Goal: Task Accomplishment & Management: Complete application form

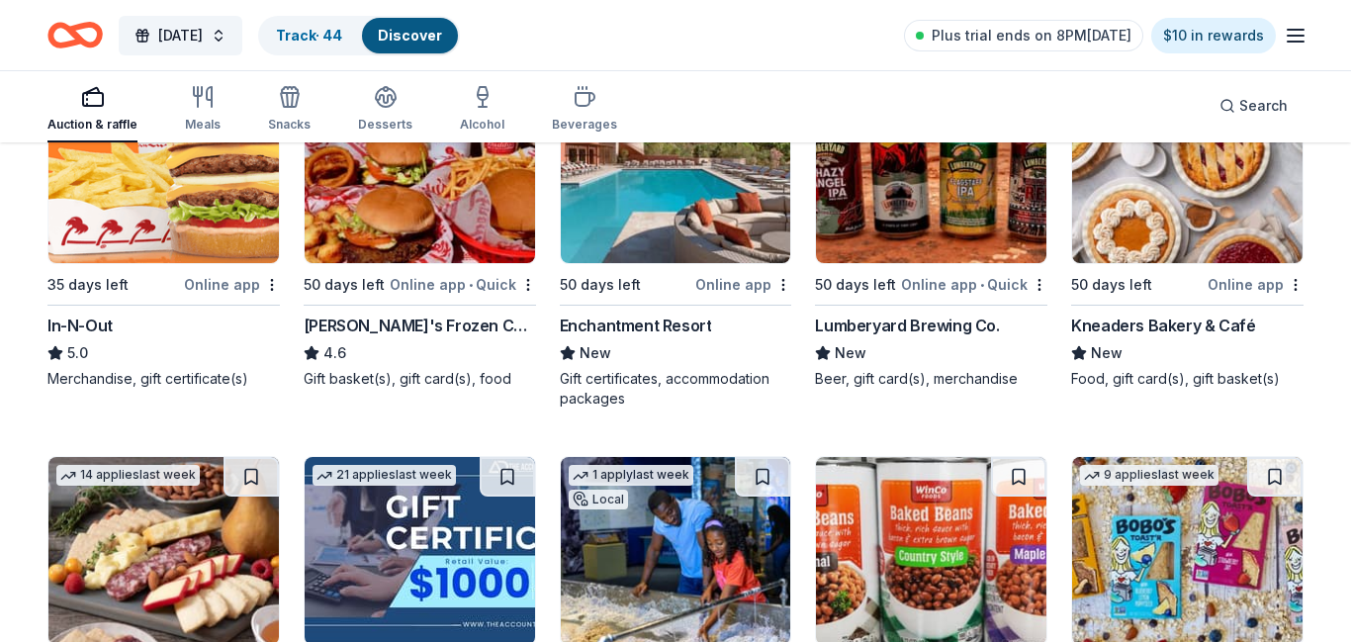
scroll to position [2199, 0]
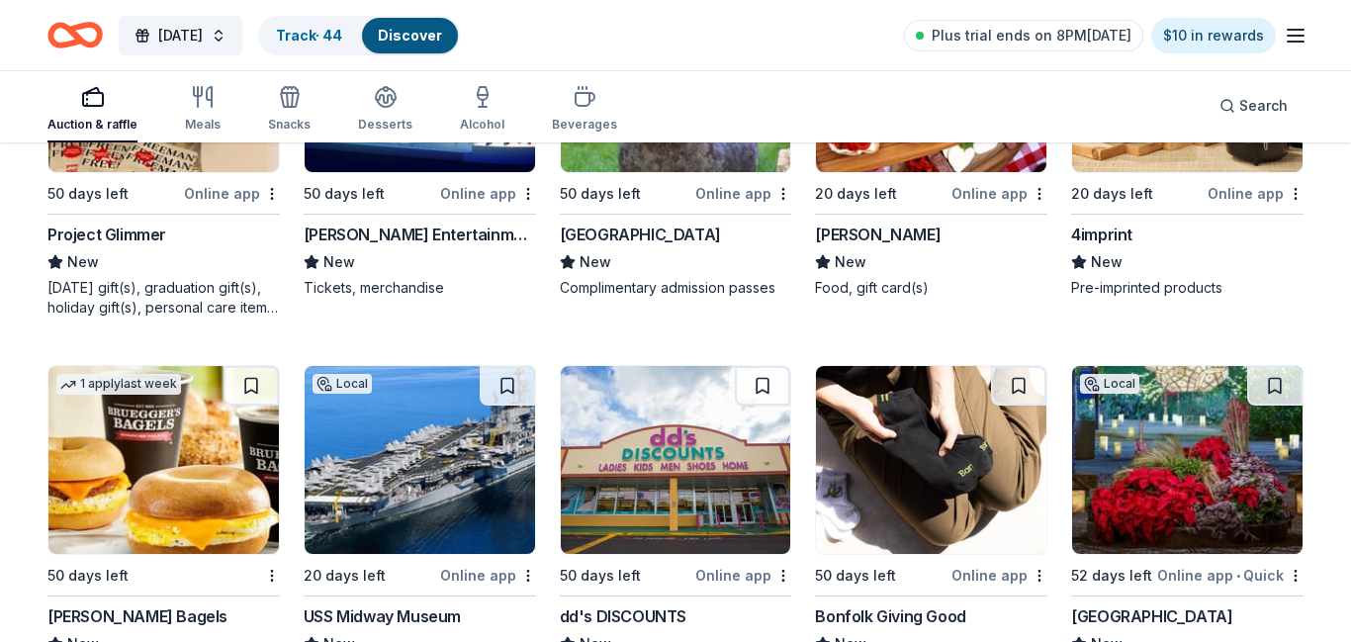
scroll to position [5883, 0]
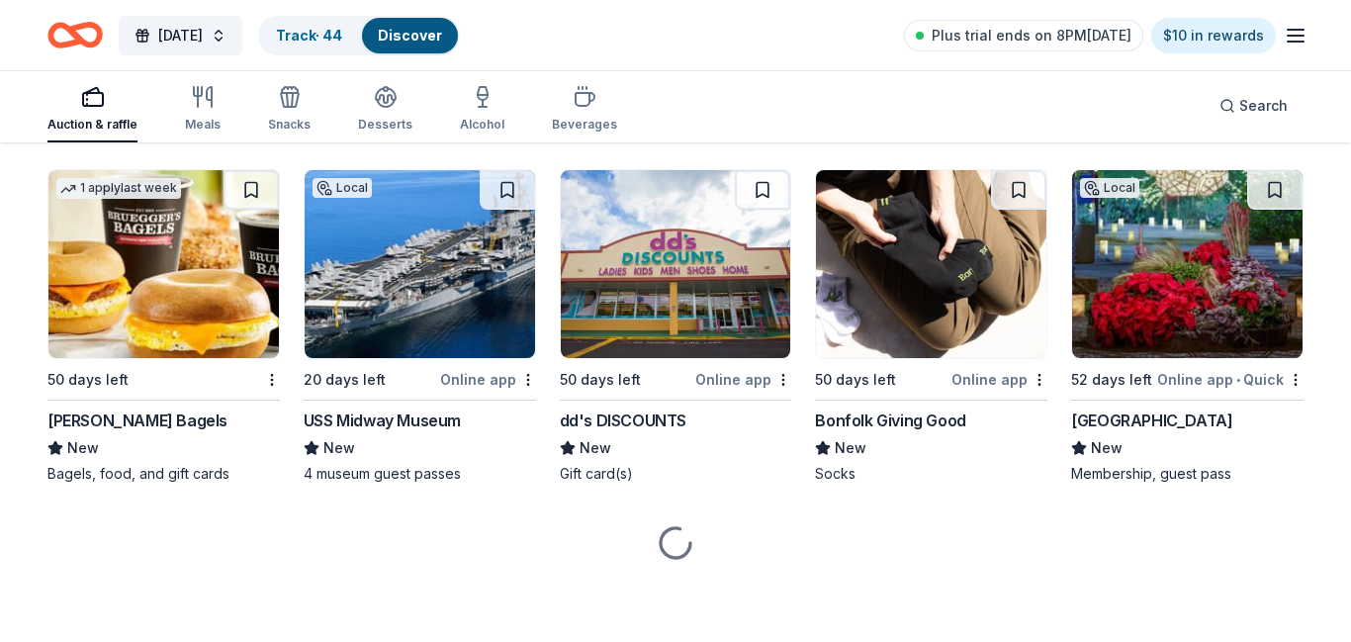
click at [1277, 387] on div "Online app • Quick" at bounding box center [1231, 379] width 146 height 25
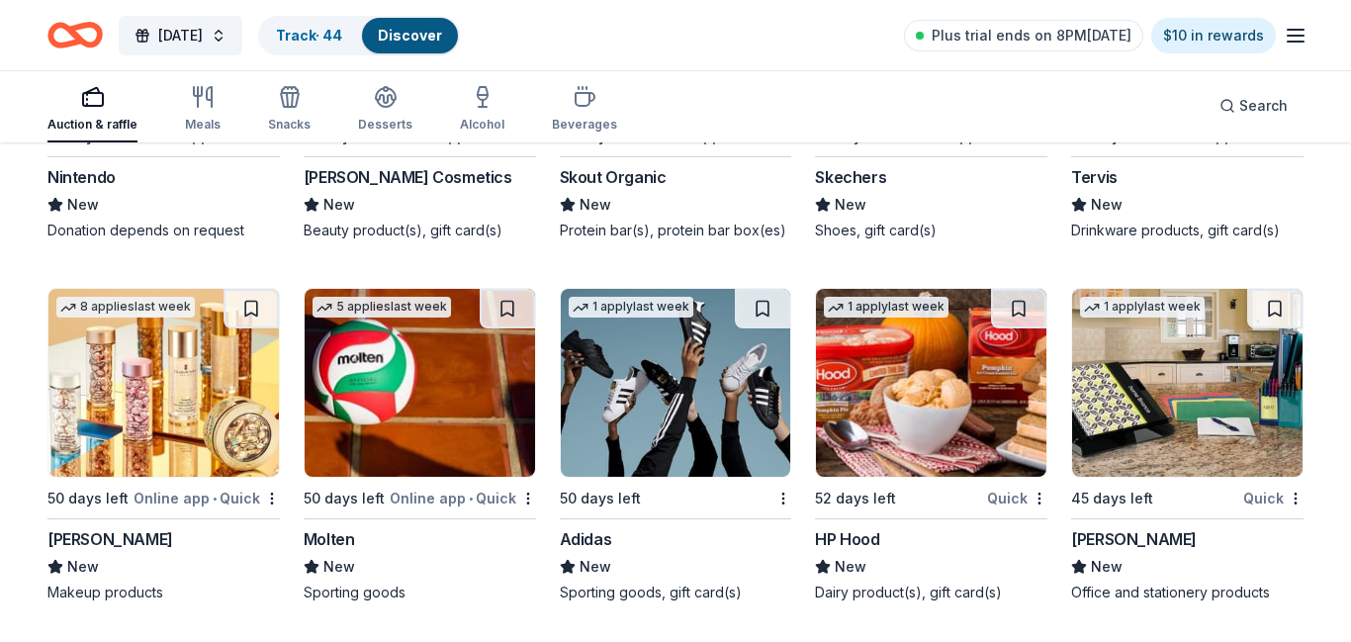
scroll to position [17139, 0]
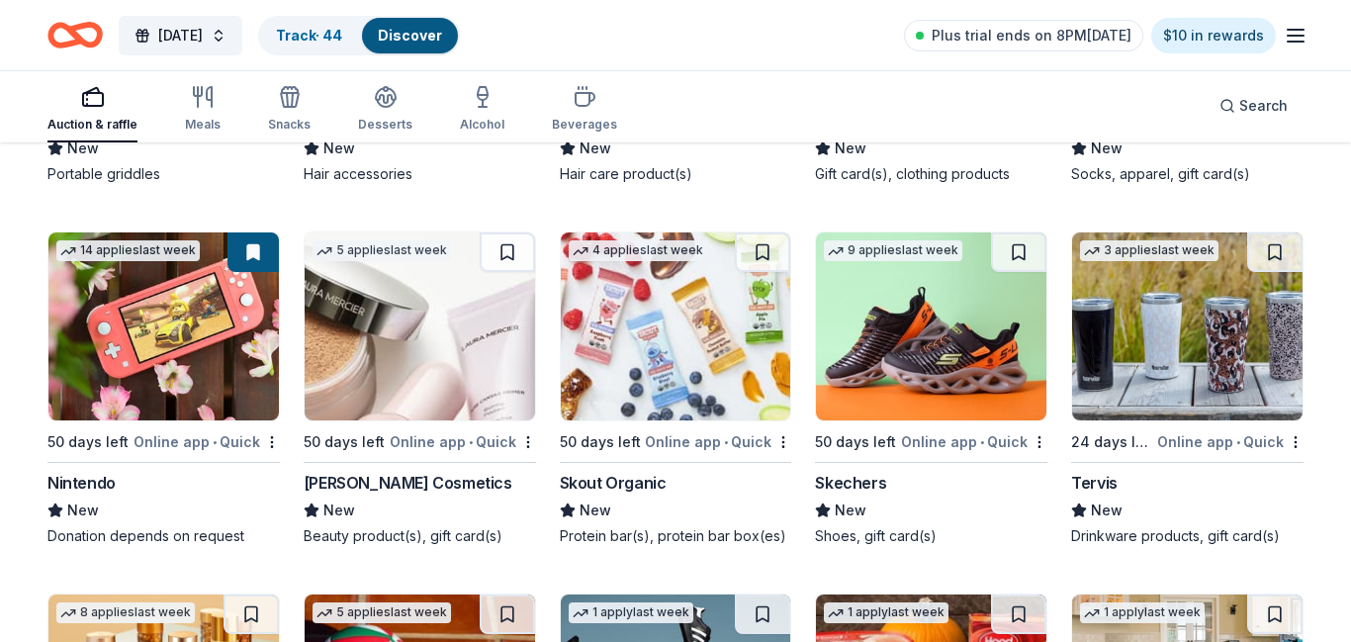
click at [713, 438] on div "Online app • Quick" at bounding box center [718, 441] width 146 height 25
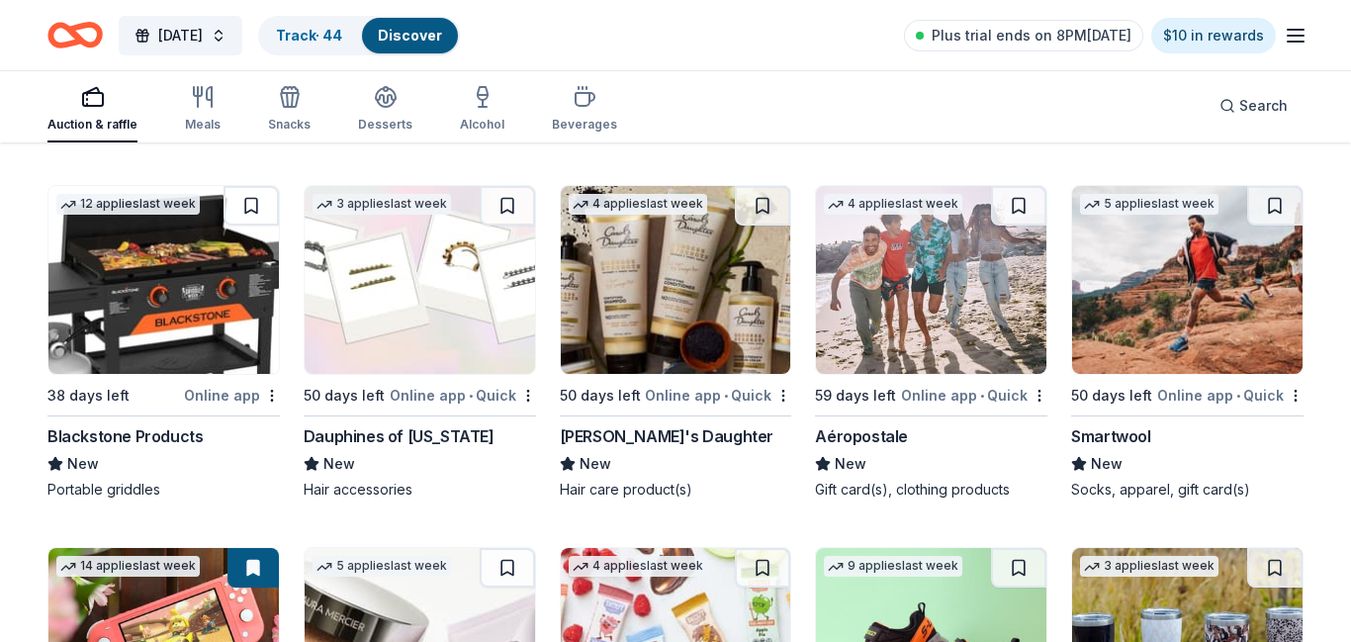
scroll to position [16822, 0]
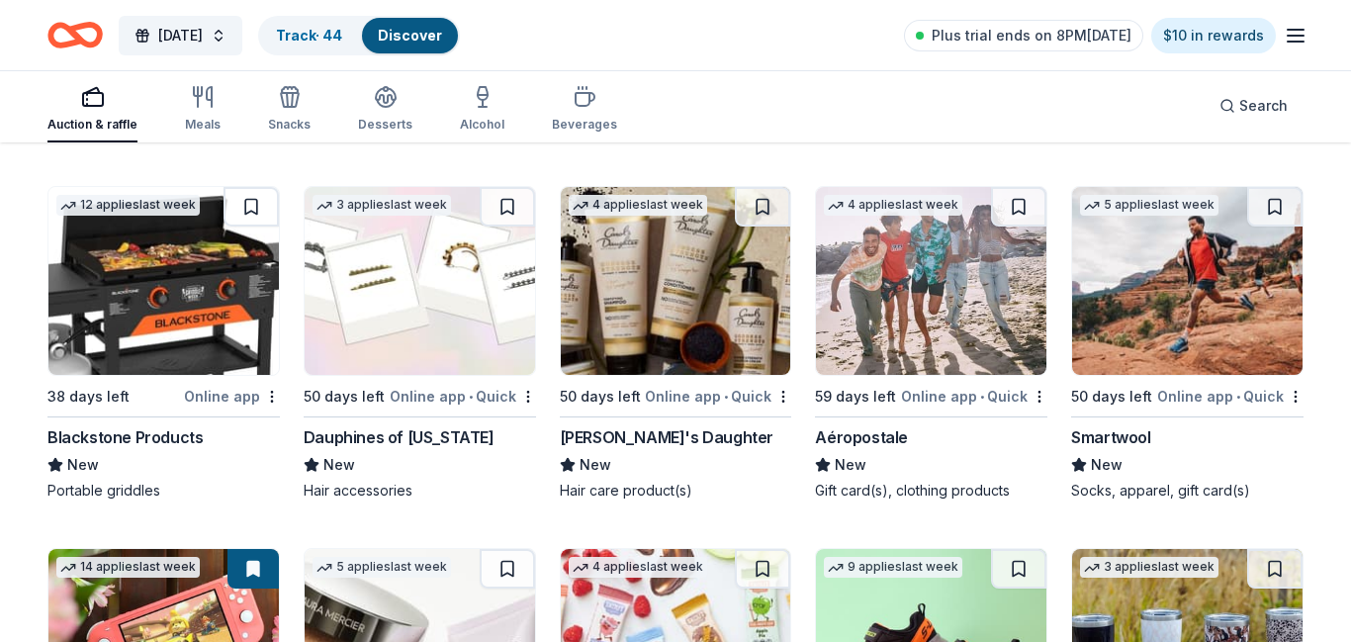
click at [1254, 285] on img at bounding box center [1187, 281] width 231 height 188
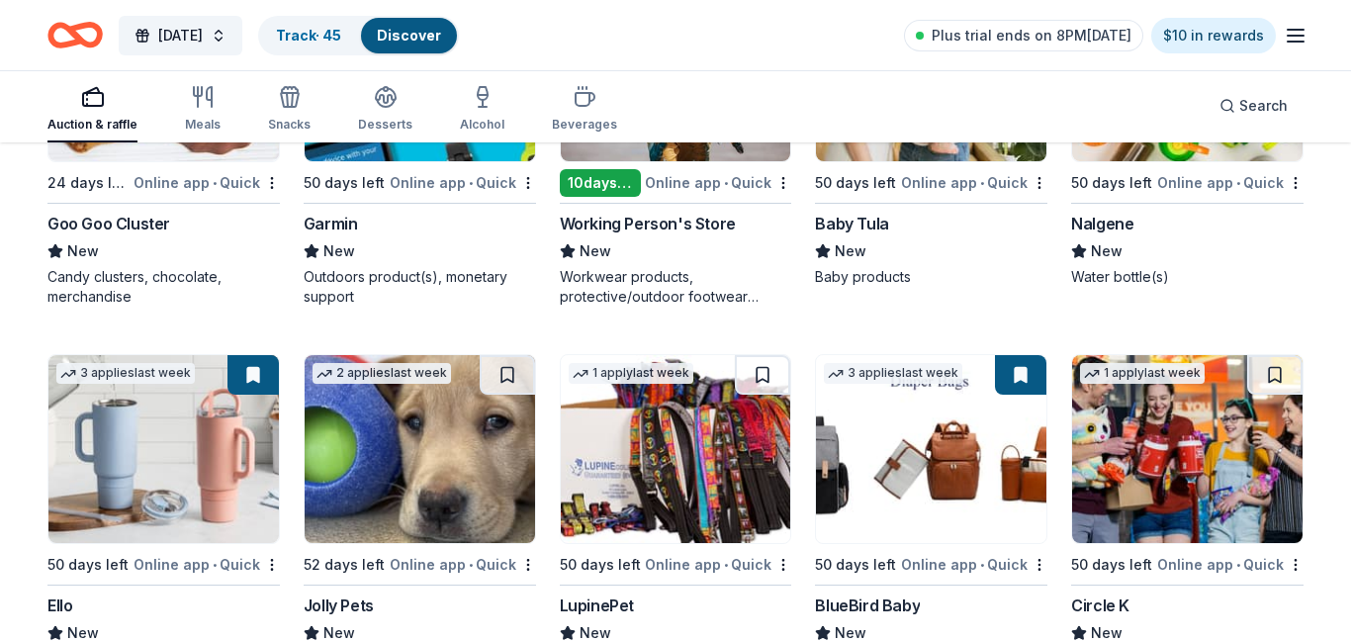
scroll to position [16022, 0]
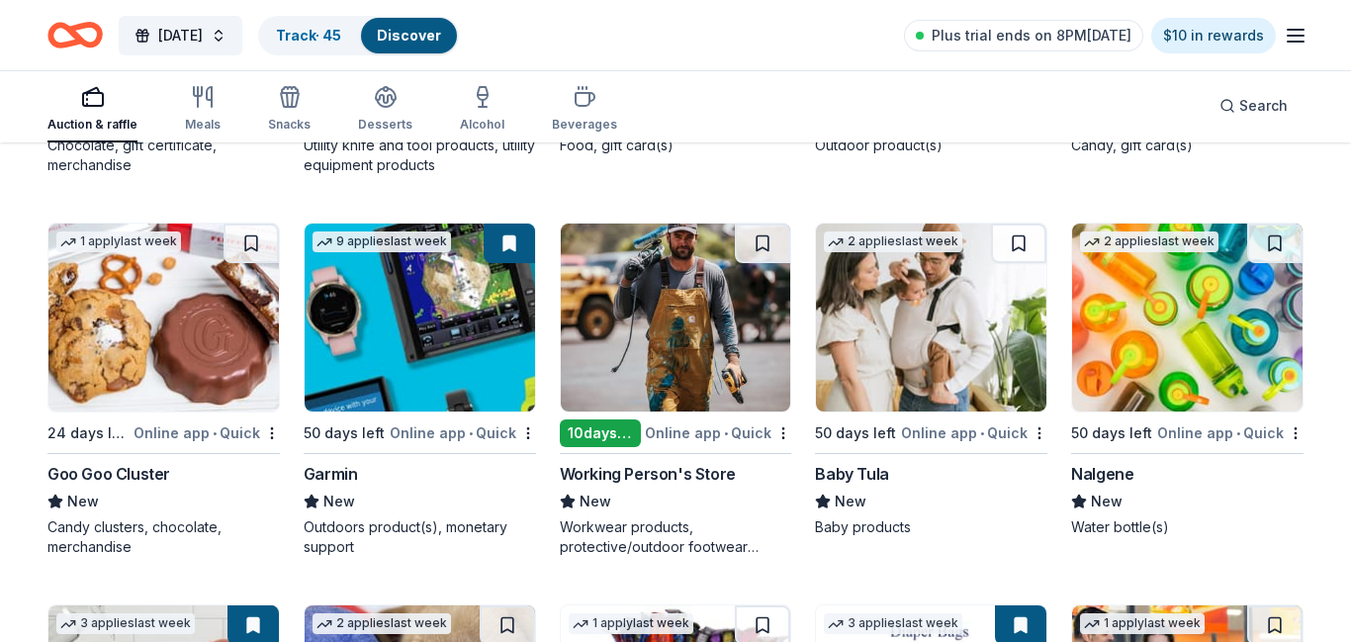
click at [744, 360] on img at bounding box center [676, 318] width 231 height 188
click at [1201, 412] on img at bounding box center [1187, 318] width 231 height 188
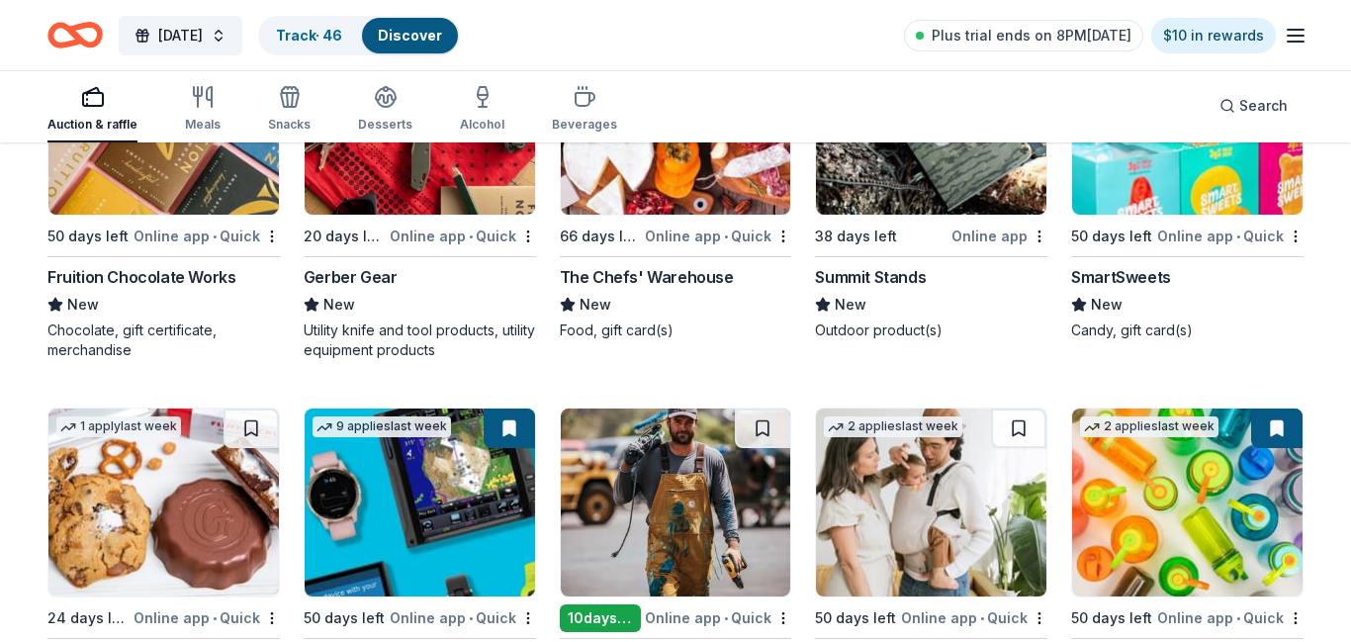
click at [200, 208] on img at bounding box center [163, 121] width 231 height 188
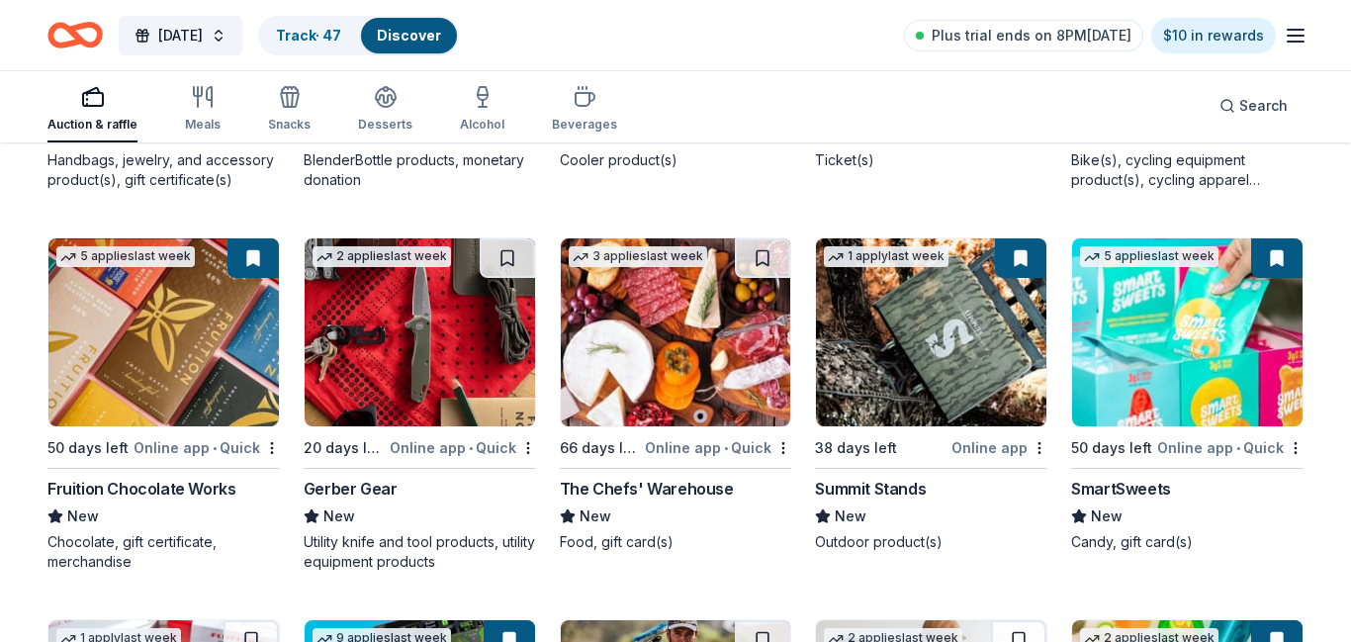
scroll to position [15258, 0]
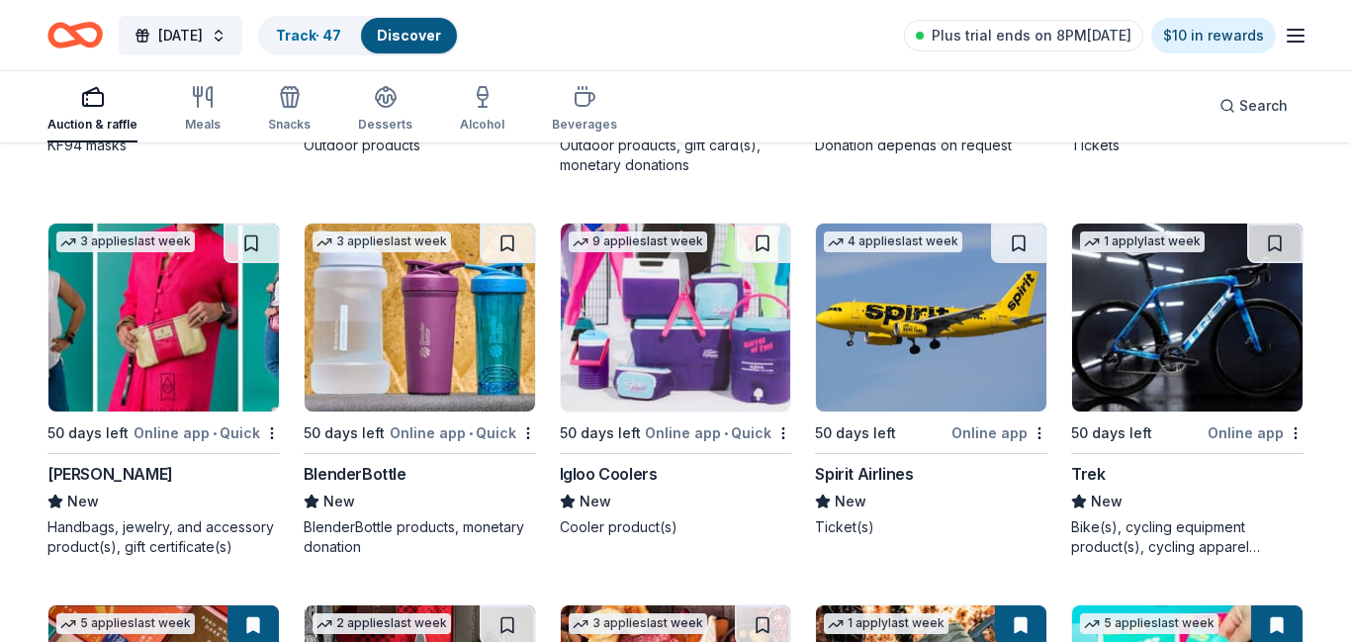
click at [728, 357] on img at bounding box center [676, 318] width 231 height 188
click at [760, 263] on button at bounding box center [762, 244] width 55 height 40
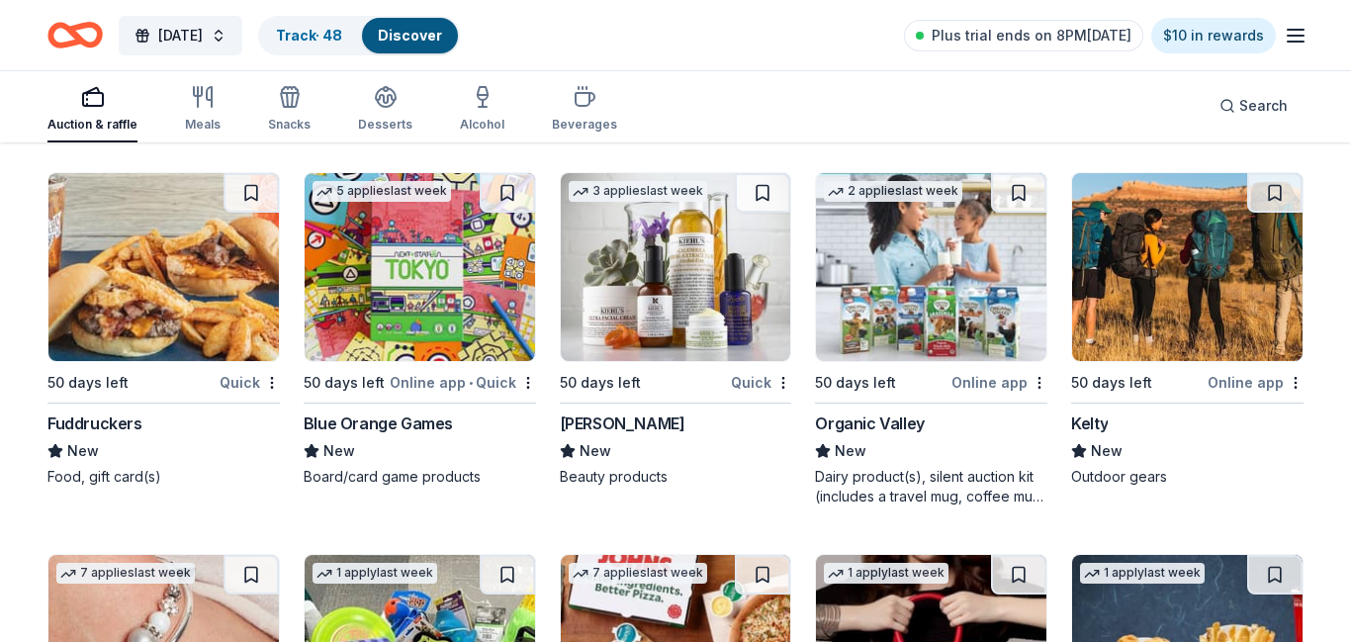
scroll to position [12966, 0]
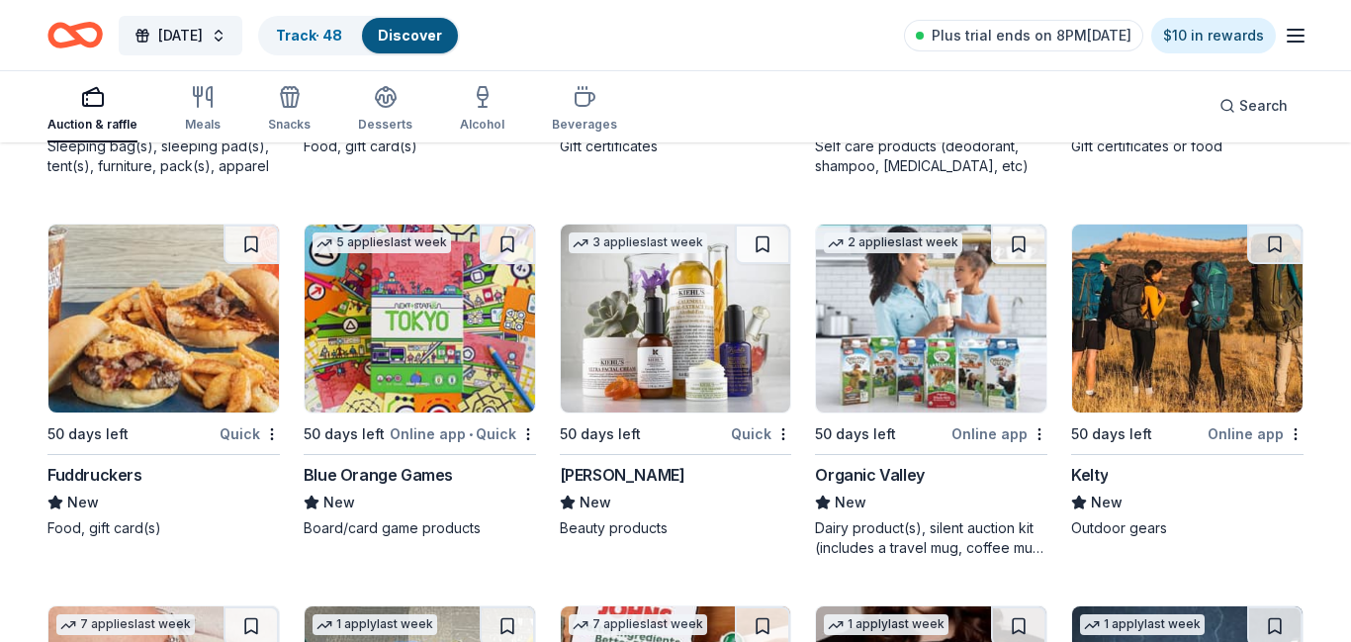
click at [760, 361] on img at bounding box center [676, 319] width 231 height 188
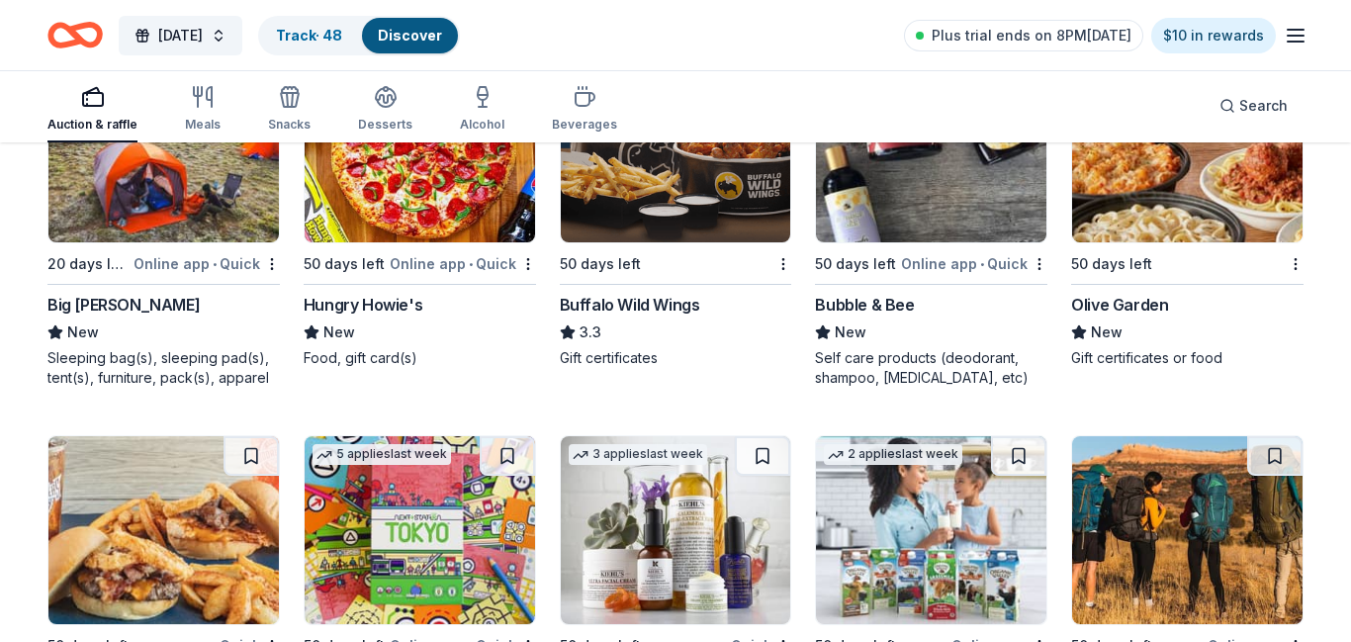
scroll to position [12603, 0]
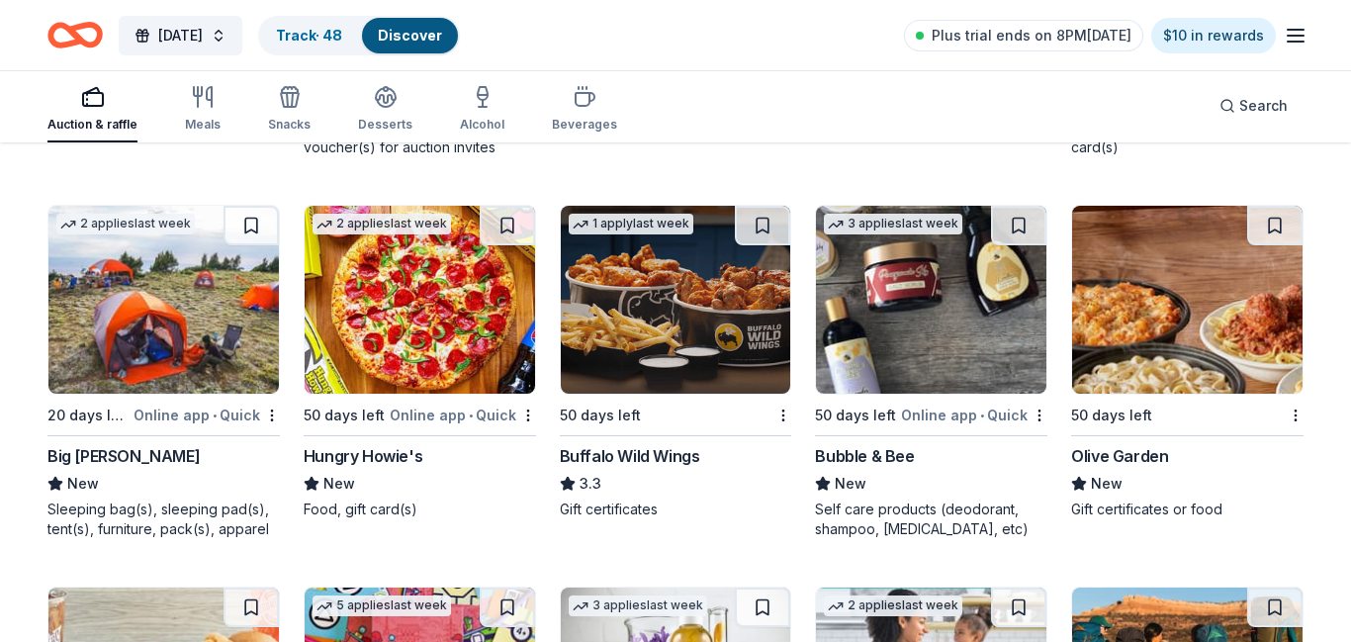
click at [481, 369] on img at bounding box center [420, 300] width 231 height 188
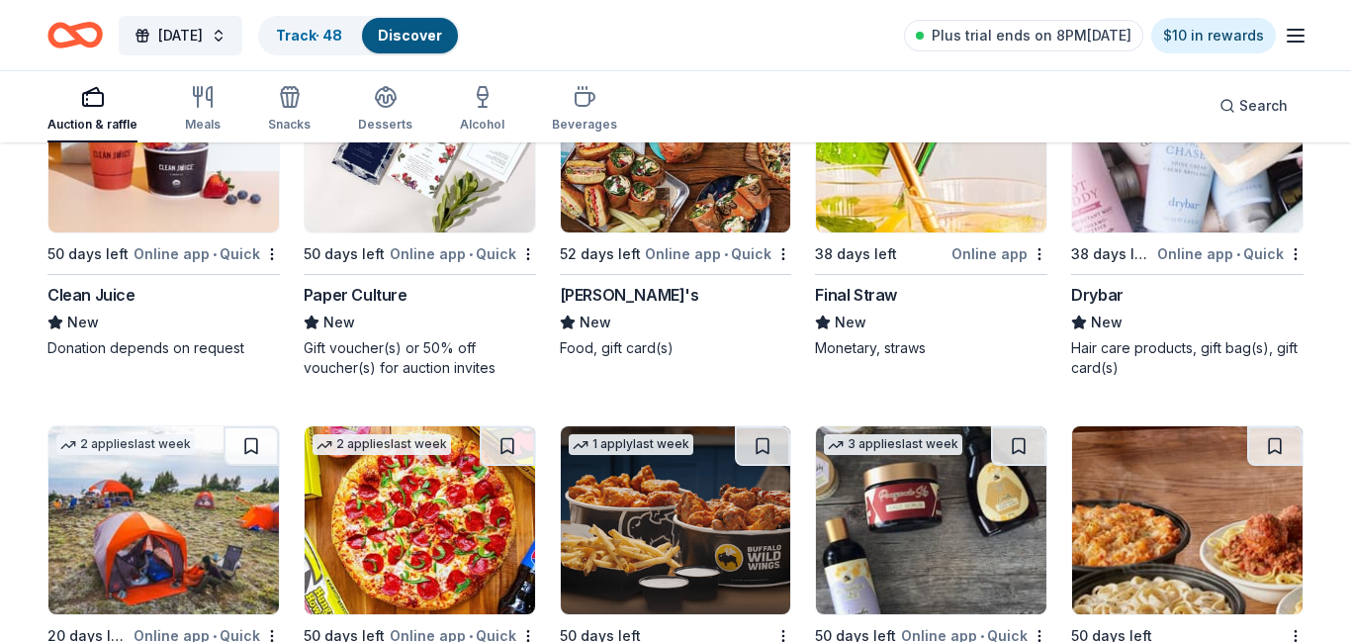
scroll to position [12393, 0]
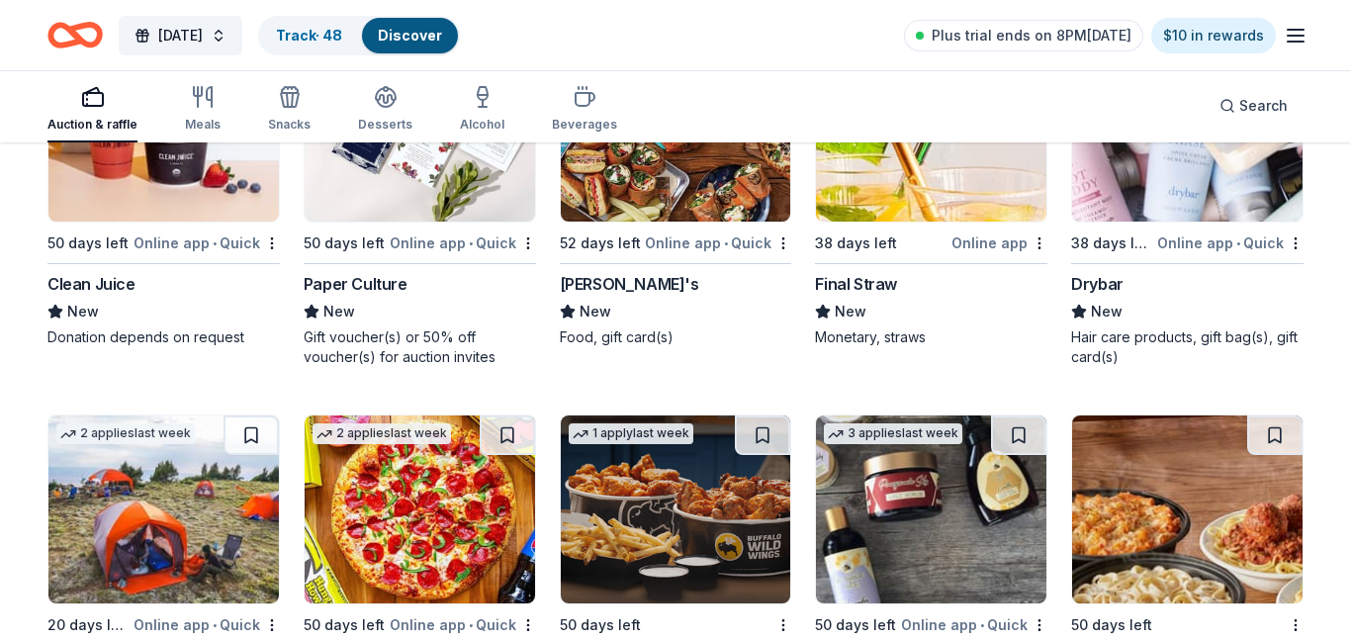
click at [686, 181] on img at bounding box center [676, 128] width 231 height 188
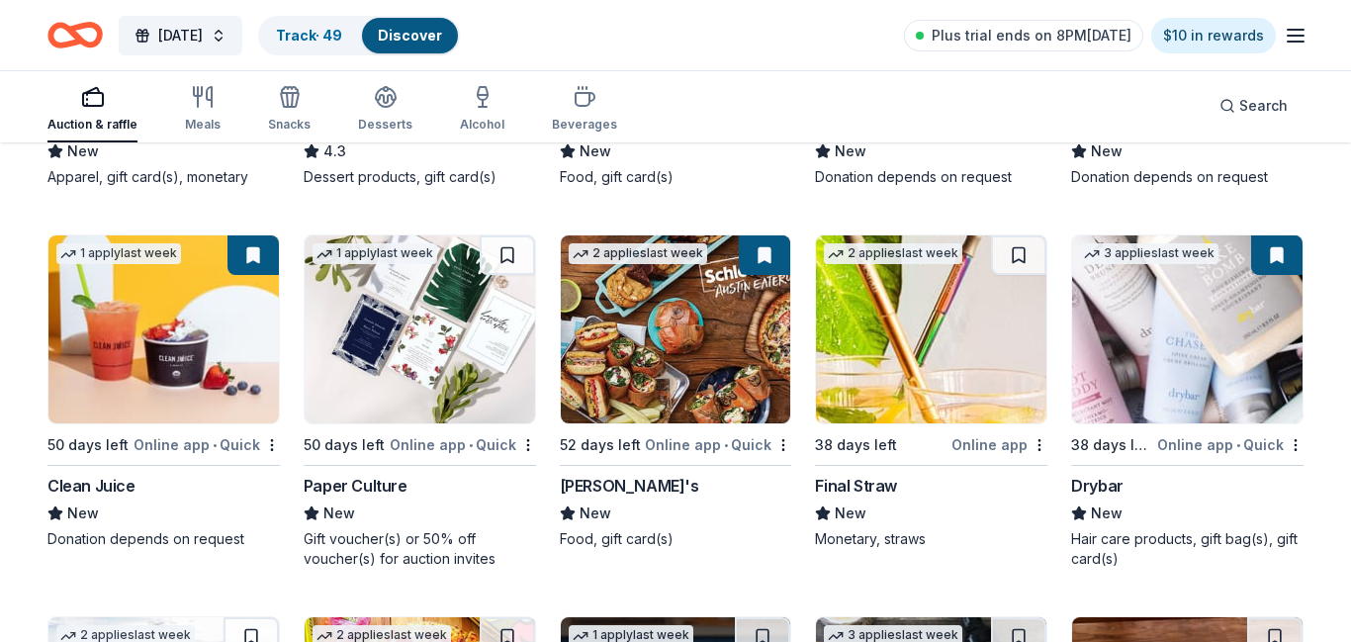
click at [956, 381] on img at bounding box center [931, 329] width 231 height 188
click at [1013, 260] on button at bounding box center [1018, 255] width 55 height 40
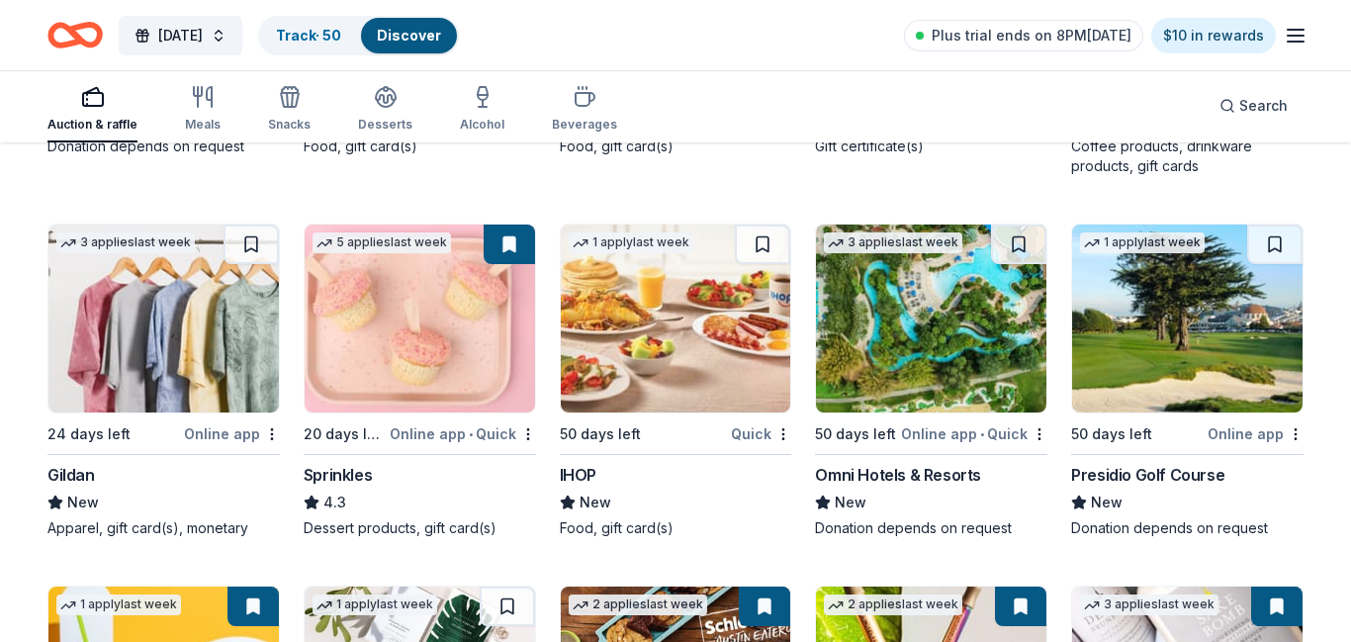
scroll to position [11834, 0]
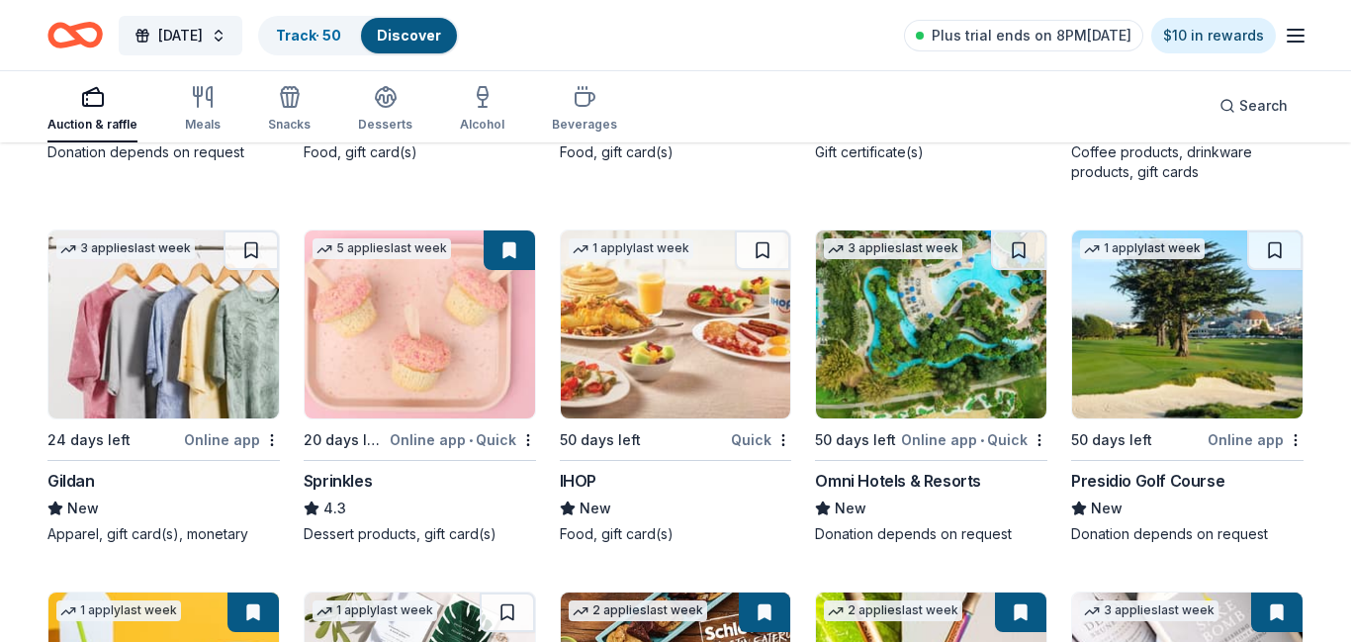
click at [1257, 350] on img at bounding box center [1187, 325] width 231 height 188
click at [245, 312] on img at bounding box center [163, 325] width 231 height 188
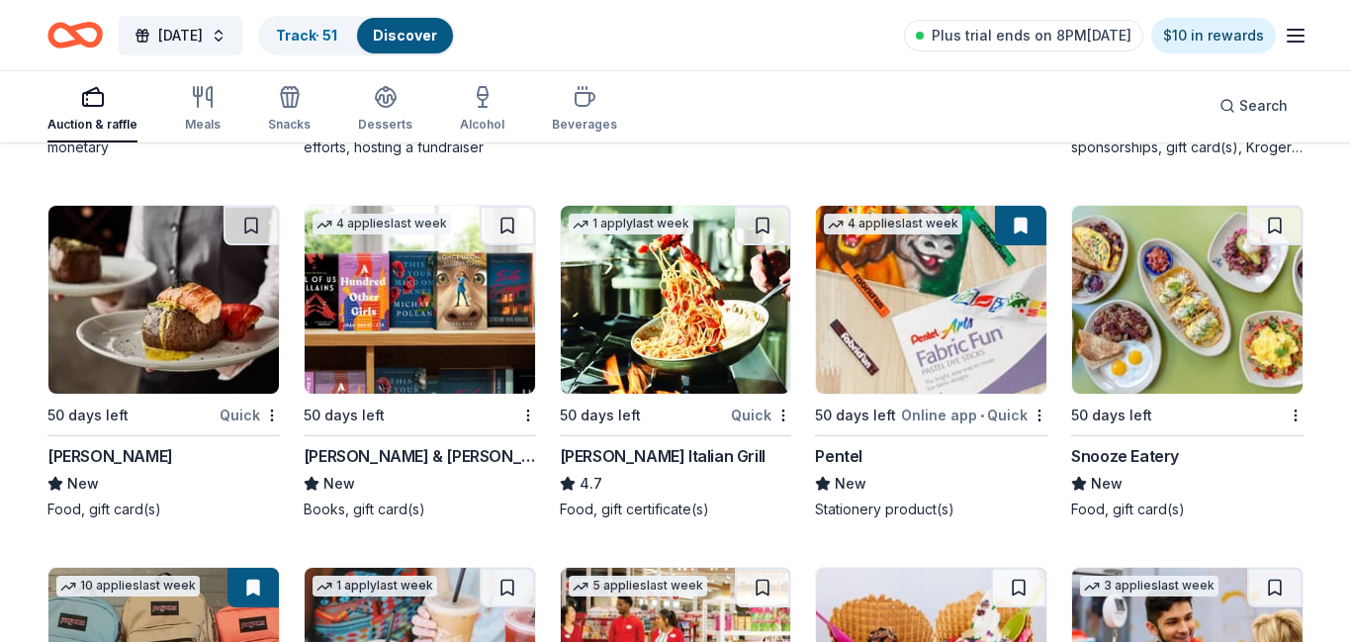
scroll to position [10730, 0]
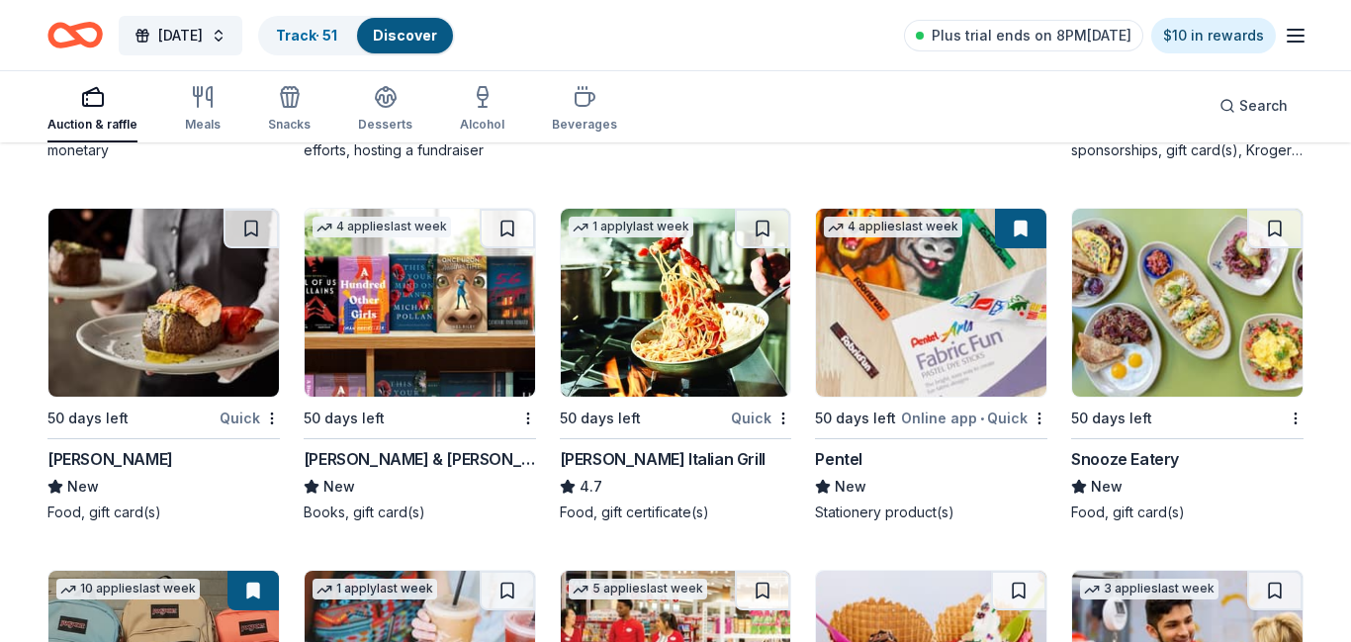
click at [696, 330] on img at bounding box center [676, 303] width 231 height 188
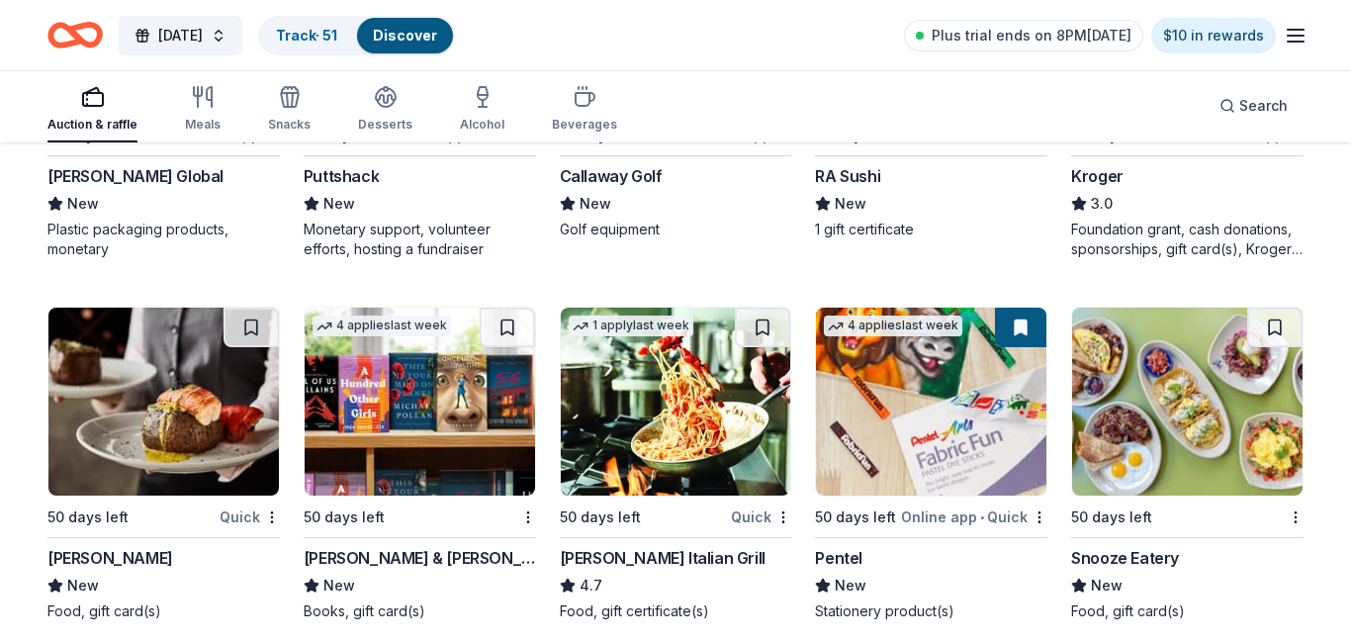
scroll to position [10337, 0]
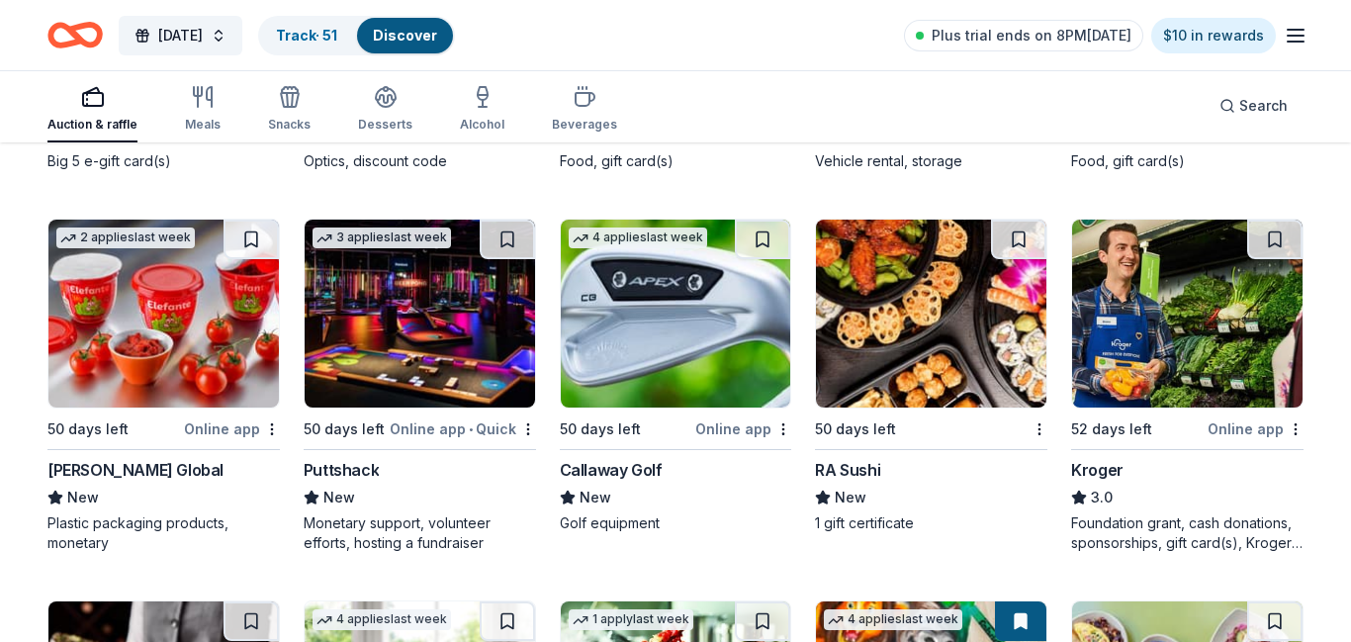
click at [465, 370] on img at bounding box center [420, 314] width 231 height 188
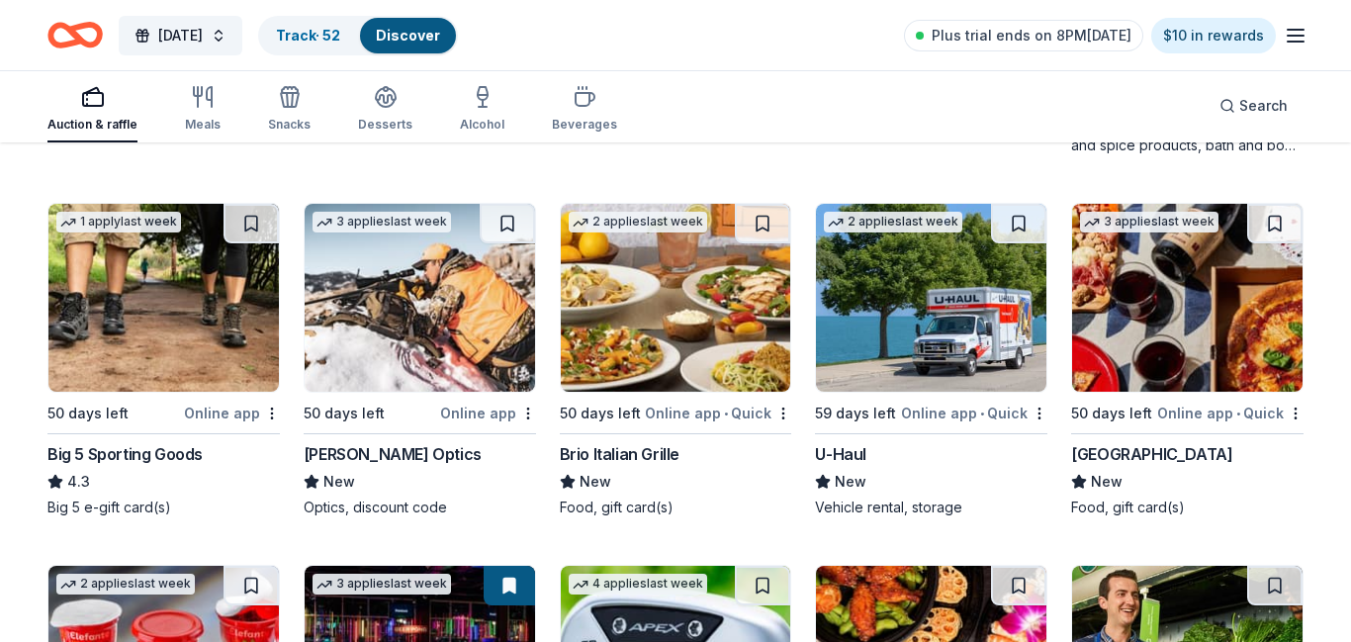
scroll to position [9982, 0]
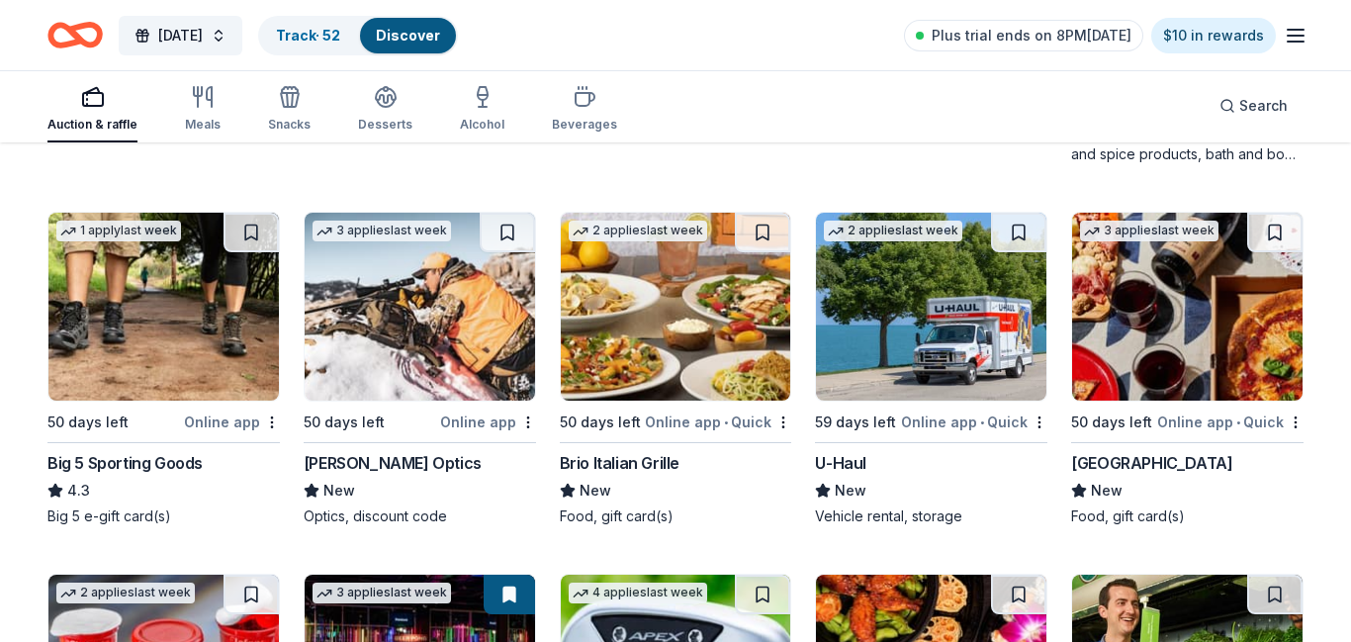
click at [200, 313] on img at bounding box center [163, 307] width 231 height 188
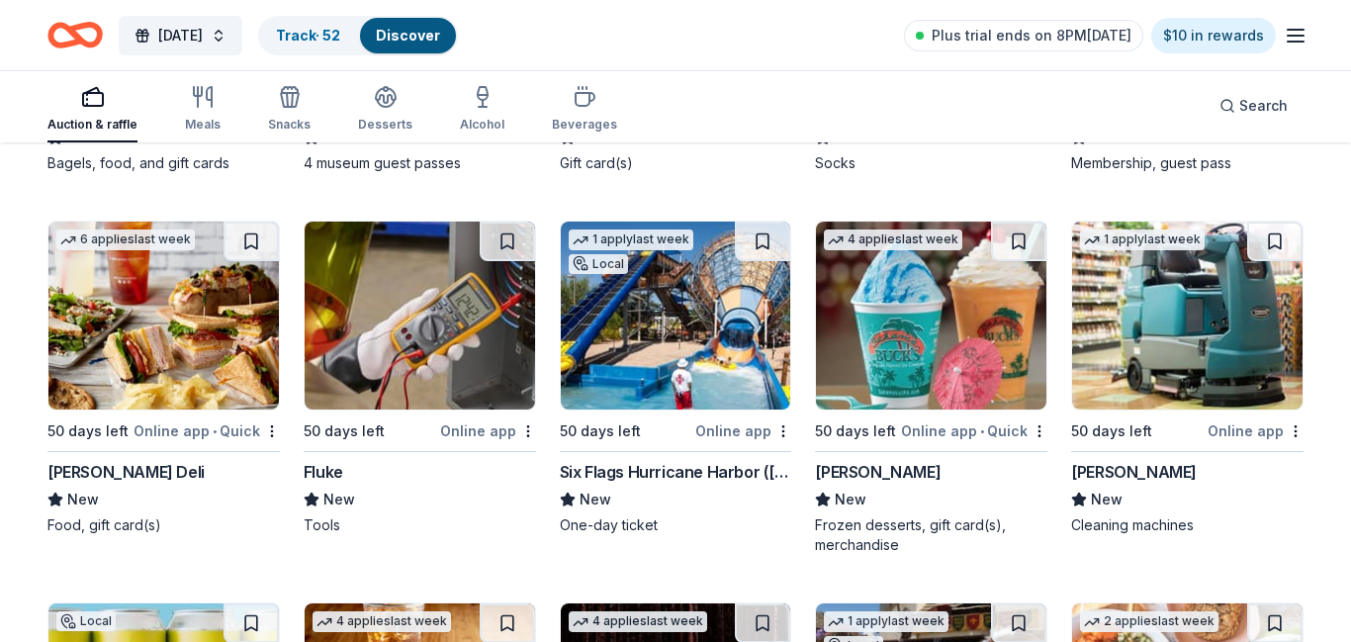
scroll to position [6193, 0]
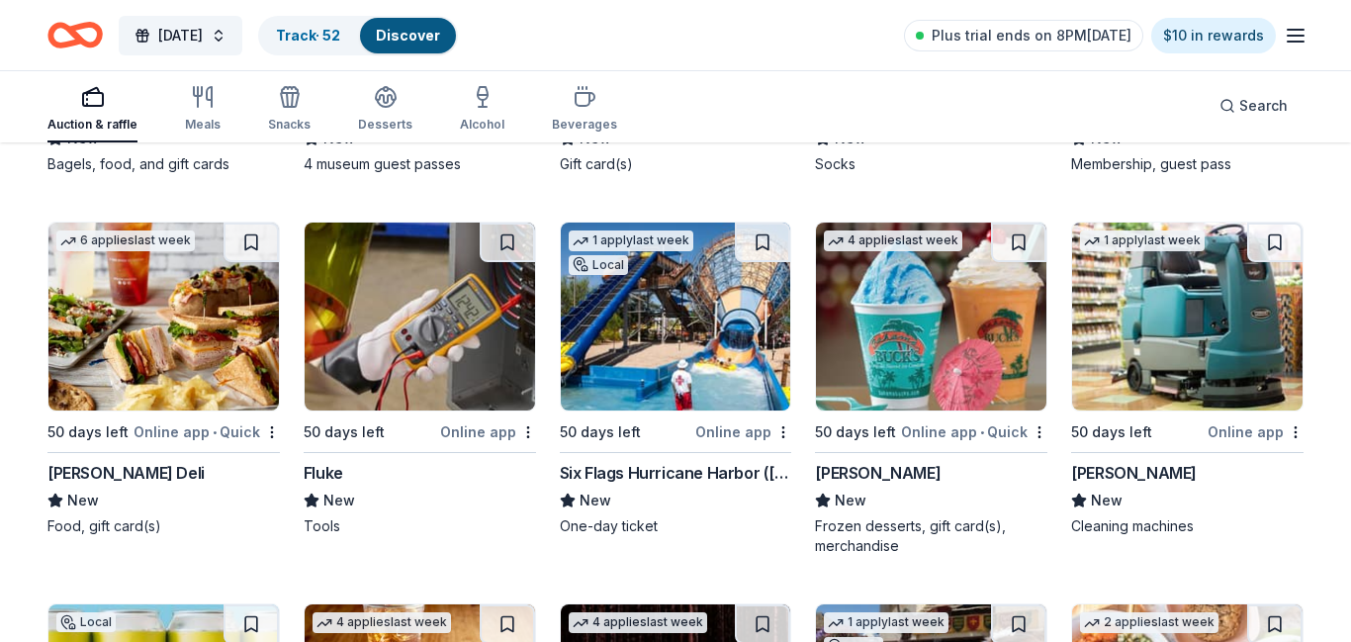
click at [976, 386] on img at bounding box center [931, 317] width 231 height 188
click at [409, 324] on img at bounding box center [420, 317] width 231 height 188
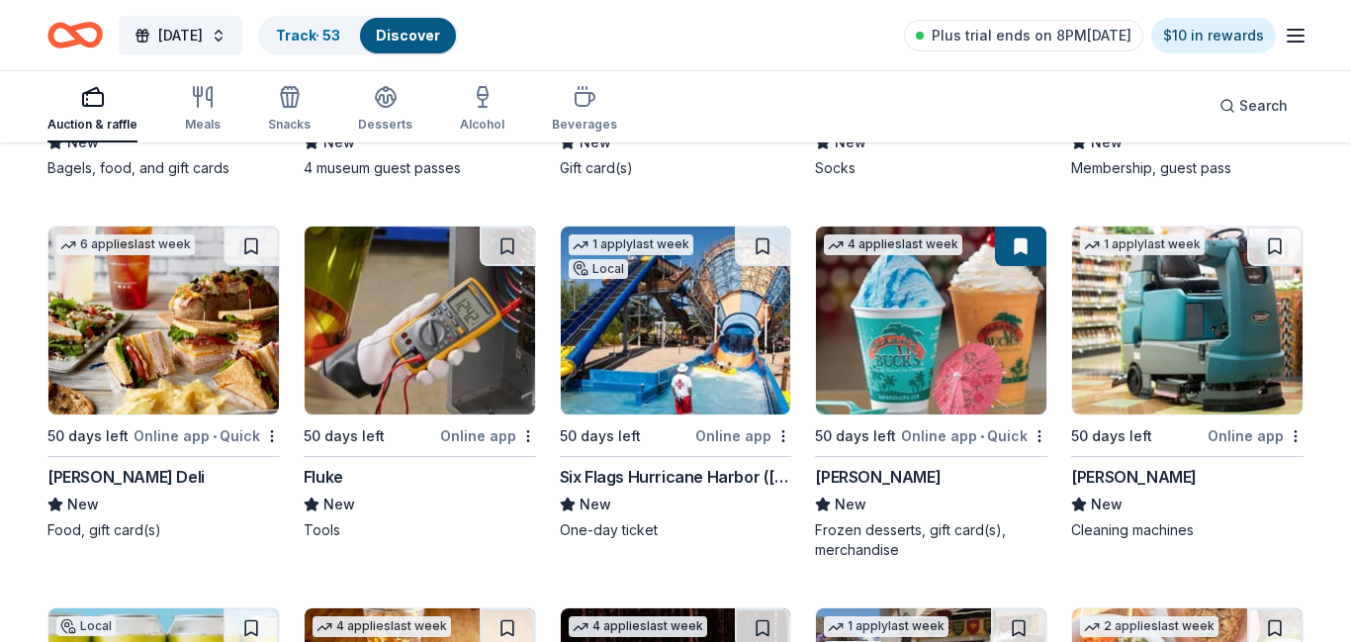
scroll to position [5907, 0]
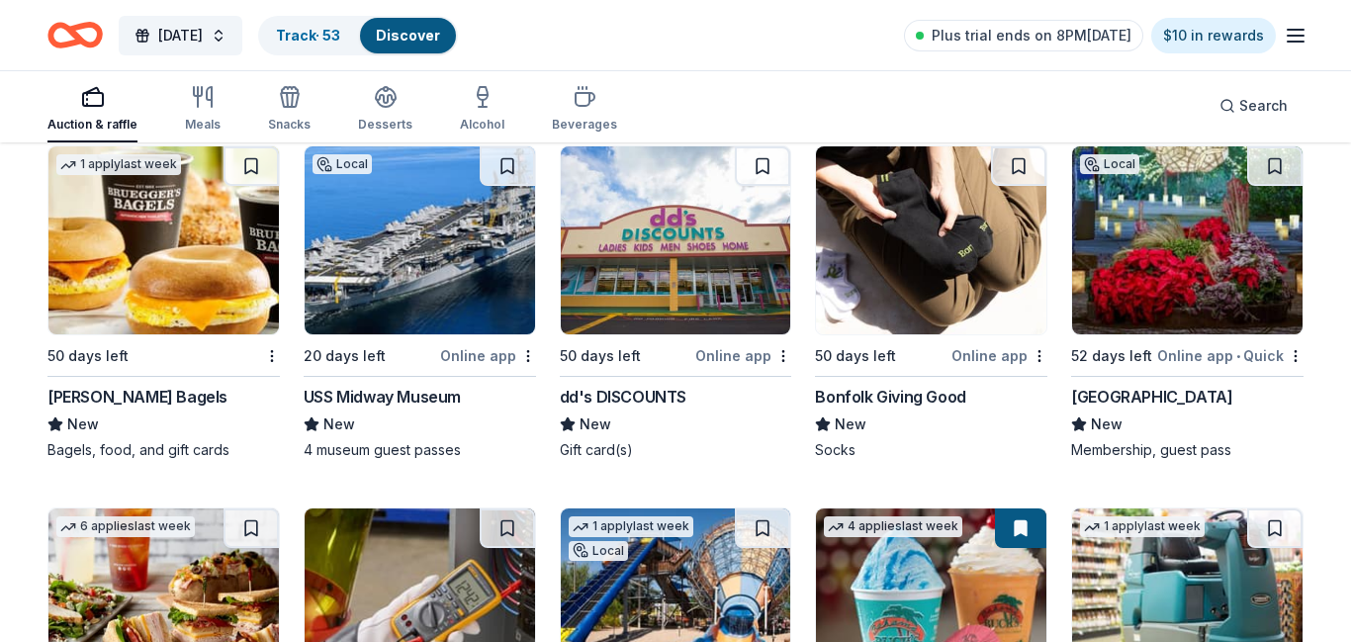
click at [477, 269] on img at bounding box center [420, 240] width 231 height 188
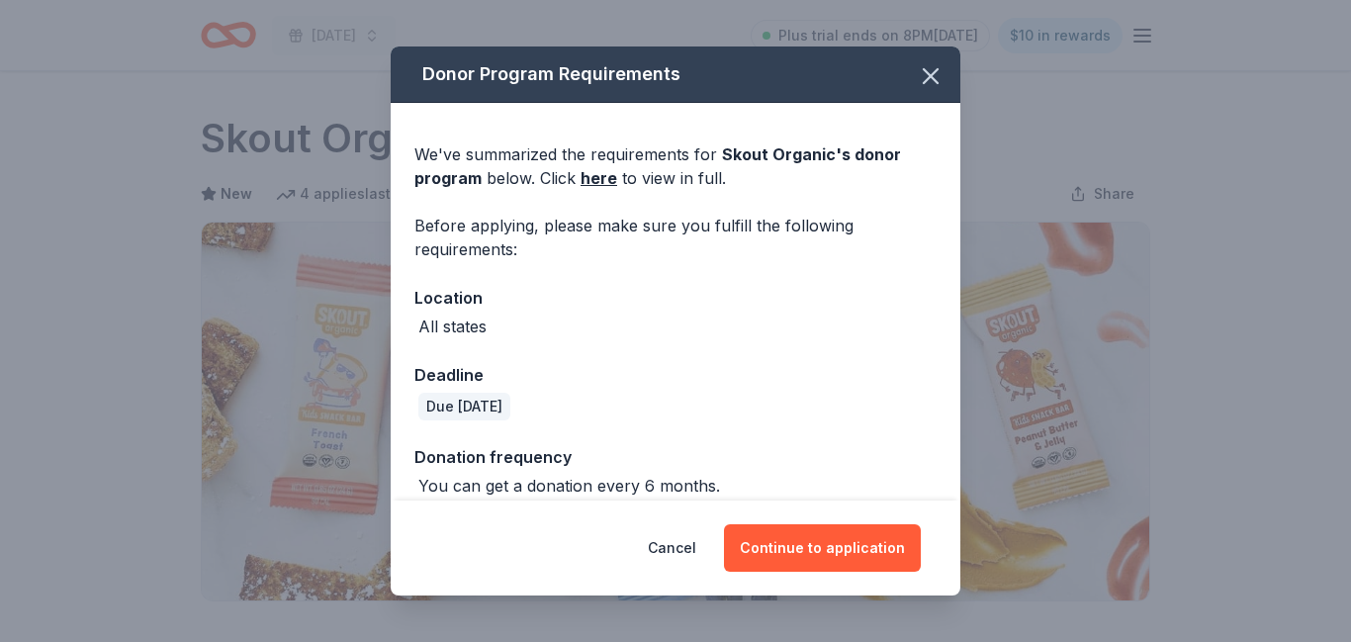
scroll to position [794, 0]
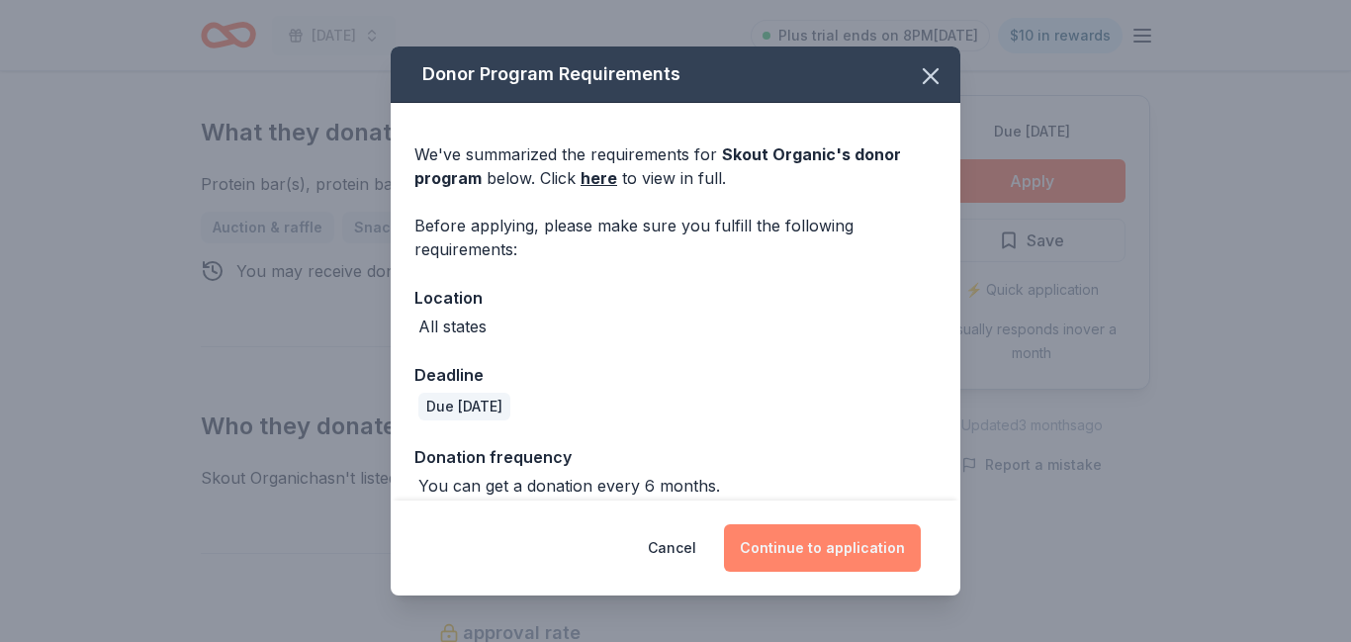
click at [831, 545] on button "Continue to application" at bounding box center [822, 547] width 197 height 47
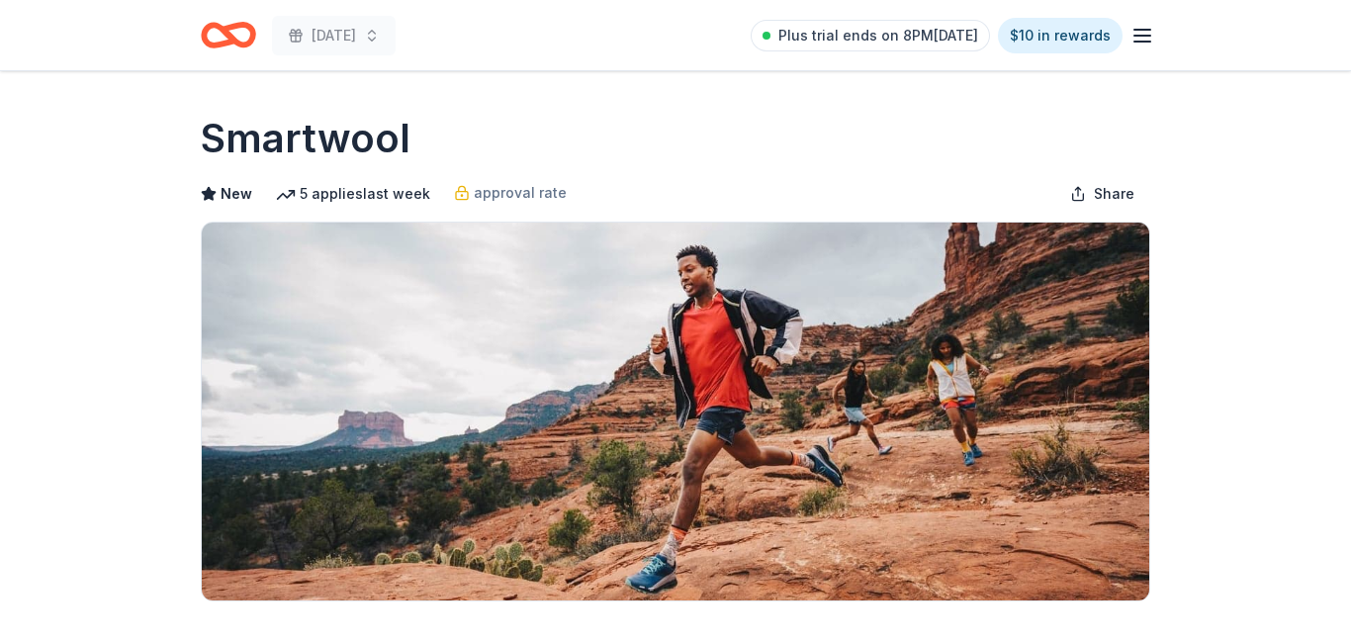
scroll to position [305, 0]
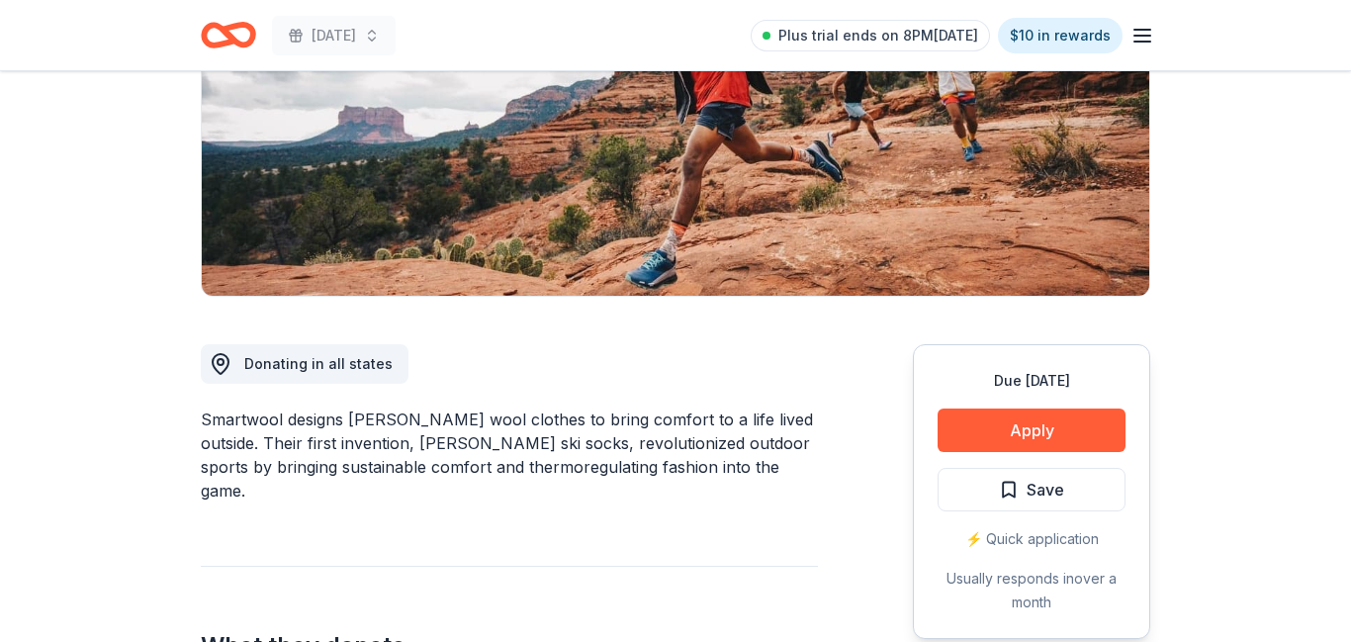
click at [977, 430] on button "Apply" at bounding box center [1032, 431] width 188 height 44
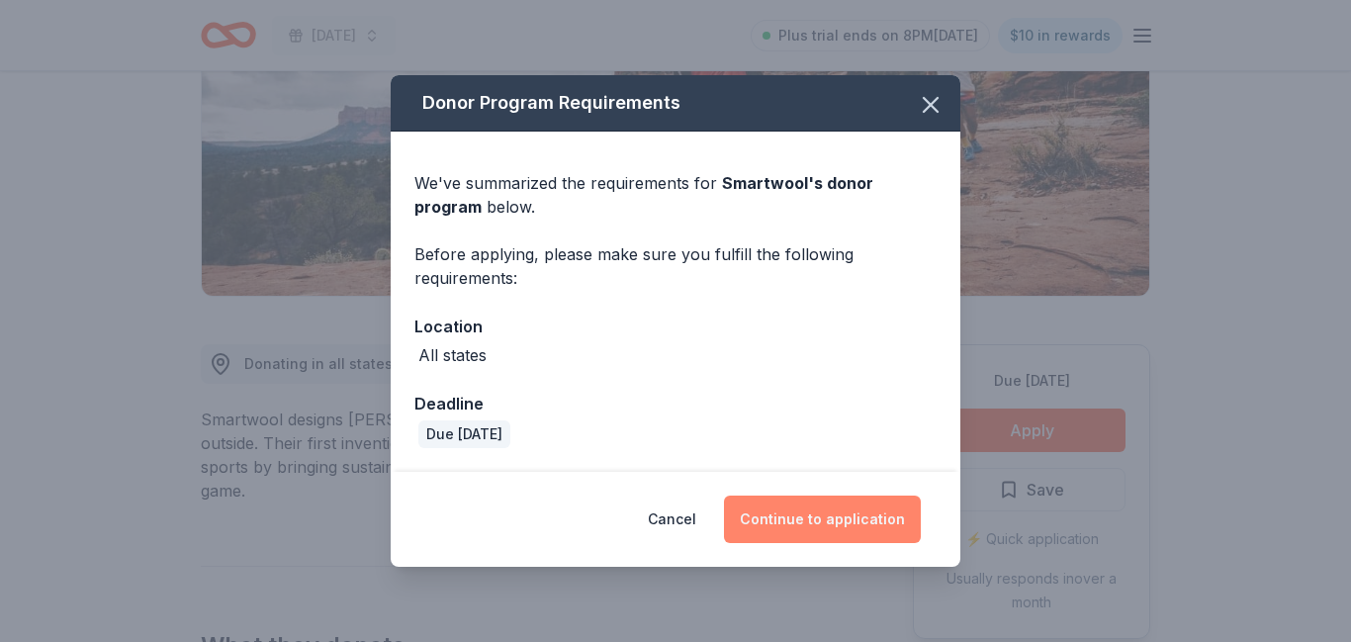
click at [812, 517] on button "Continue to application" at bounding box center [822, 519] width 197 height 47
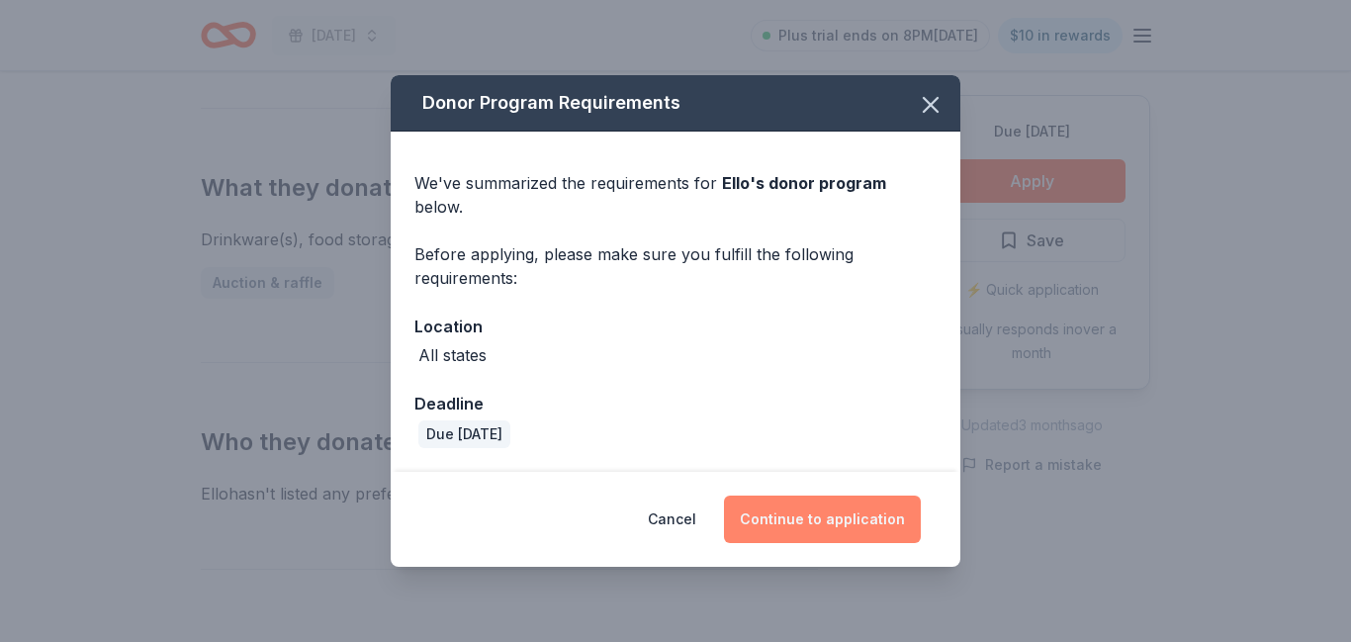
click at [874, 524] on button "Continue to application" at bounding box center [822, 519] width 197 height 47
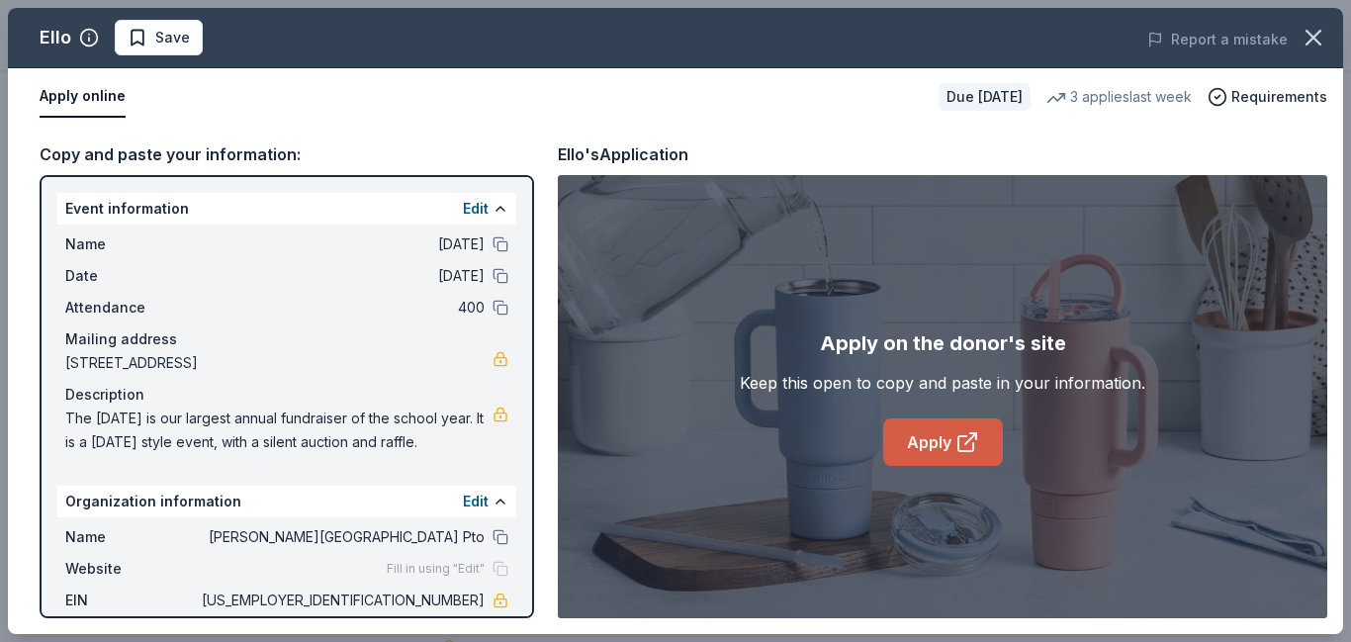
click at [926, 451] on link "Apply" at bounding box center [943, 441] width 120 height 47
click at [181, 42] on span "Save" at bounding box center [172, 38] width 35 height 24
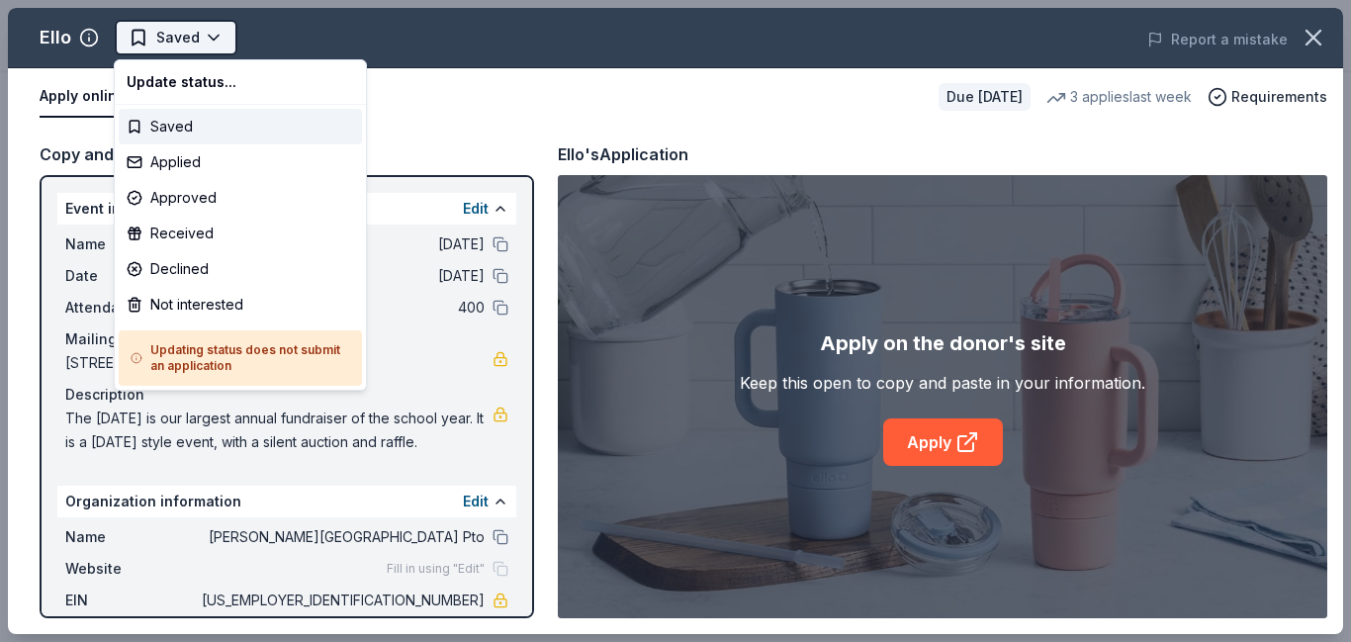
scroll to position [0, 0]
click at [202, 166] on div "Applied" at bounding box center [240, 162] width 243 height 36
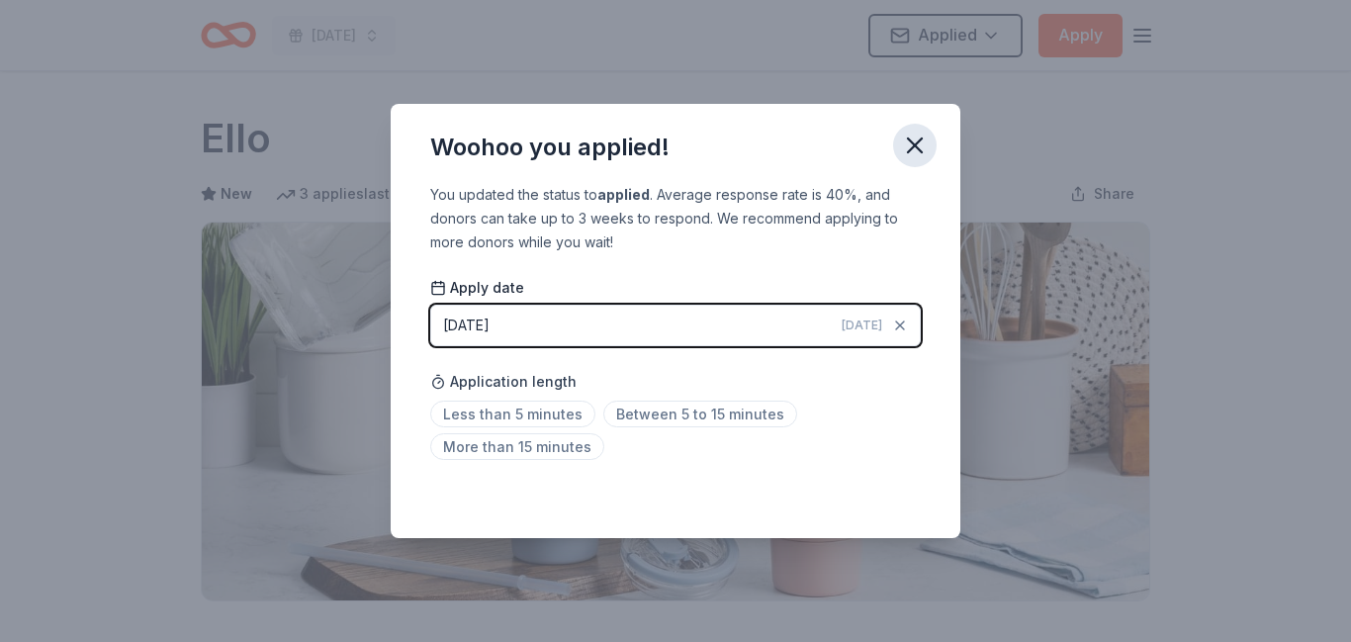
click at [915, 152] on icon "button" at bounding box center [915, 146] width 28 height 28
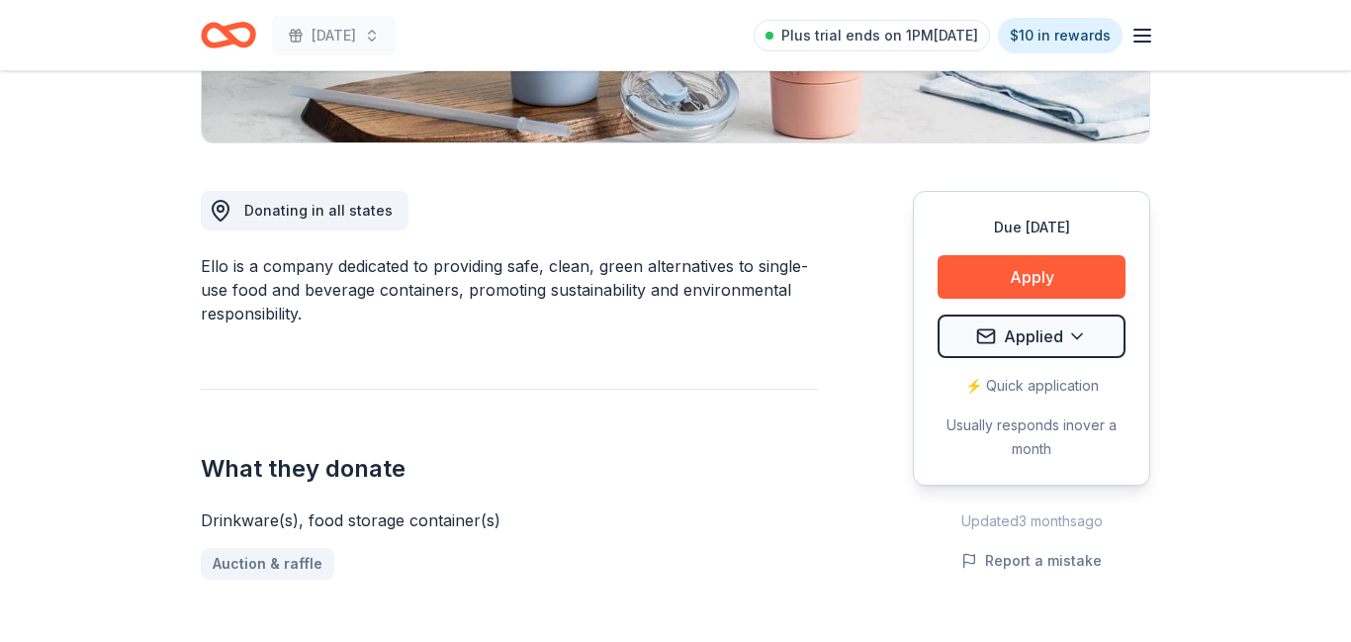
scroll to position [460, 0]
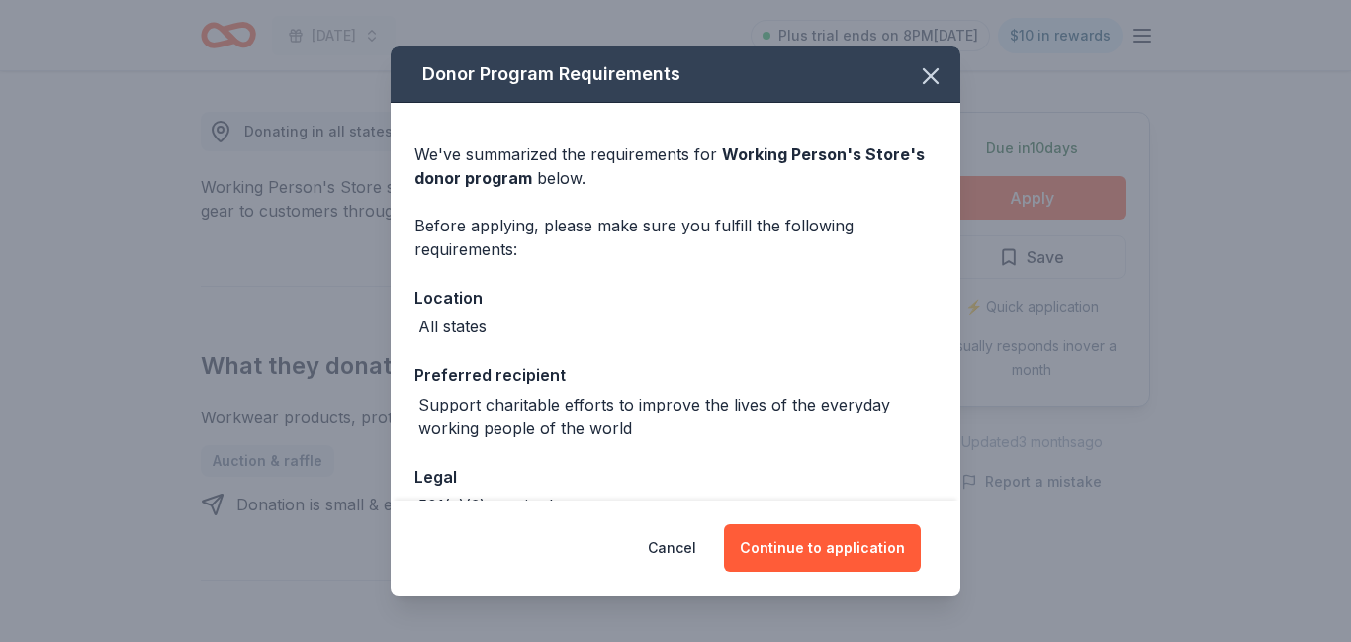
scroll to position [537, 0]
click at [934, 79] on icon "button" at bounding box center [931, 76] width 14 height 14
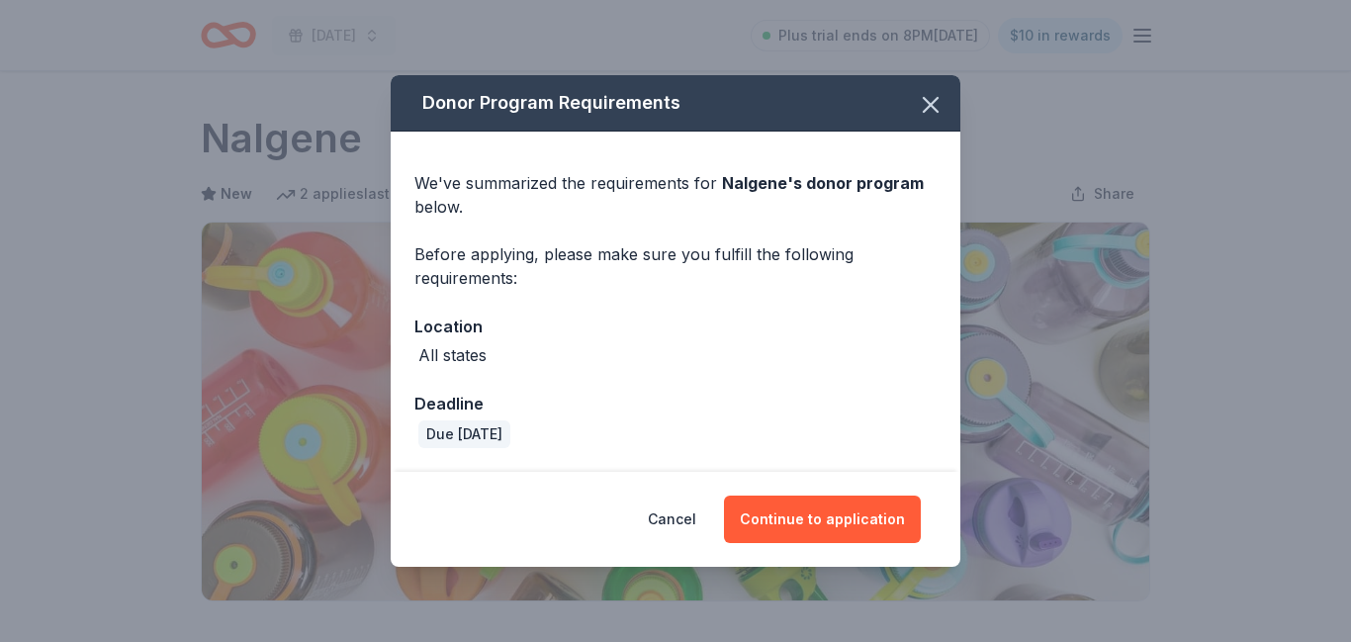
scroll to position [712, 0]
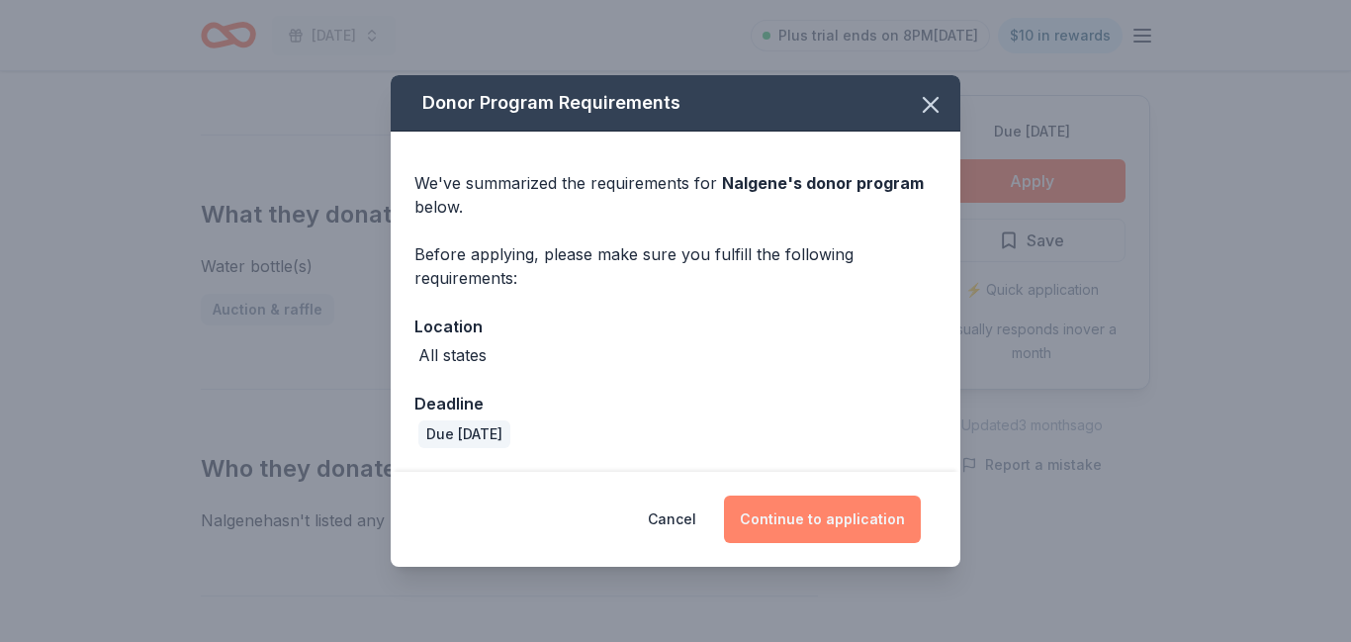
click at [814, 520] on button "Continue to application" at bounding box center [822, 519] width 197 height 47
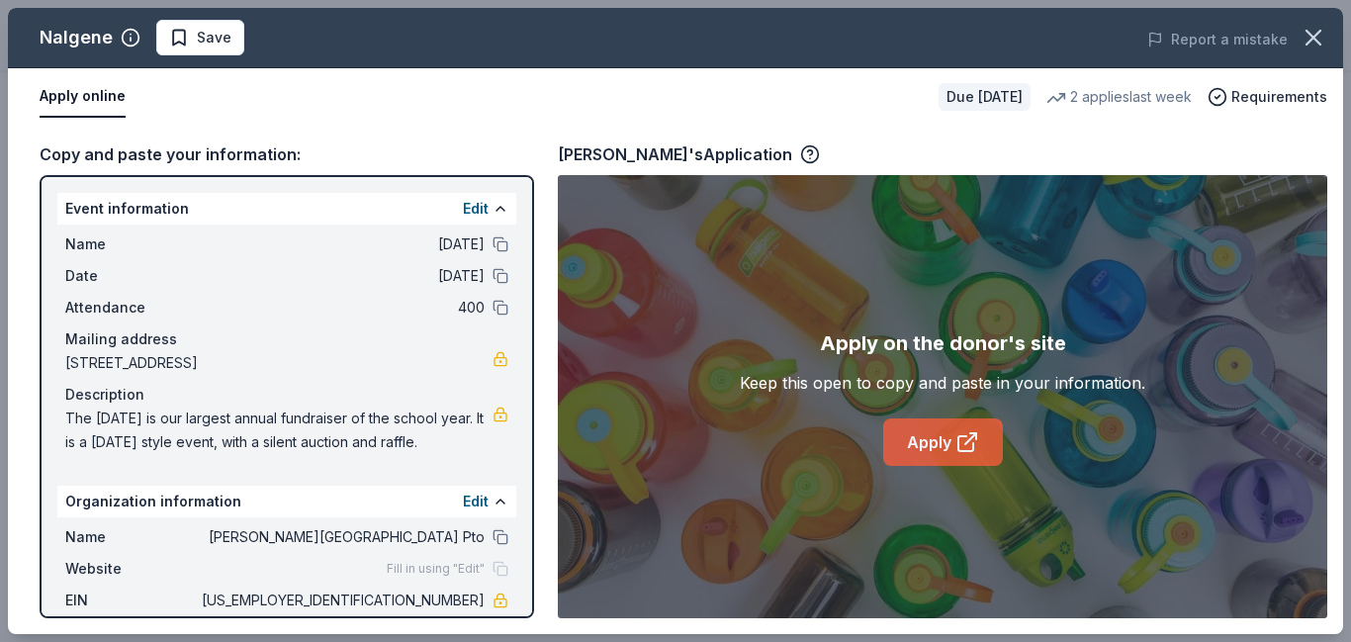
click at [916, 454] on link "Apply" at bounding box center [943, 441] width 120 height 47
click at [208, 37] on span "Save" at bounding box center [214, 38] width 35 height 24
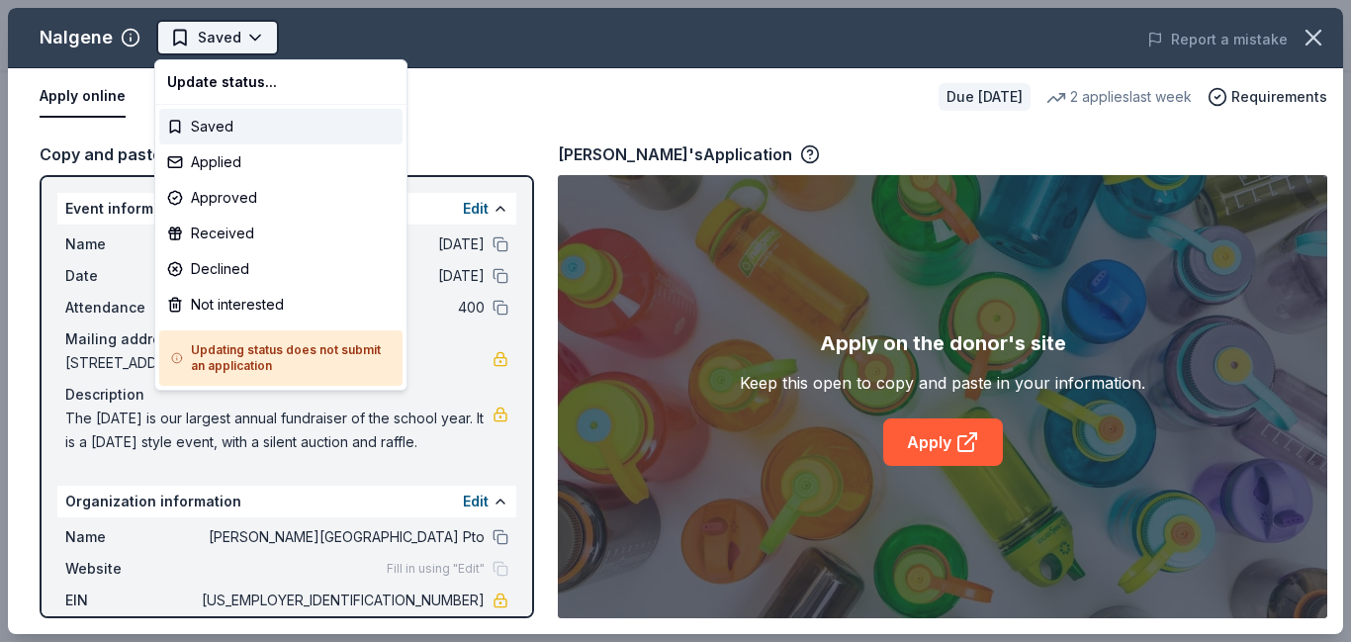
scroll to position [0, 0]
click at [222, 156] on div "Applied" at bounding box center [280, 162] width 243 height 36
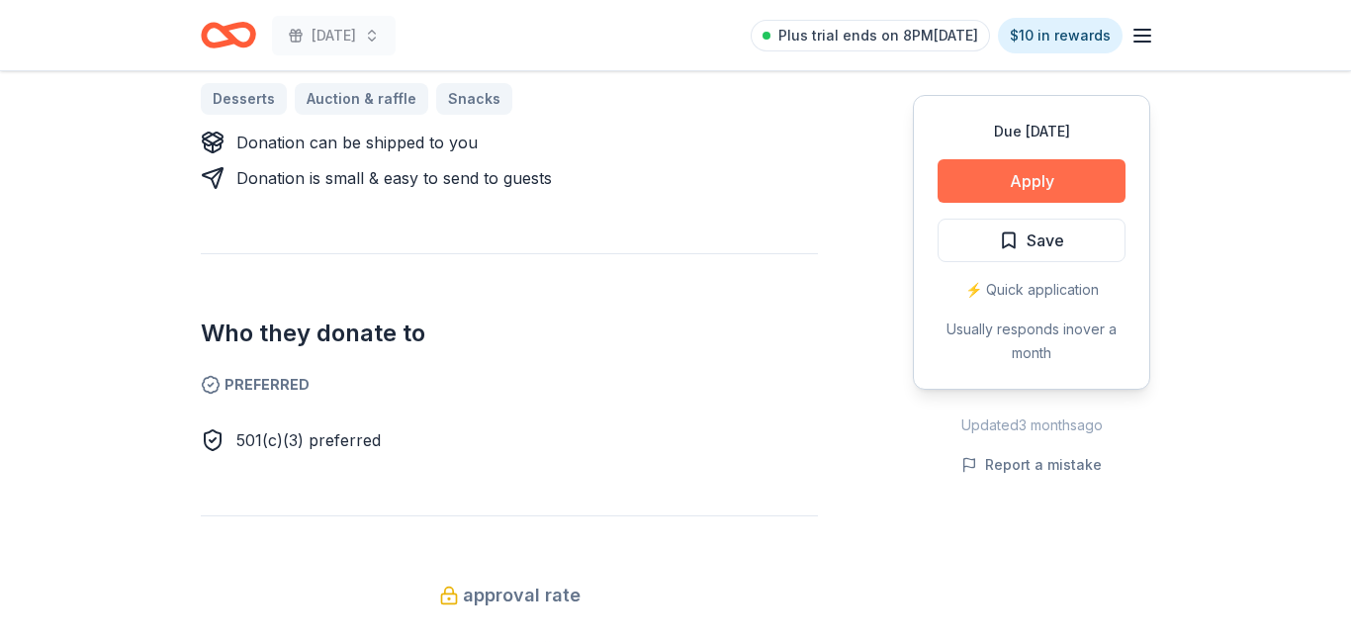
scroll to position [971, 0]
click at [1013, 176] on button "Apply" at bounding box center [1032, 181] width 188 height 44
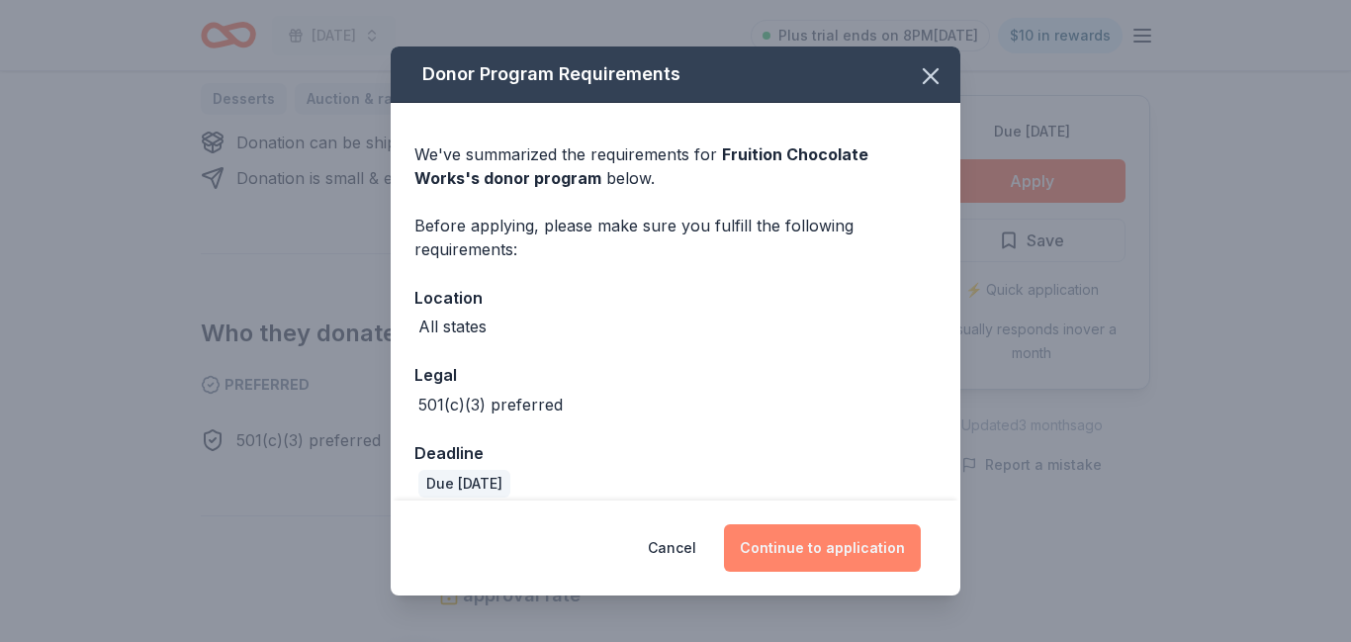
click at [837, 537] on button "Continue to application" at bounding box center [822, 547] width 197 height 47
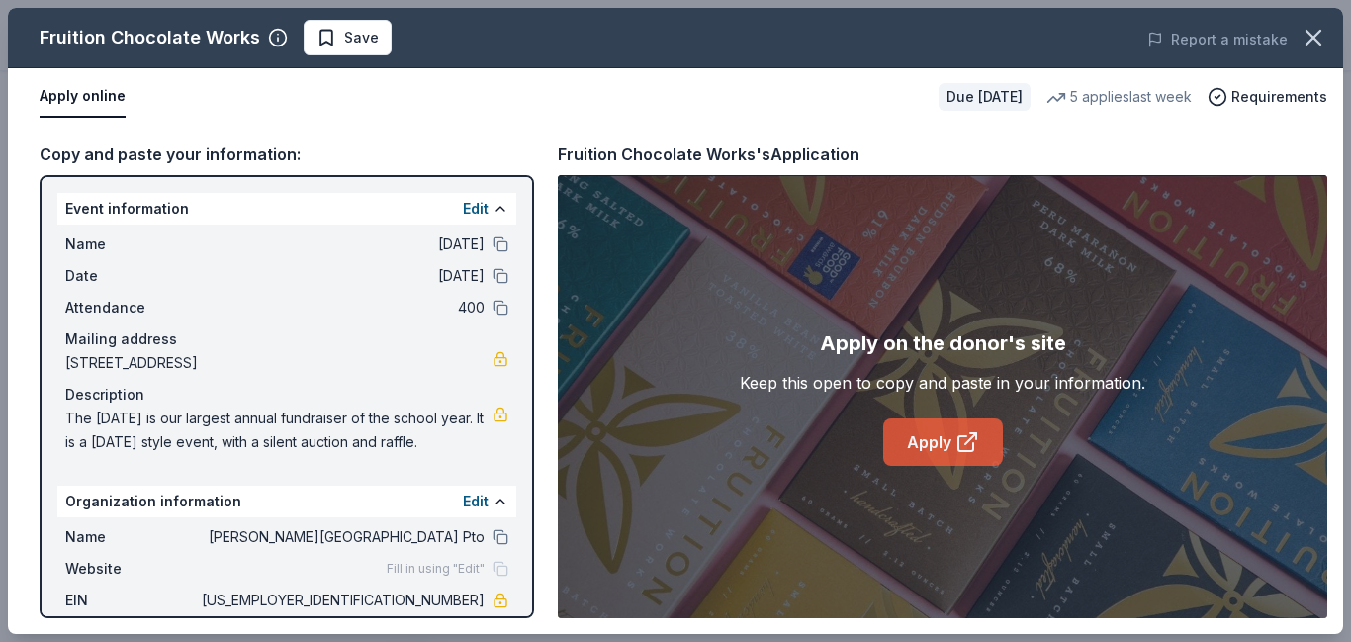
click at [951, 444] on link "Apply" at bounding box center [943, 441] width 120 height 47
click at [372, 36] on span "Save" at bounding box center [361, 38] width 35 height 24
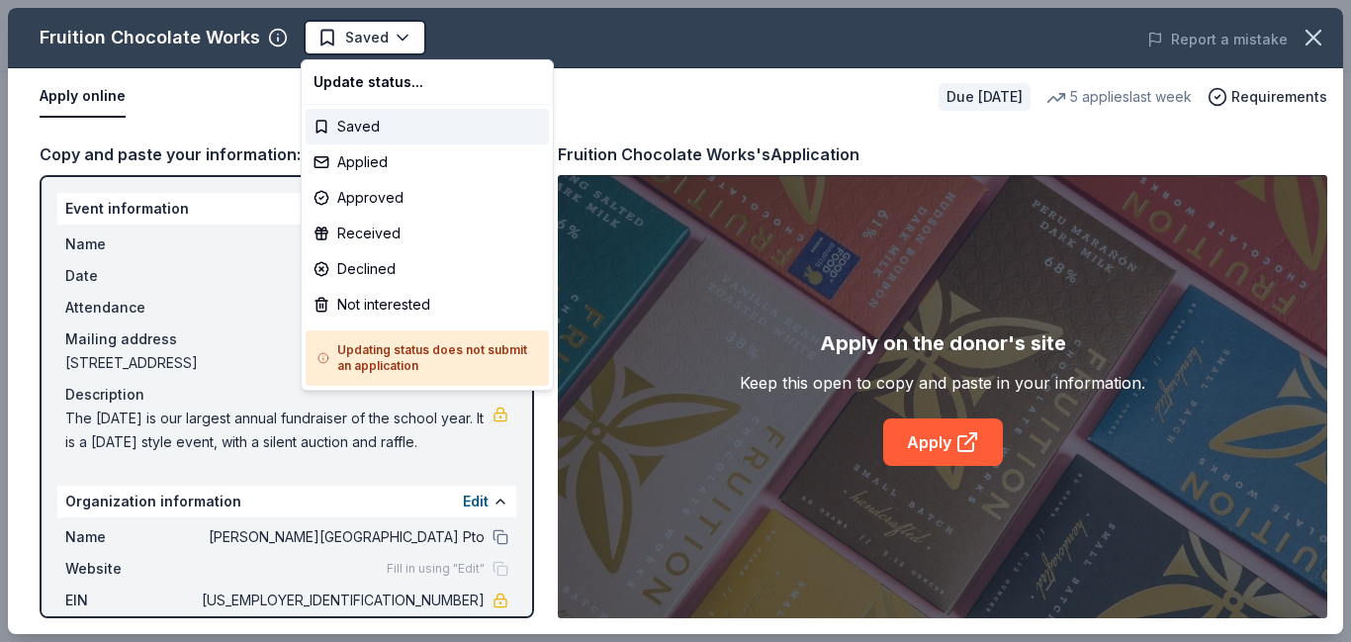
scroll to position [0, 0]
click at [393, 165] on div "Applied" at bounding box center [427, 162] width 243 height 36
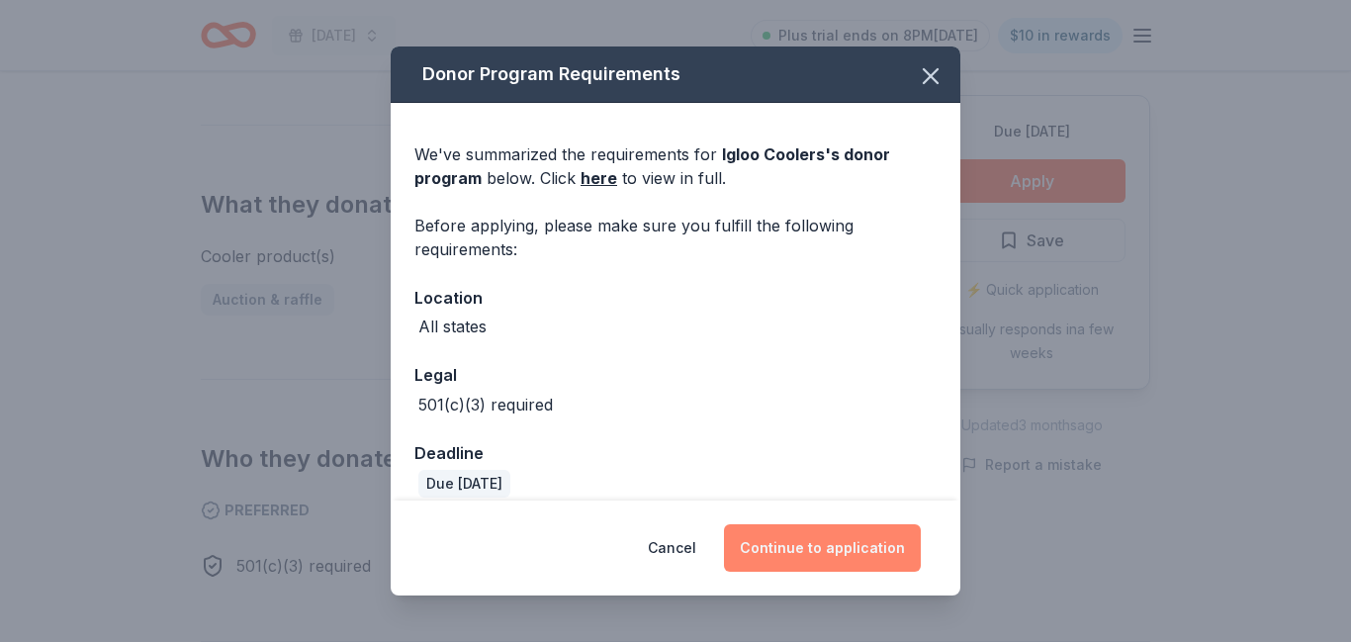
scroll to position [698, 0]
click at [844, 551] on button "Continue to application" at bounding box center [822, 547] width 197 height 47
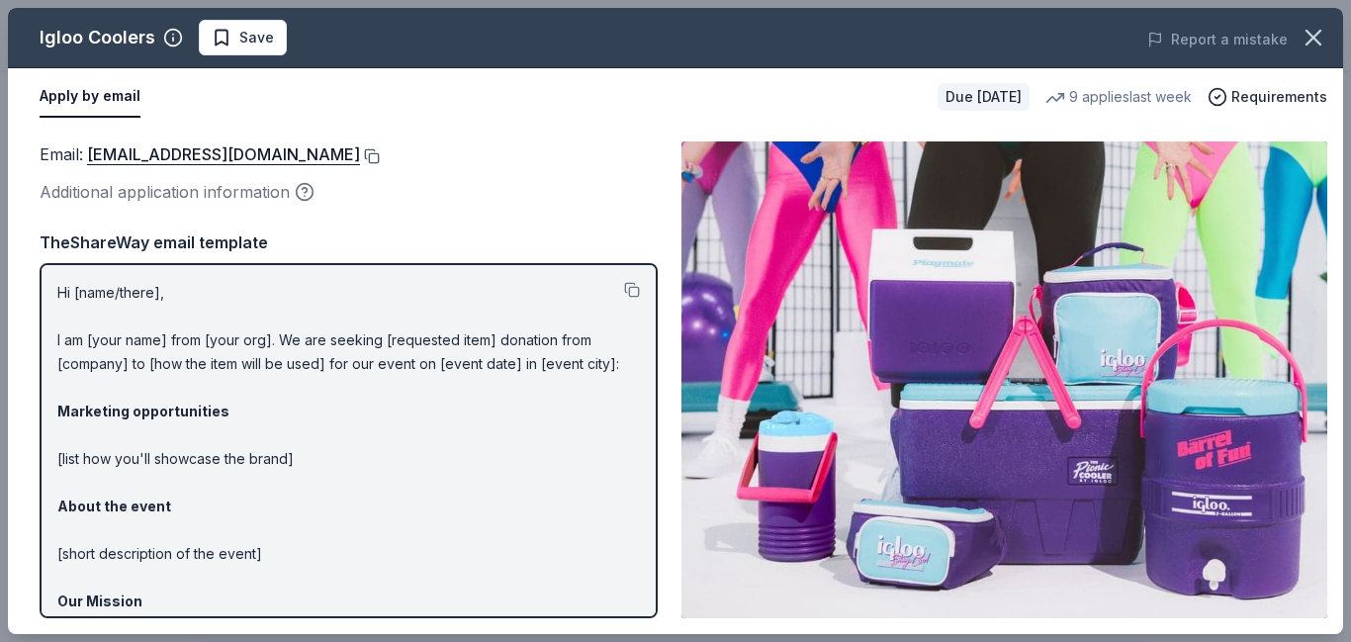
click at [360, 157] on button at bounding box center [370, 156] width 20 height 16
click at [624, 293] on button at bounding box center [632, 290] width 16 height 16
click at [253, 41] on span "Save" at bounding box center [256, 38] width 35 height 24
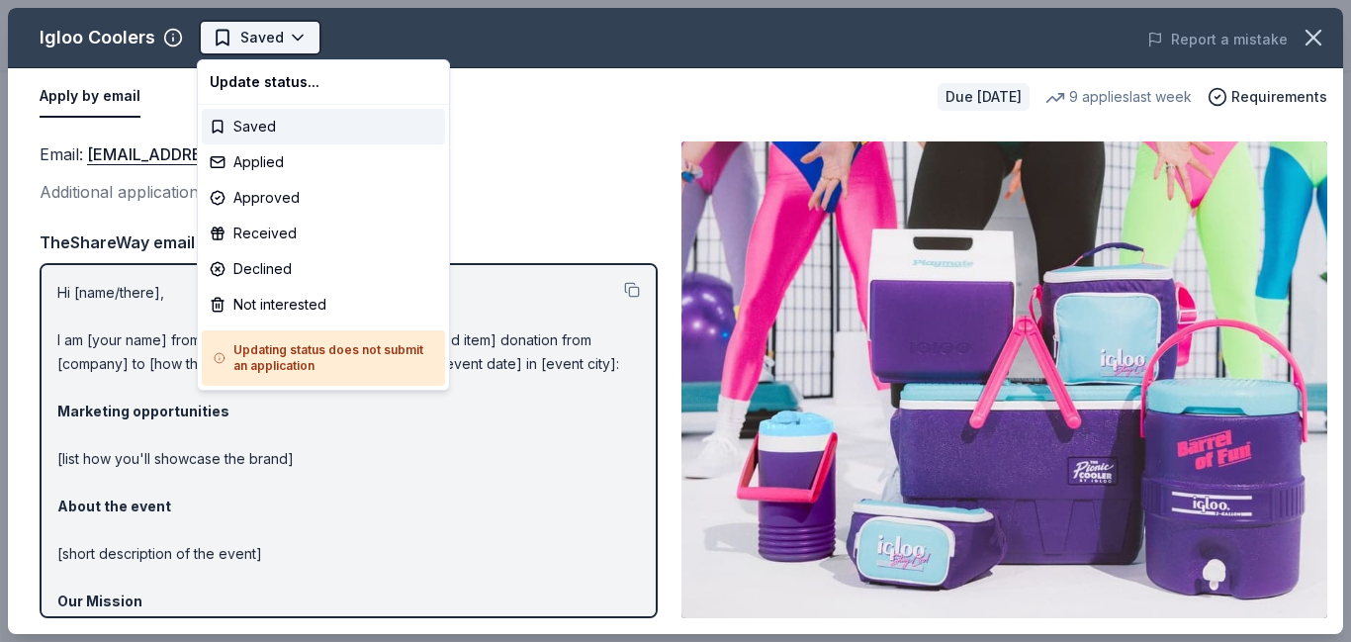
scroll to position [0, 0]
click at [291, 166] on div "Applied" at bounding box center [323, 162] width 243 height 36
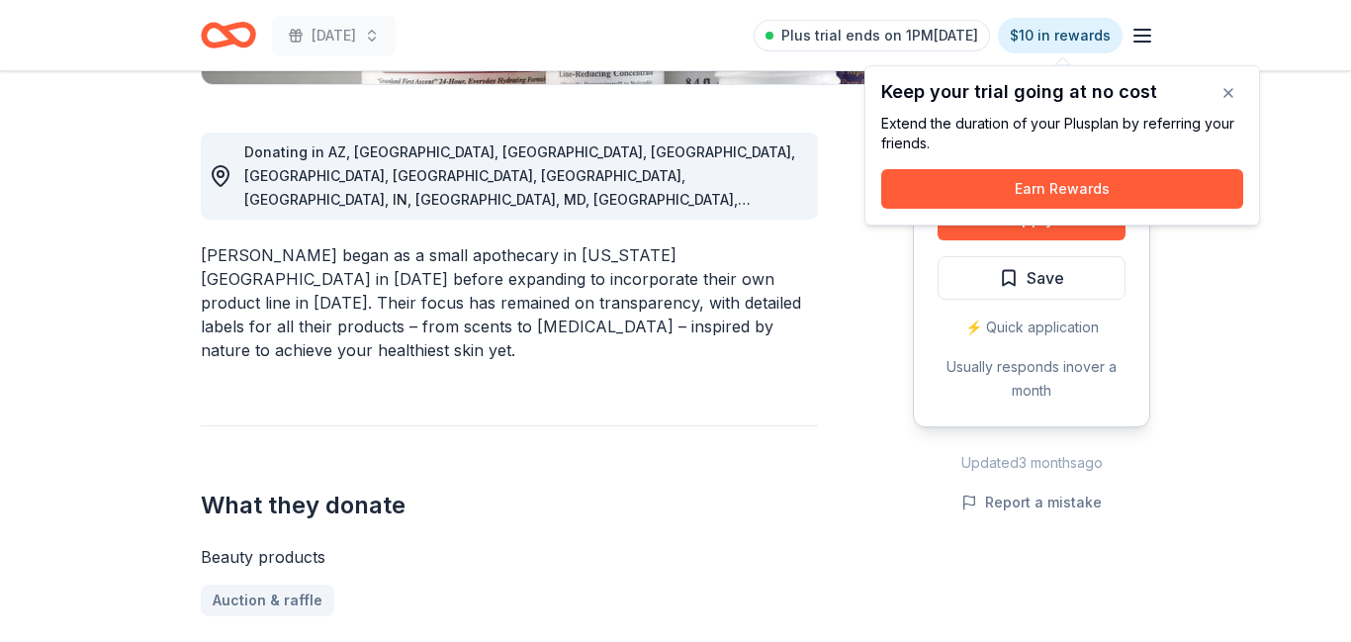
scroll to position [503, 0]
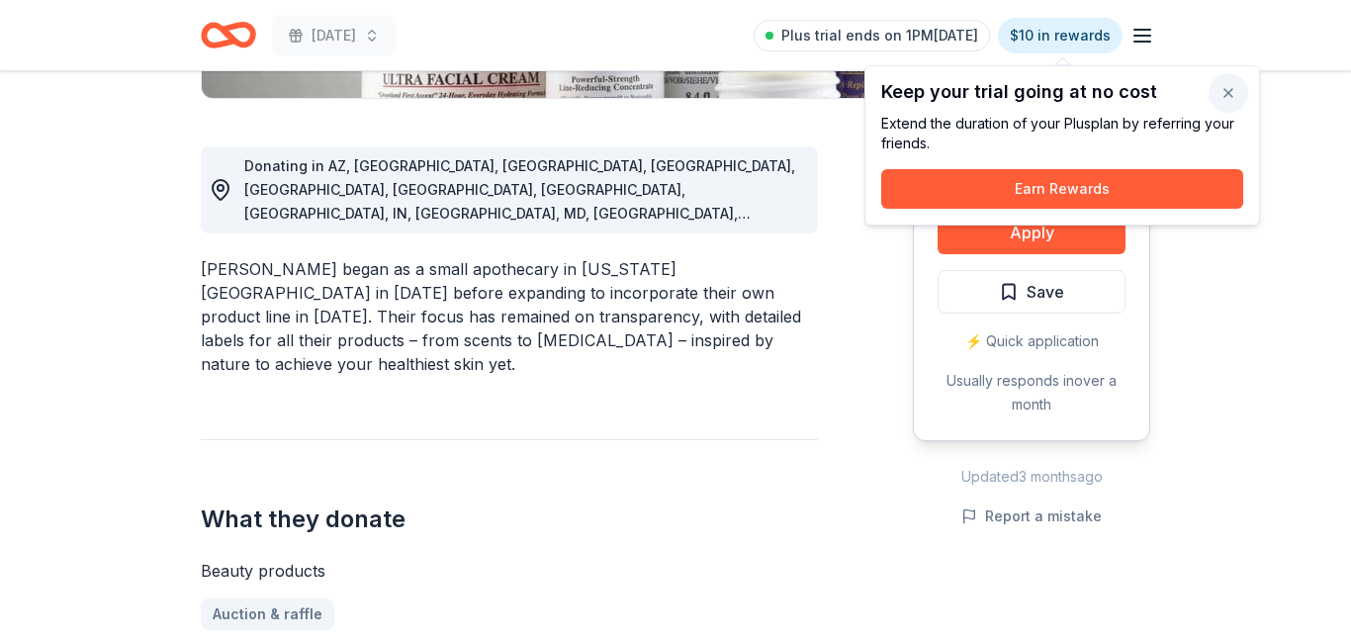
click at [1226, 93] on button "button" at bounding box center [1229, 93] width 40 height 40
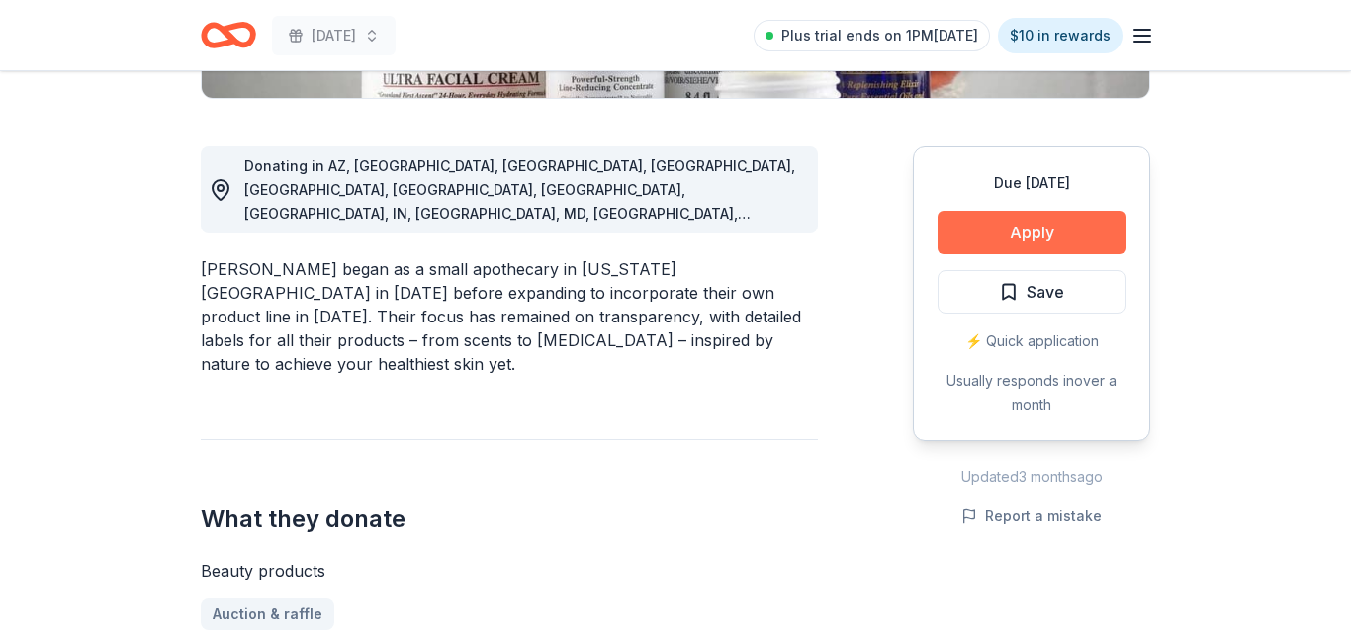
click at [1085, 238] on button "Apply" at bounding box center [1032, 233] width 188 height 44
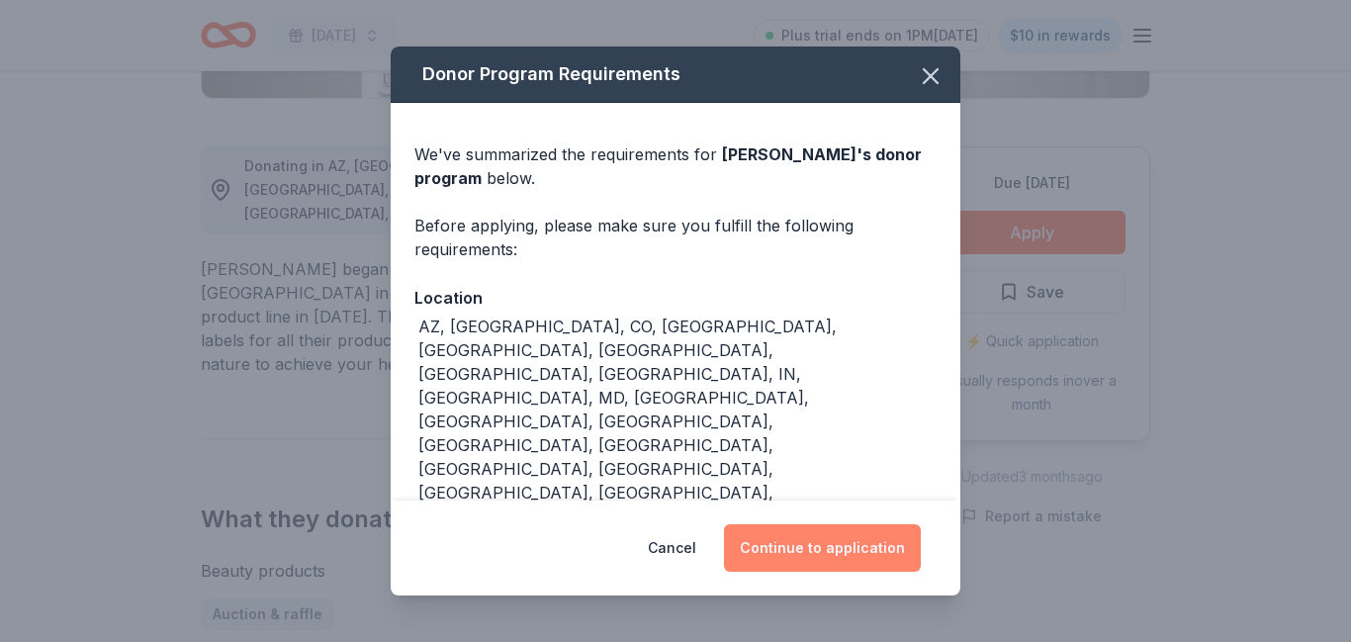
click at [834, 557] on button "Continue to application" at bounding box center [822, 547] width 197 height 47
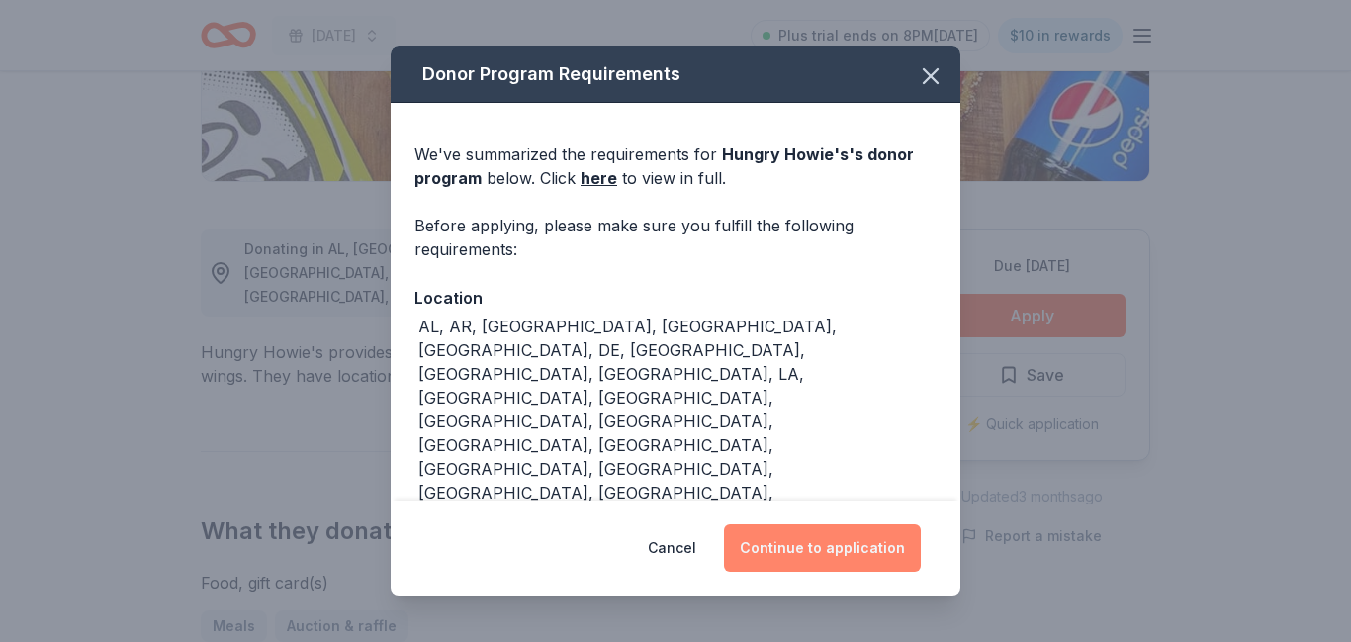
scroll to position [419, 0]
click at [820, 529] on button "Continue to application" at bounding box center [822, 547] width 197 height 47
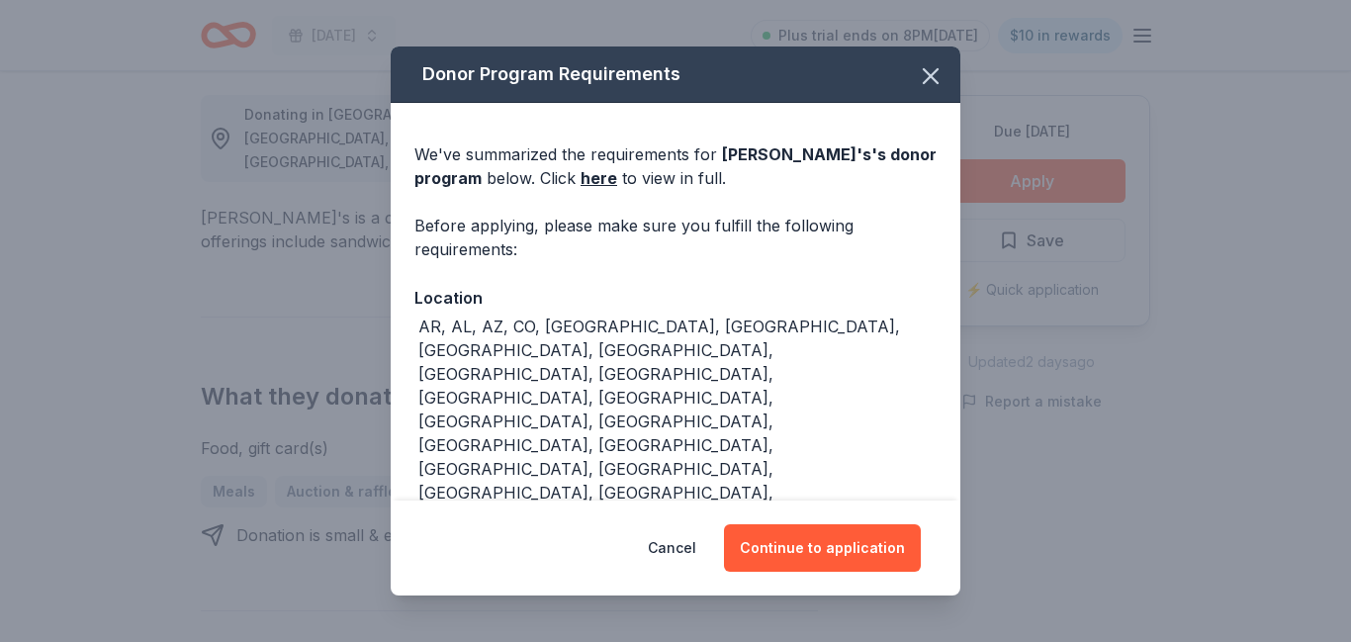
scroll to position [554, 0]
click at [831, 551] on button "Continue to application" at bounding box center [822, 547] width 197 height 47
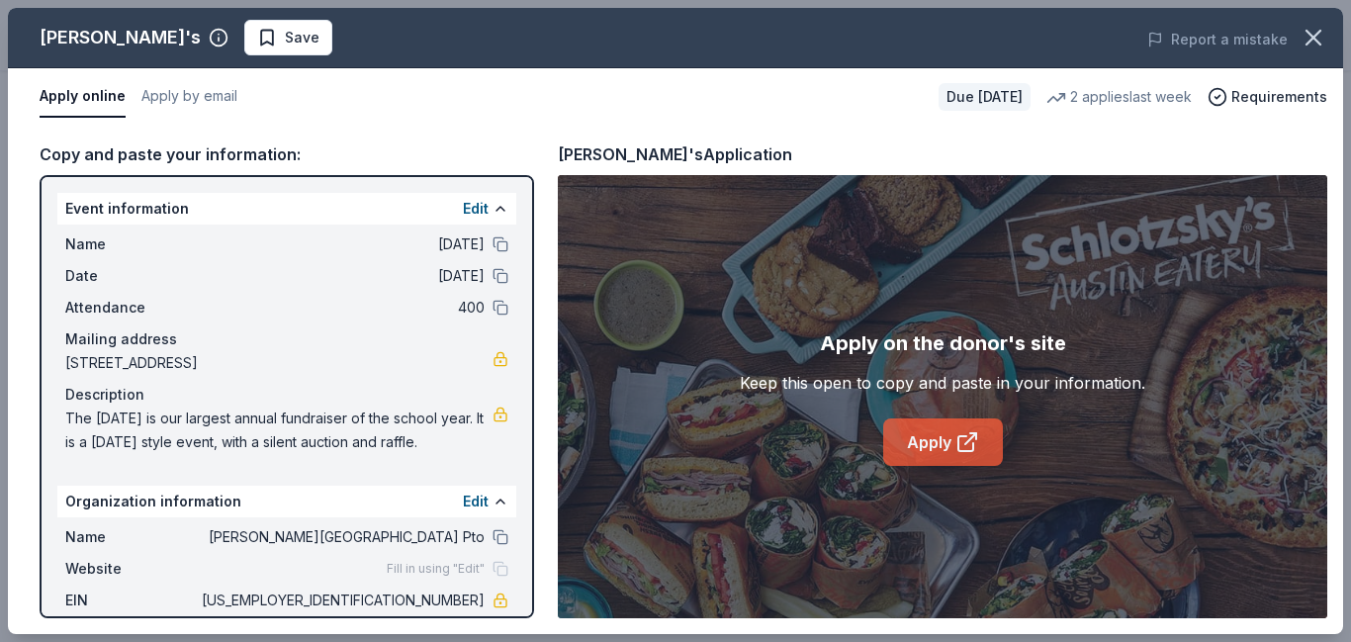
click at [924, 452] on link "Apply" at bounding box center [943, 441] width 120 height 47
click at [285, 47] on span "Save" at bounding box center [302, 38] width 35 height 24
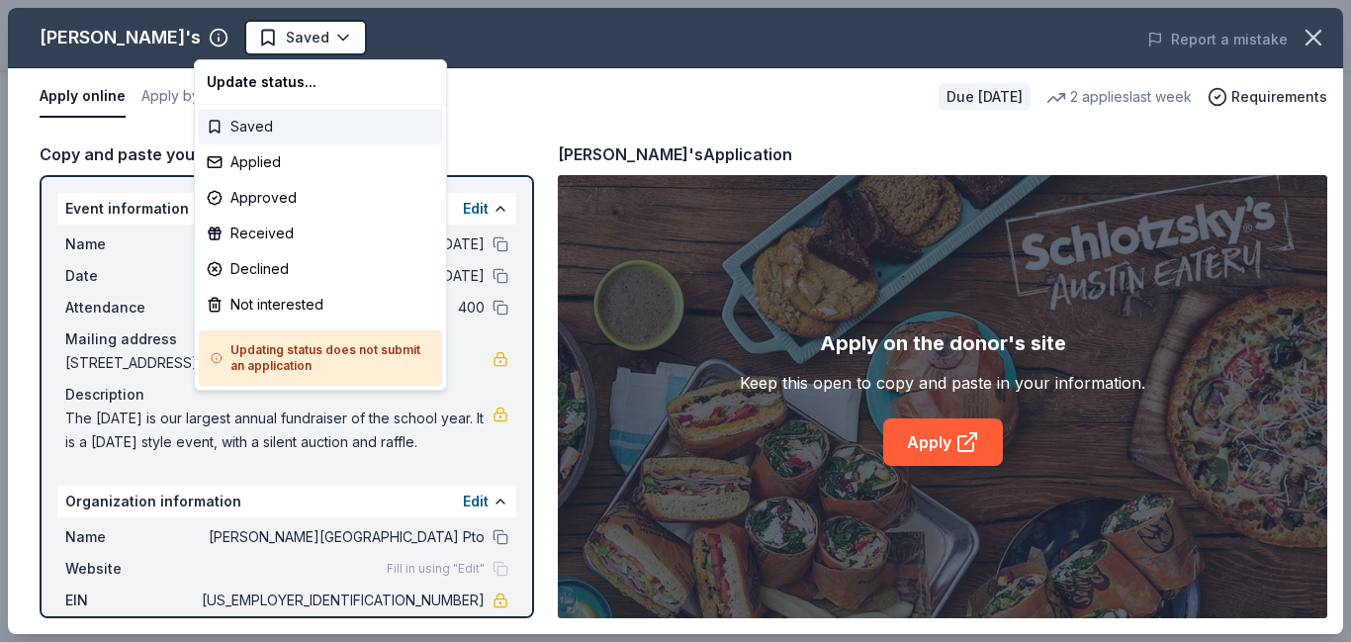
scroll to position [0, 0]
click at [288, 168] on div "Applied" at bounding box center [320, 162] width 243 height 36
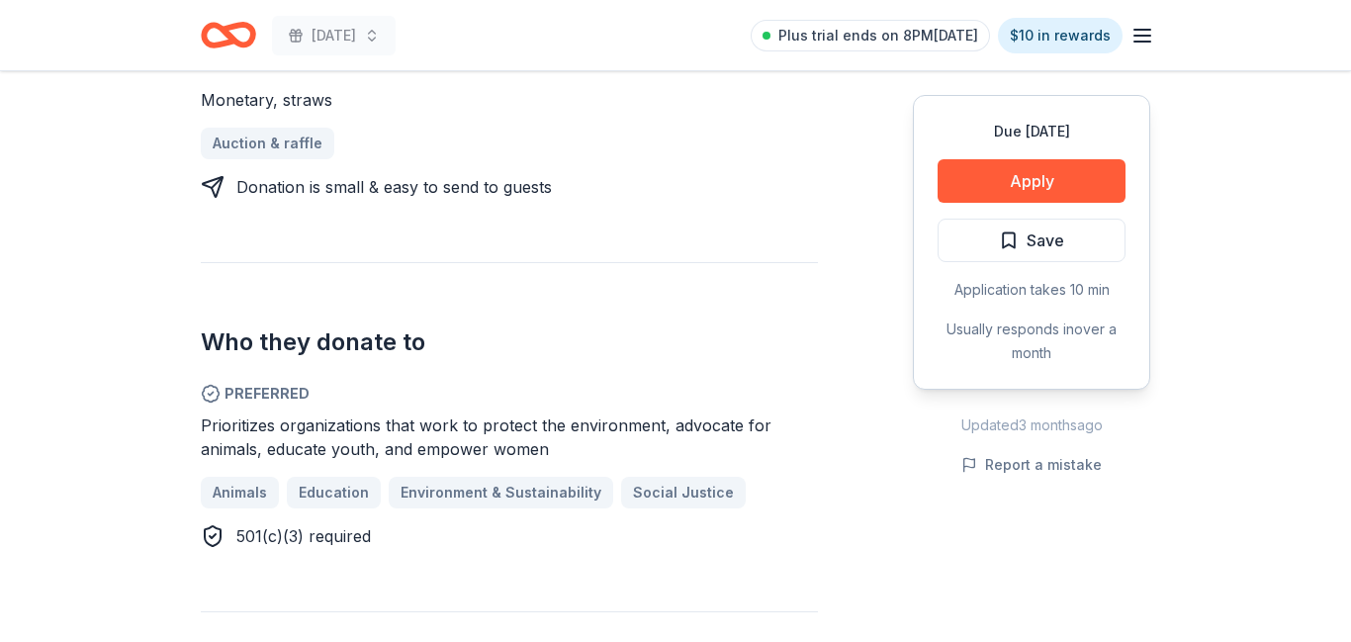
scroll to position [879, 0]
click at [1026, 179] on button "Apply" at bounding box center [1032, 181] width 188 height 44
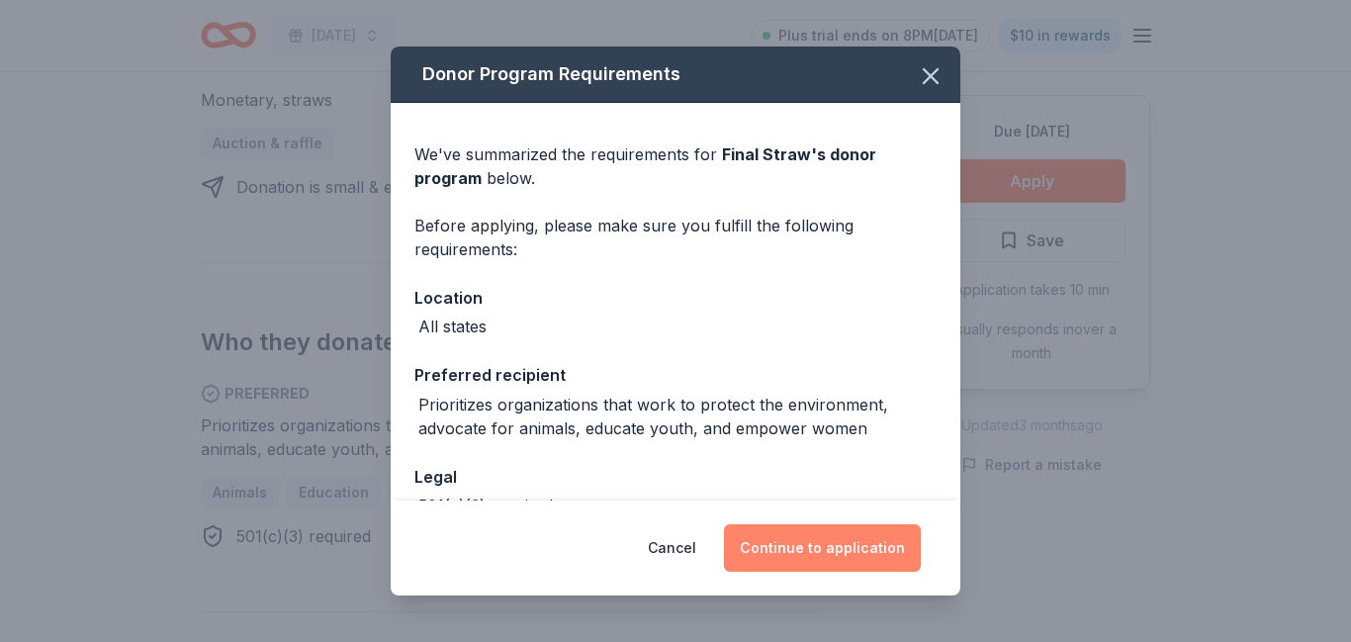
click at [843, 551] on button "Continue to application" at bounding box center [822, 547] width 197 height 47
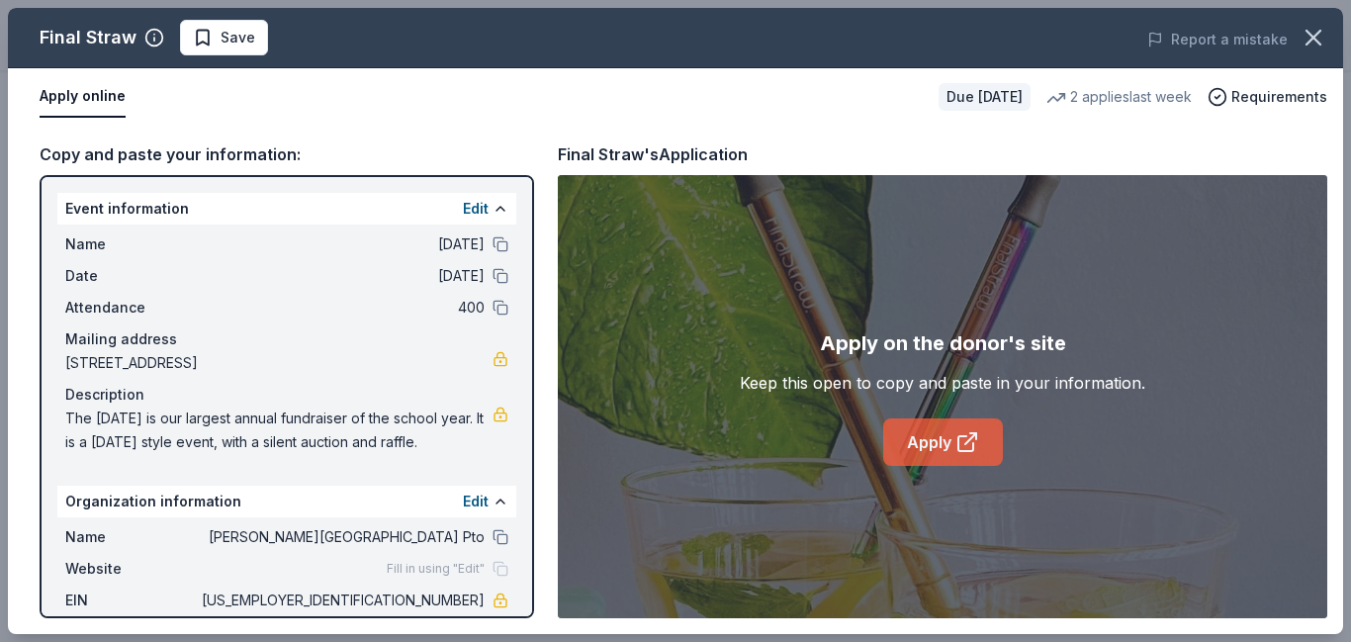
click at [939, 457] on link "Apply" at bounding box center [943, 441] width 120 height 47
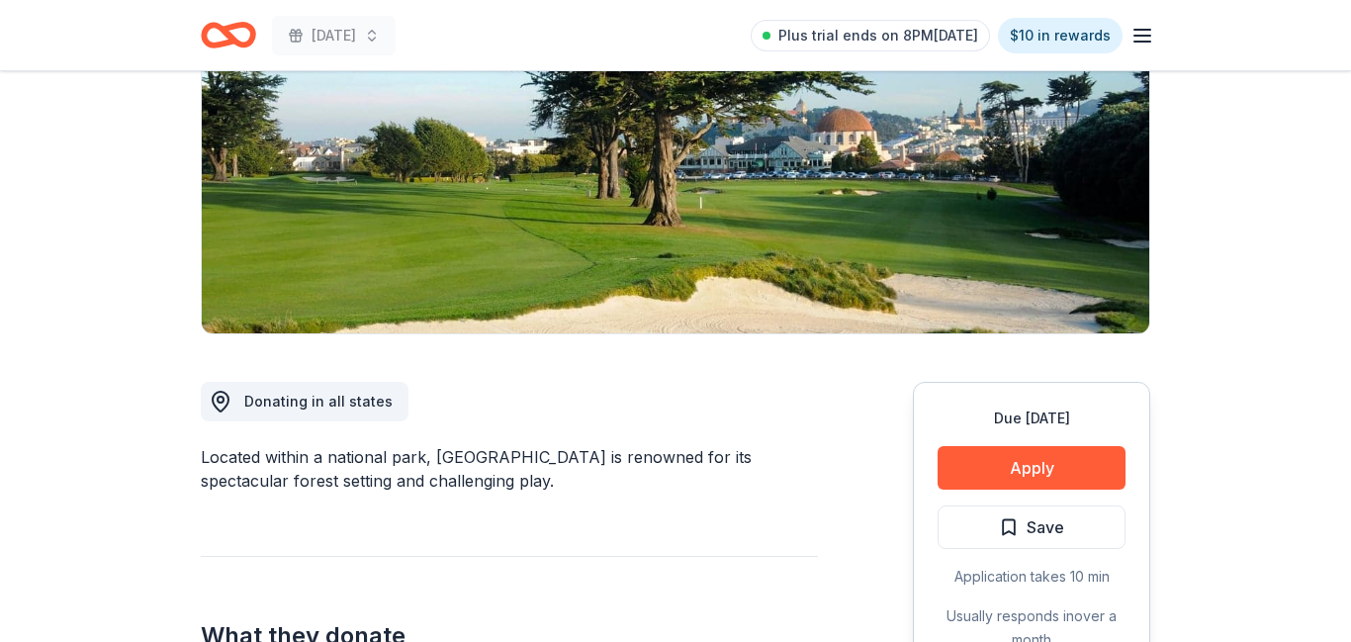
scroll to position [239, 0]
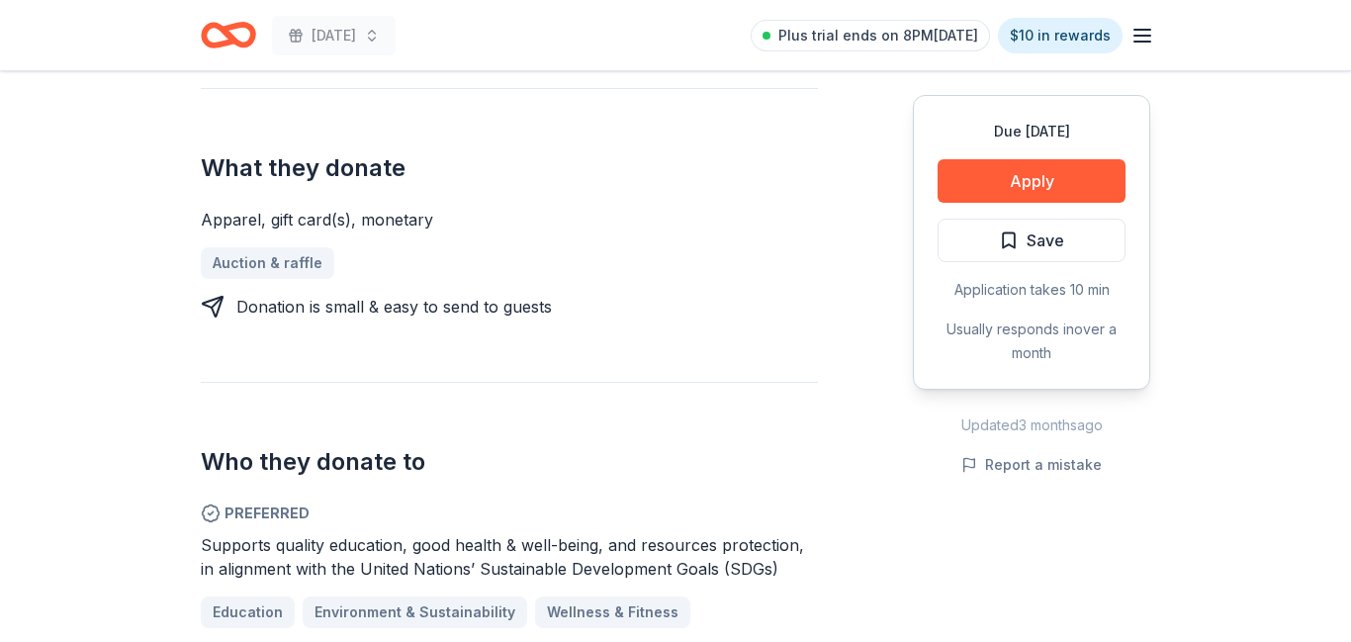
scroll to position [759, 0]
click at [1003, 180] on button "Apply" at bounding box center [1032, 181] width 188 height 44
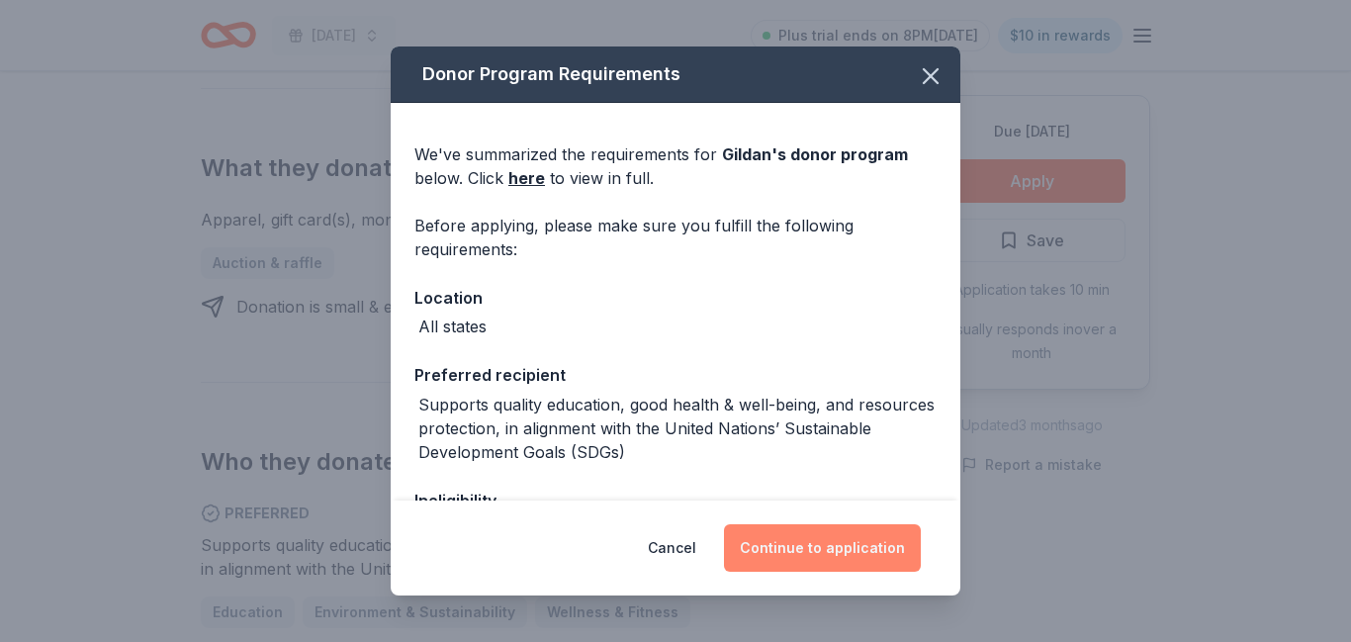
click at [879, 556] on button "Continue to application" at bounding box center [822, 547] width 197 height 47
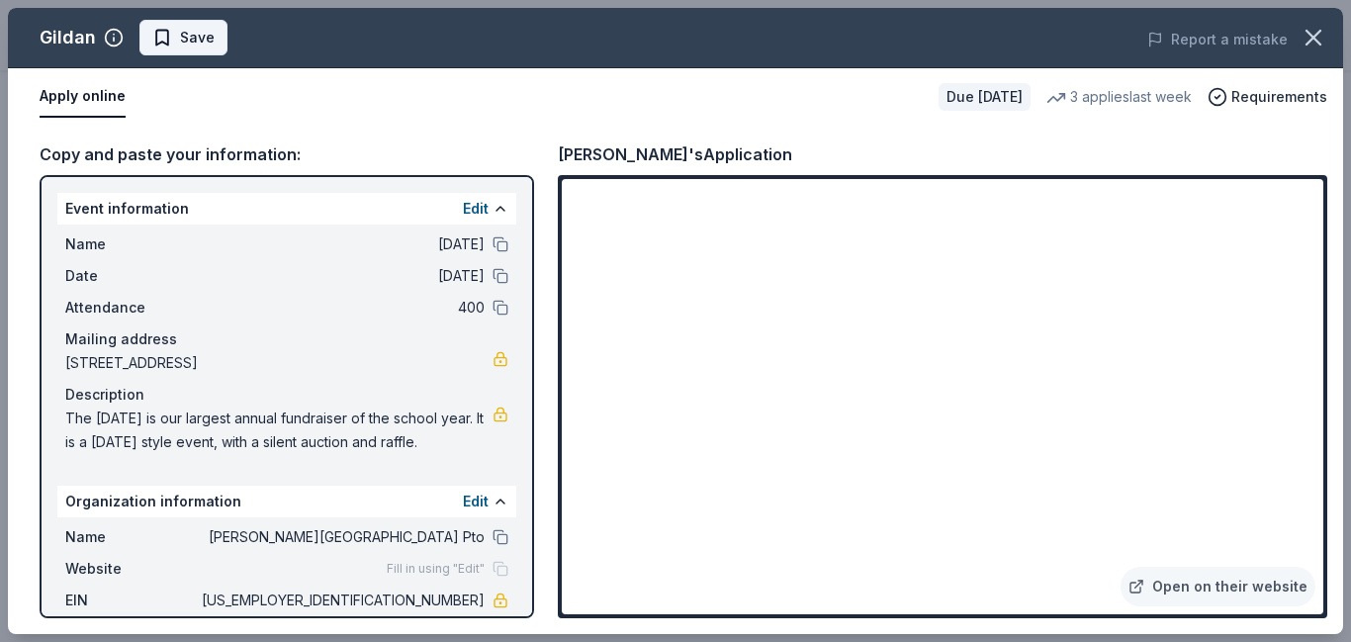
click at [205, 37] on span "Save" at bounding box center [197, 38] width 35 height 24
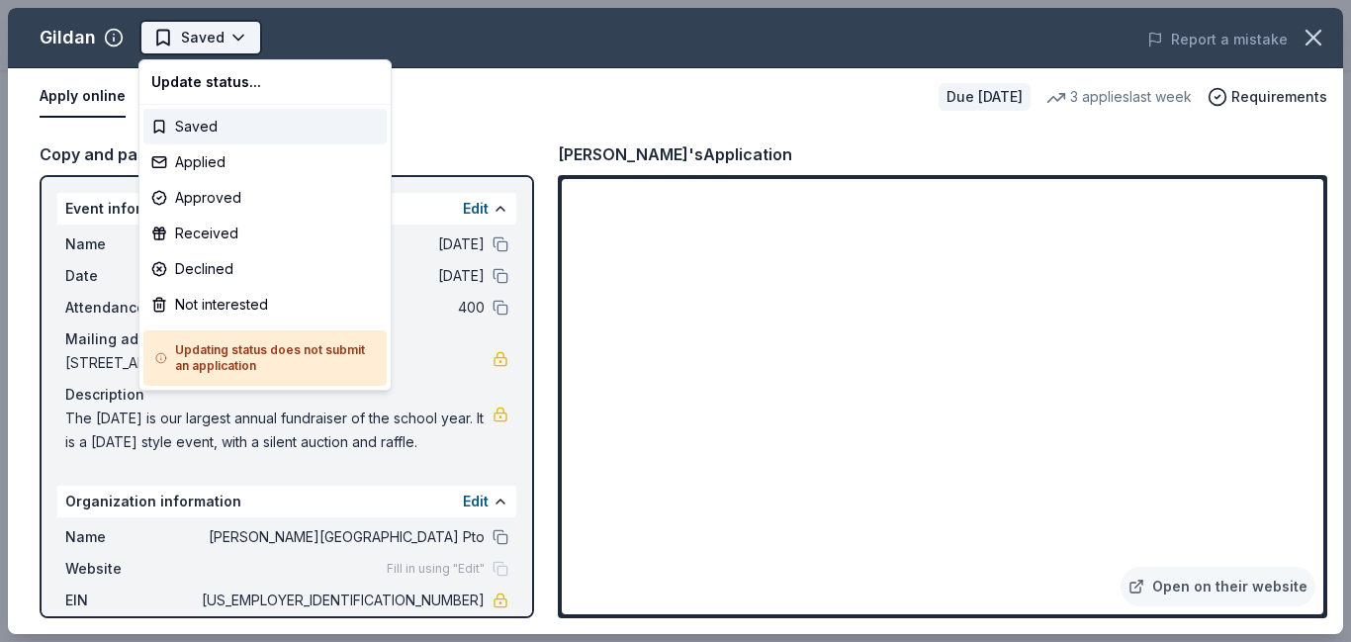
scroll to position [0, 0]
click at [224, 165] on div "Applied" at bounding box center [264, 162] width 243 height 36
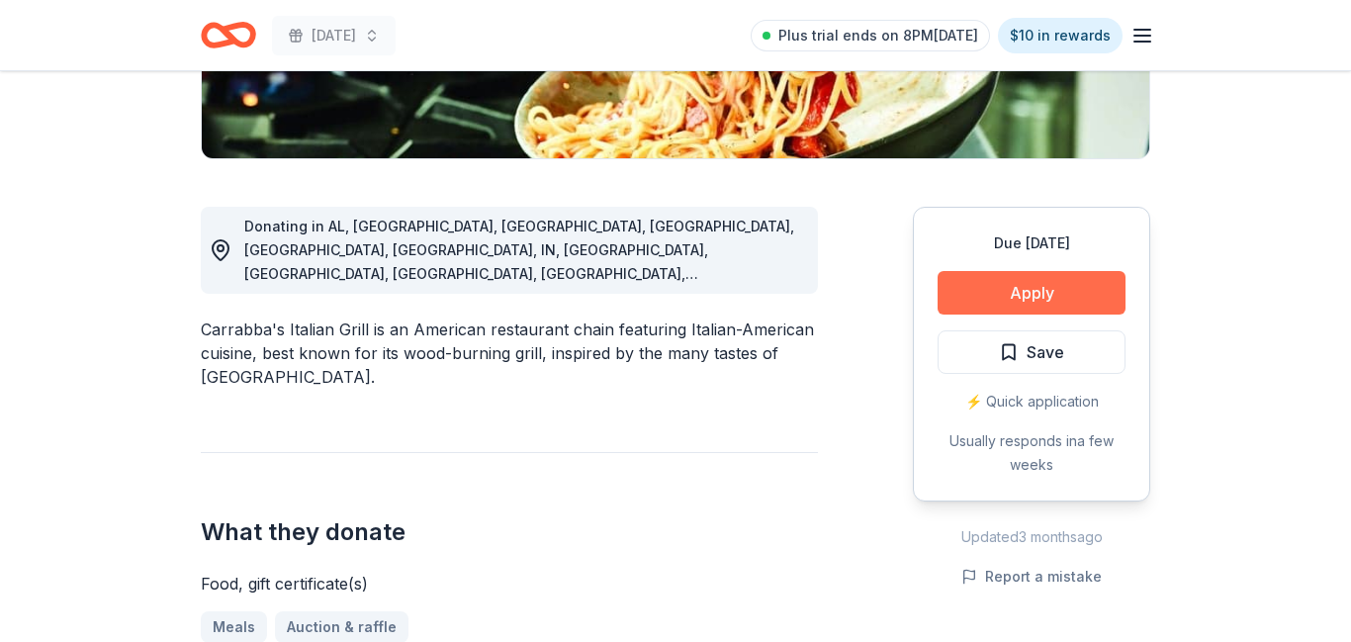
scroll to position [442, 0]
click at [1040, 286] on button "Apply" at bounding box center [1032, 293] width 188 height 44
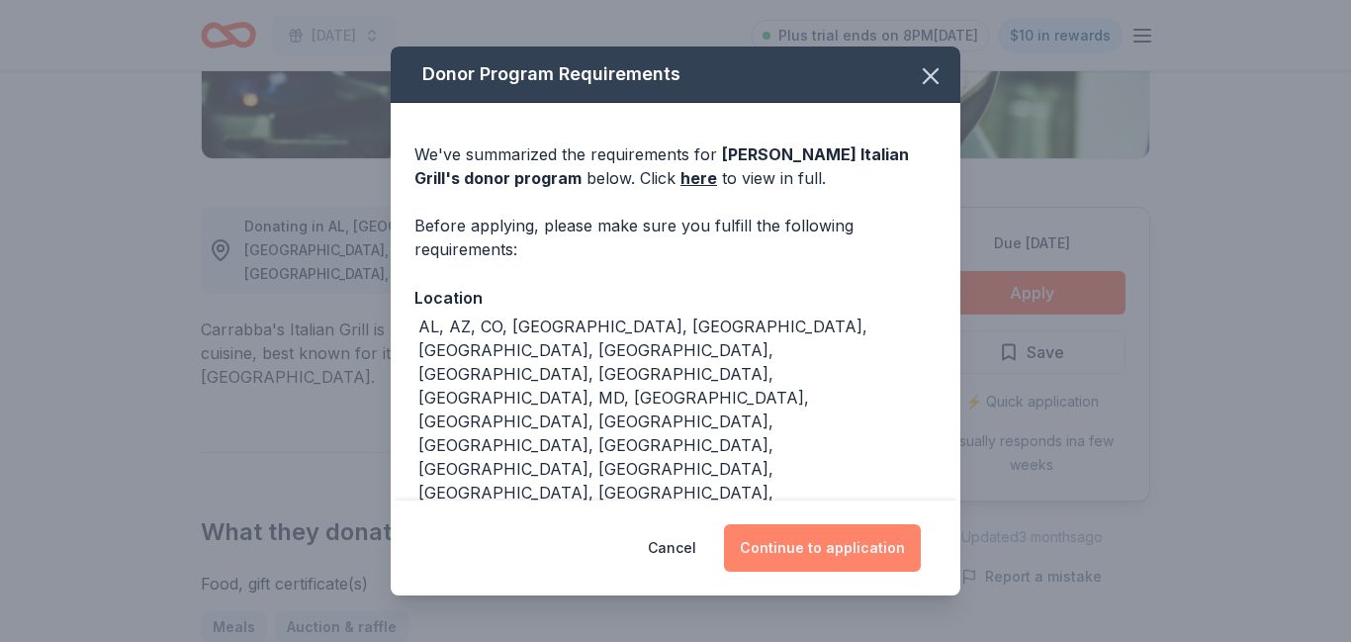
click at [764, 536] on button "Continue to application" at bounding box center [822, 547] width 197 height 47
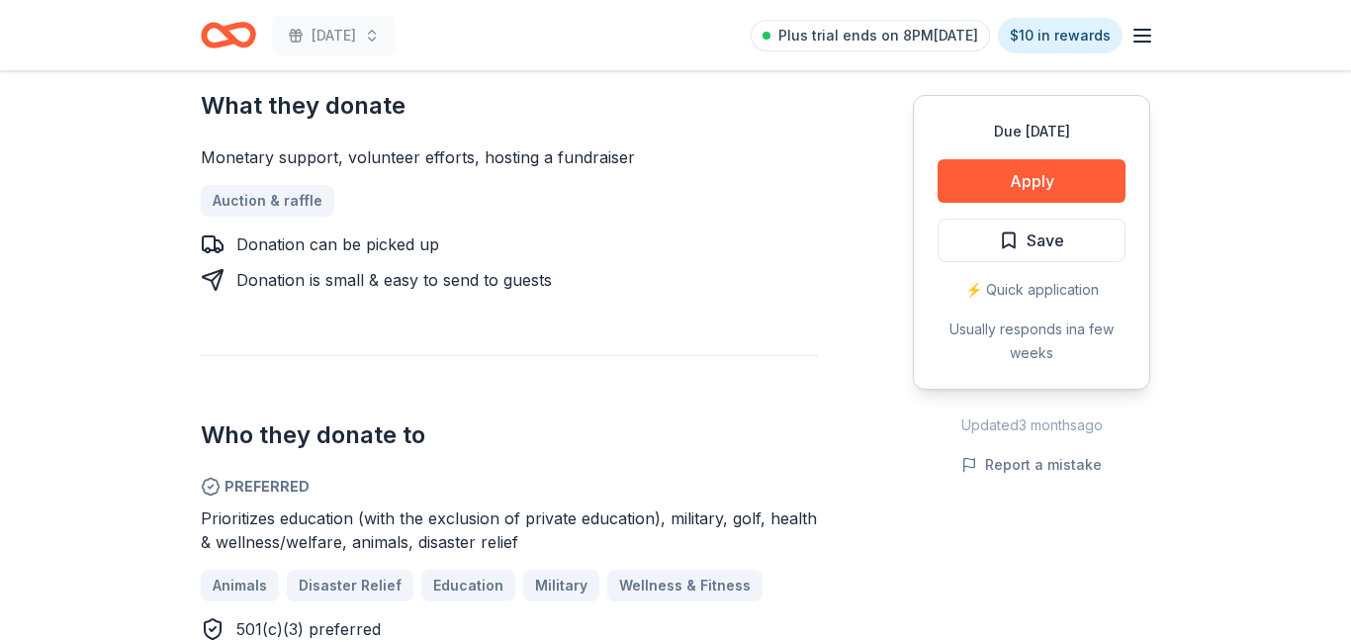
scroll to position [869, 0]
click at [1058, 170] on button "Apply" at bounding box center [1032, 181] width 188 height 44
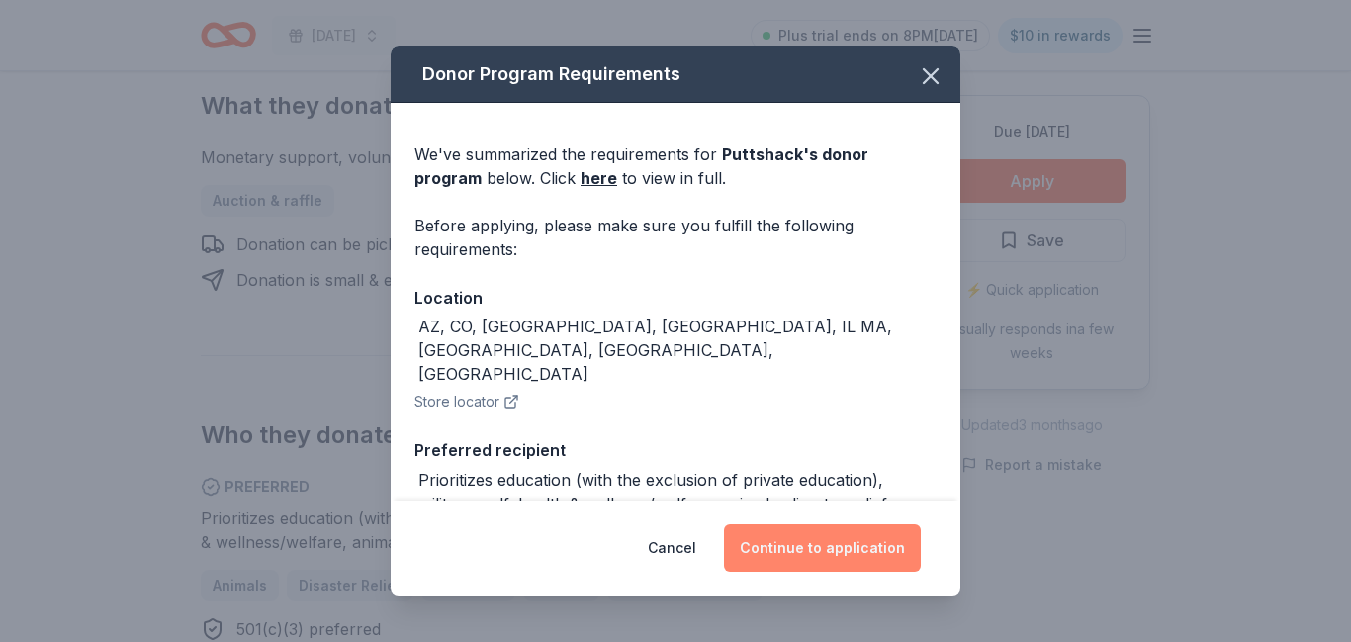
click at [822, 558] on button "Continue to application" at bounding box center [822, 547] width 197 height 47
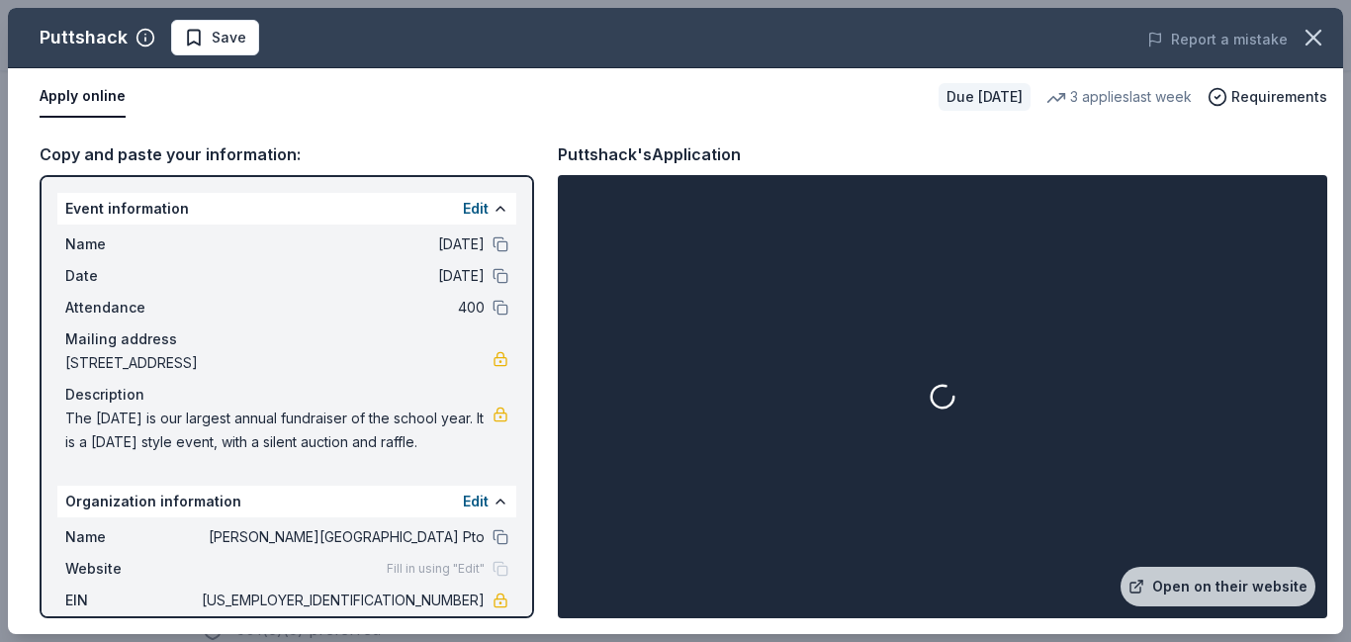
click at [981, 519] on div at bounding box center [943, 396] width 762 height 435
click at [1224, 587] on link "Open on their website" at bounding box center [1218, 587] width 195 height 40
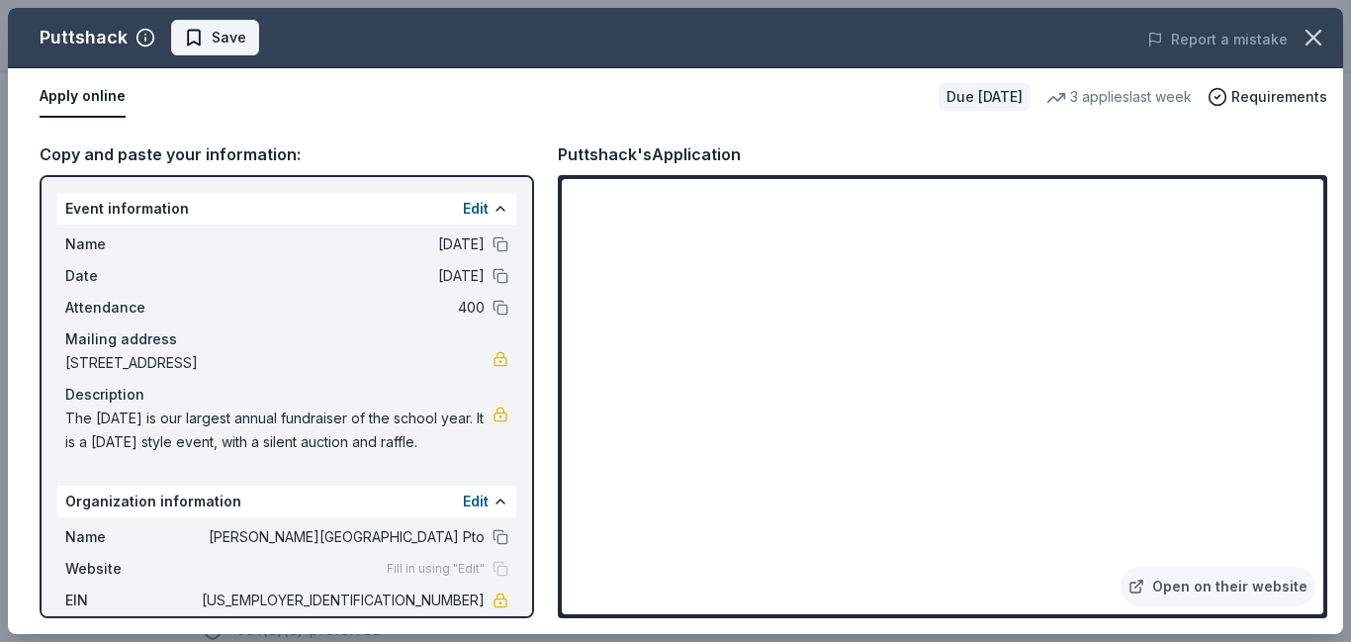
click at [240, 37] on span "Save" at bounding box center [229, 38] width 35 height 24
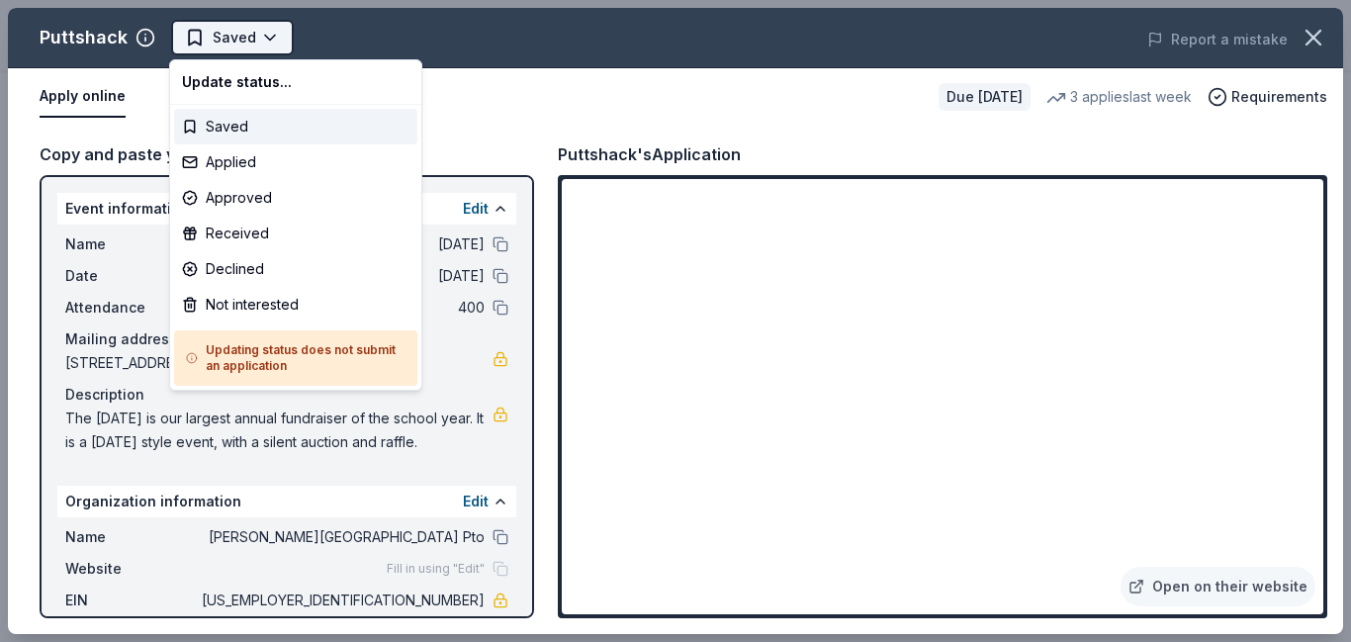
scroll to position [0, 0]
click at [270, 165] on div "Applied" at bounding box center [295, 162] width 243 height 36
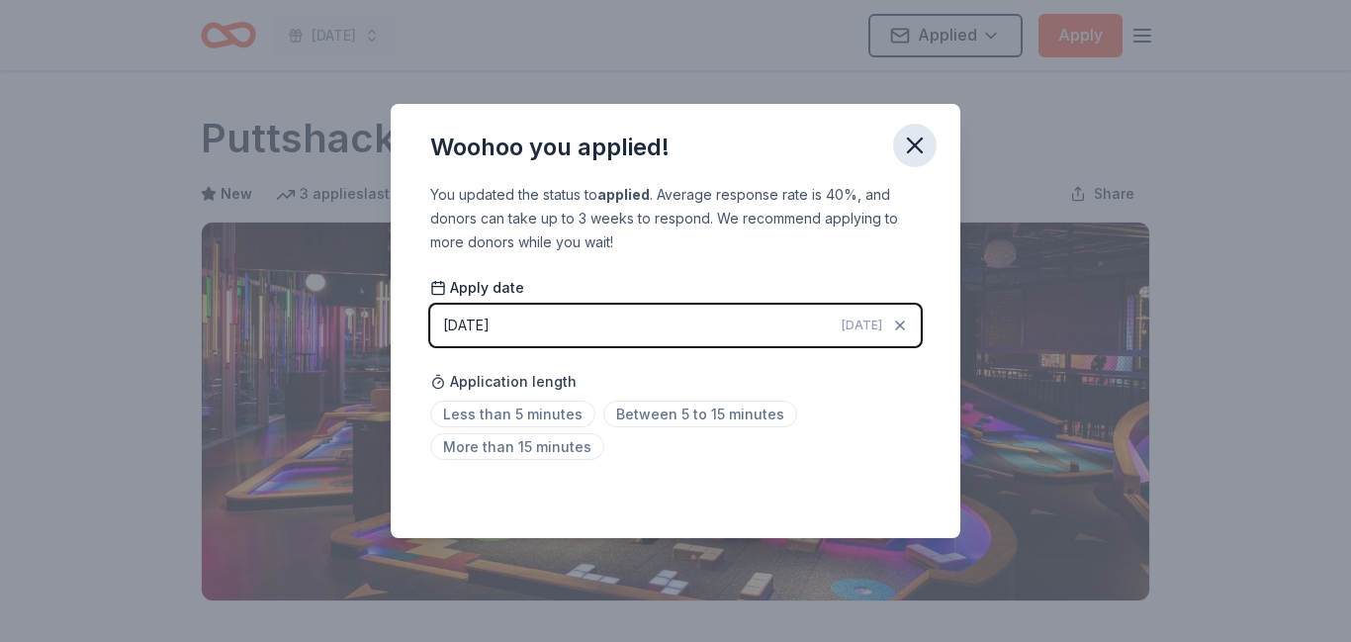
click at [909, 143] on icon "button" at bounding box center [915, 146] width 28 height 28
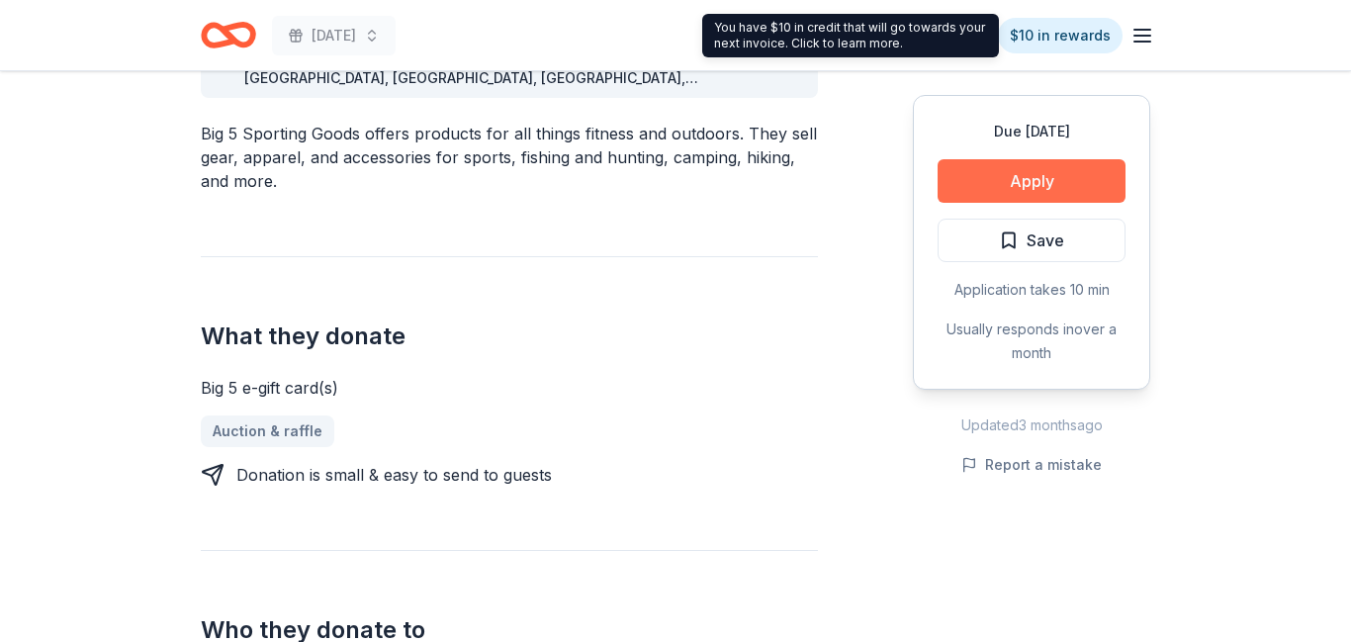
scroll to position [497, 0]
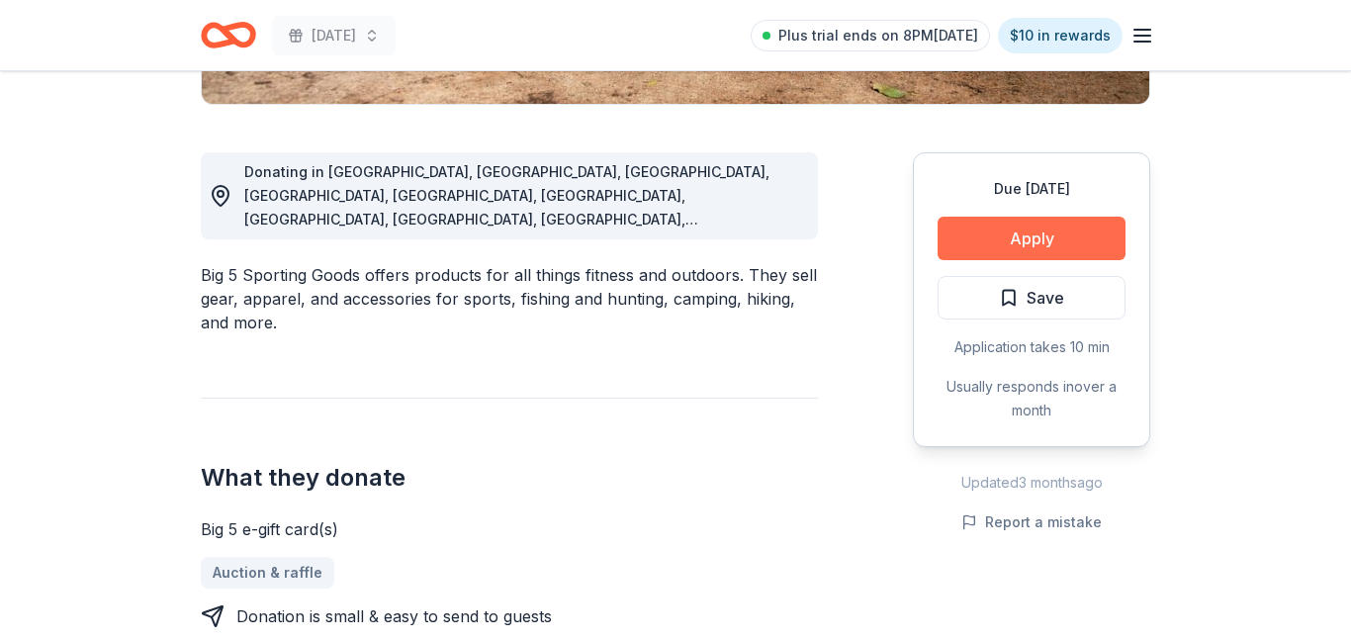
click at [1045, 232] on button "Apply" at bounding box center [1032, 239] width 188 height 44
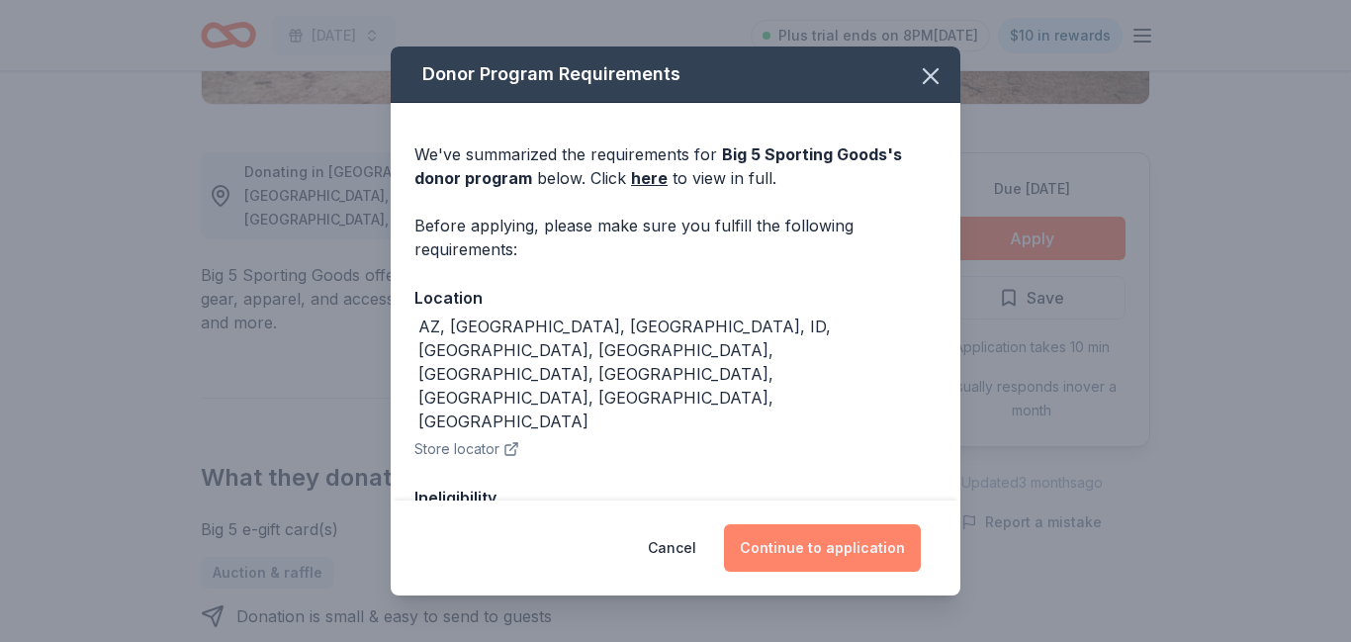
click at [877, 555] on button "Continue to application" at bounding box center [822, 547] width 197 height 47
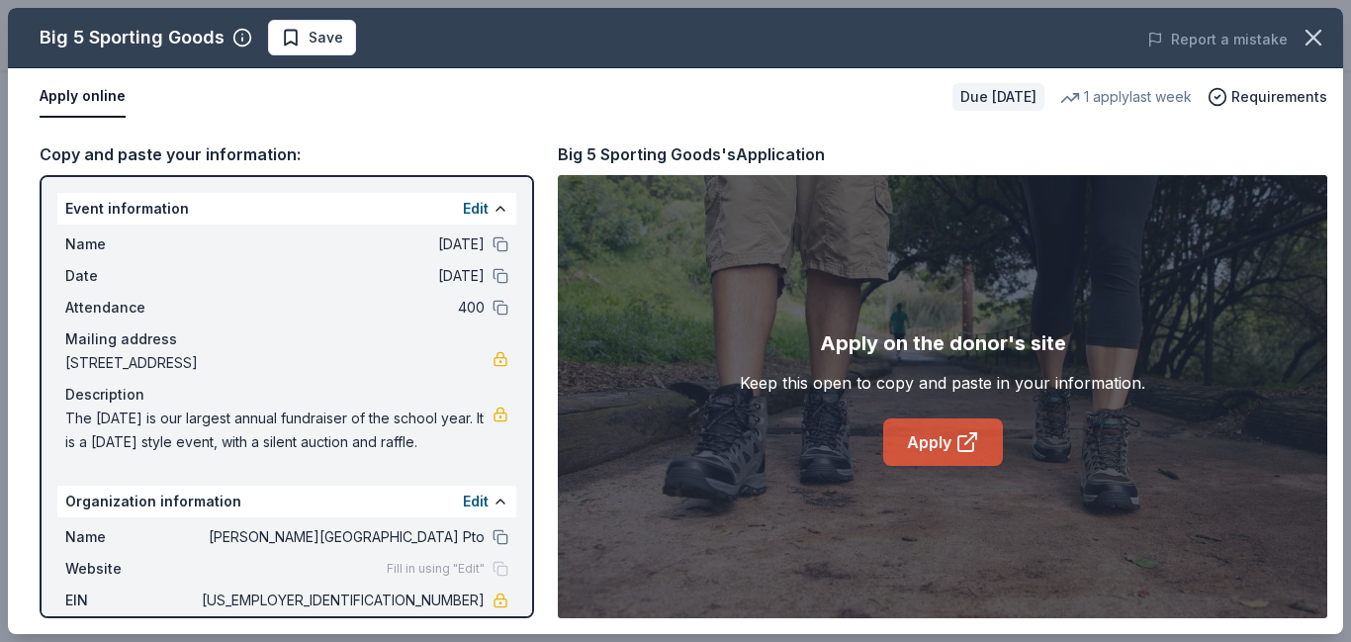
click at [915, 443] on link "Apply" at bounding box center [943, 441] width 120 height 47
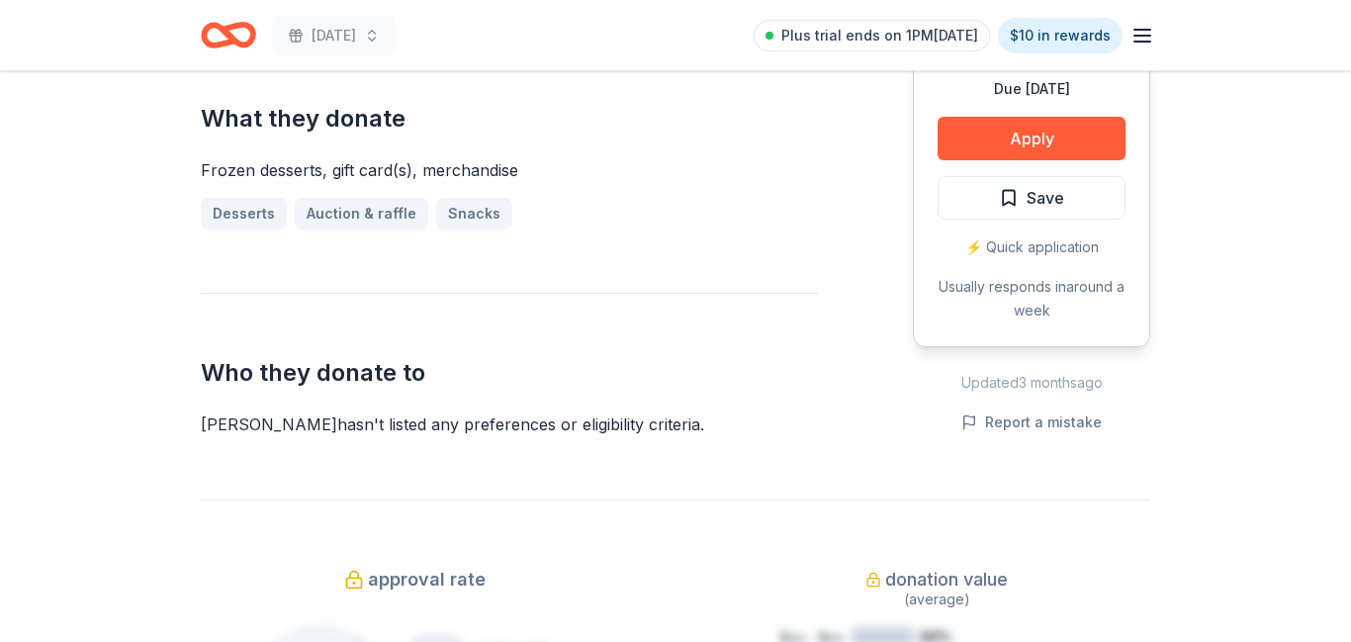
scroll to position [828, 0]
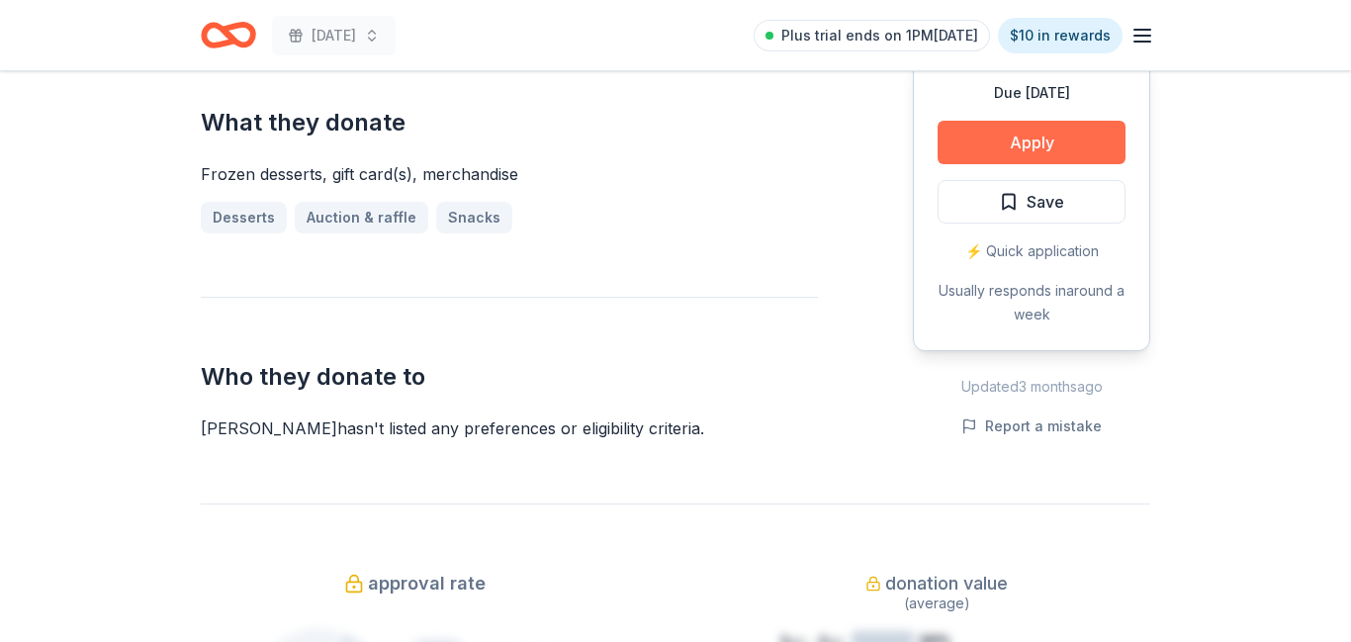
click at [1021, 148] on button "Apply" at bounding box center [1032, 143] width 188 height 44
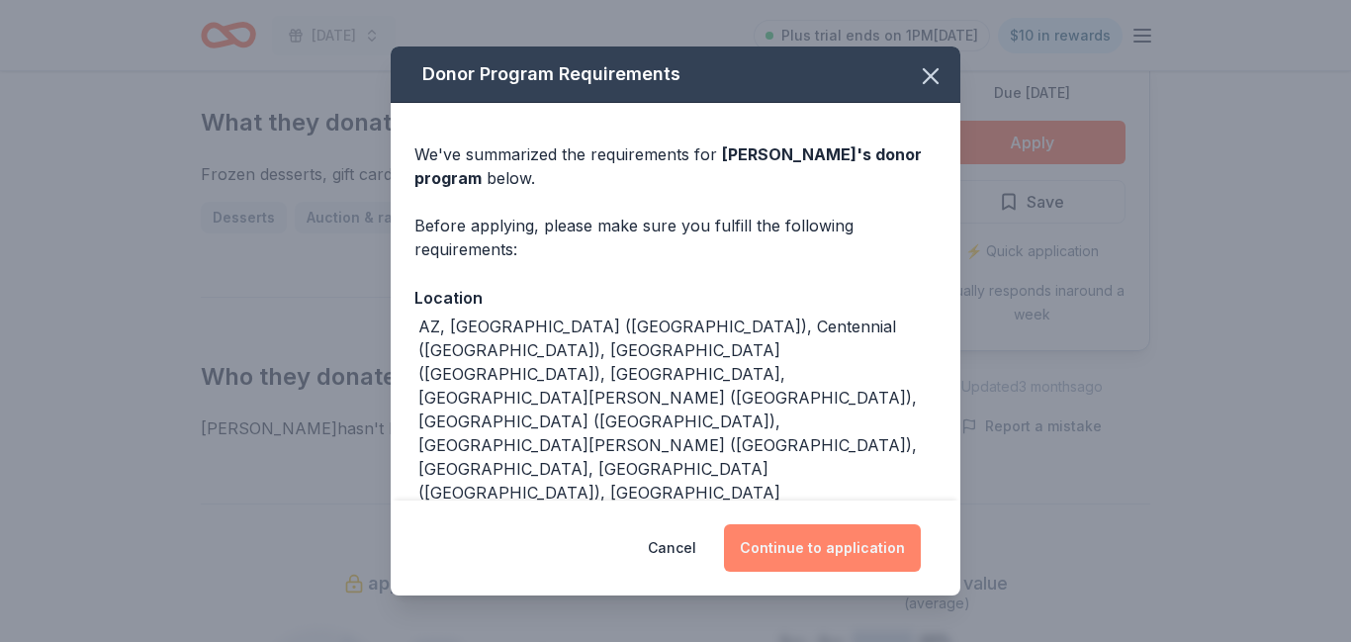
click at [828, 564] on button "Continue to application" at bounding box center [822, 547] width 197 height 47
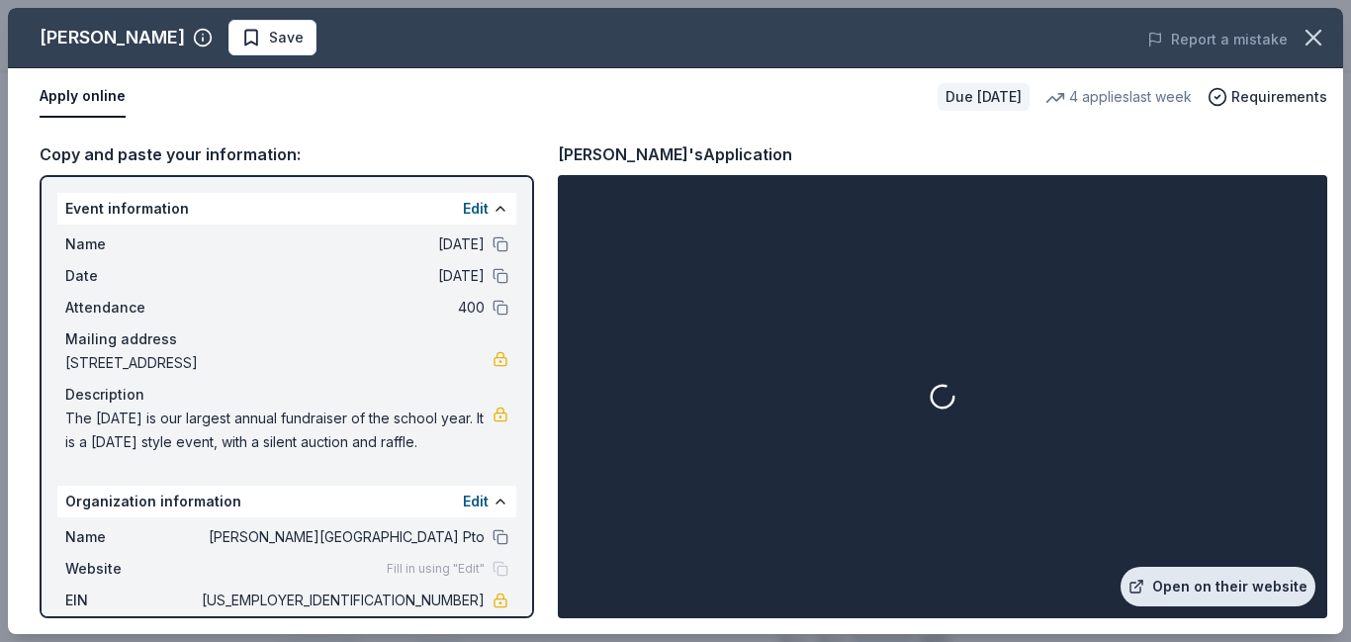
click at [1227, 582] on link "Open on their website" at bounding box center [1218, 587] width 195 height 40
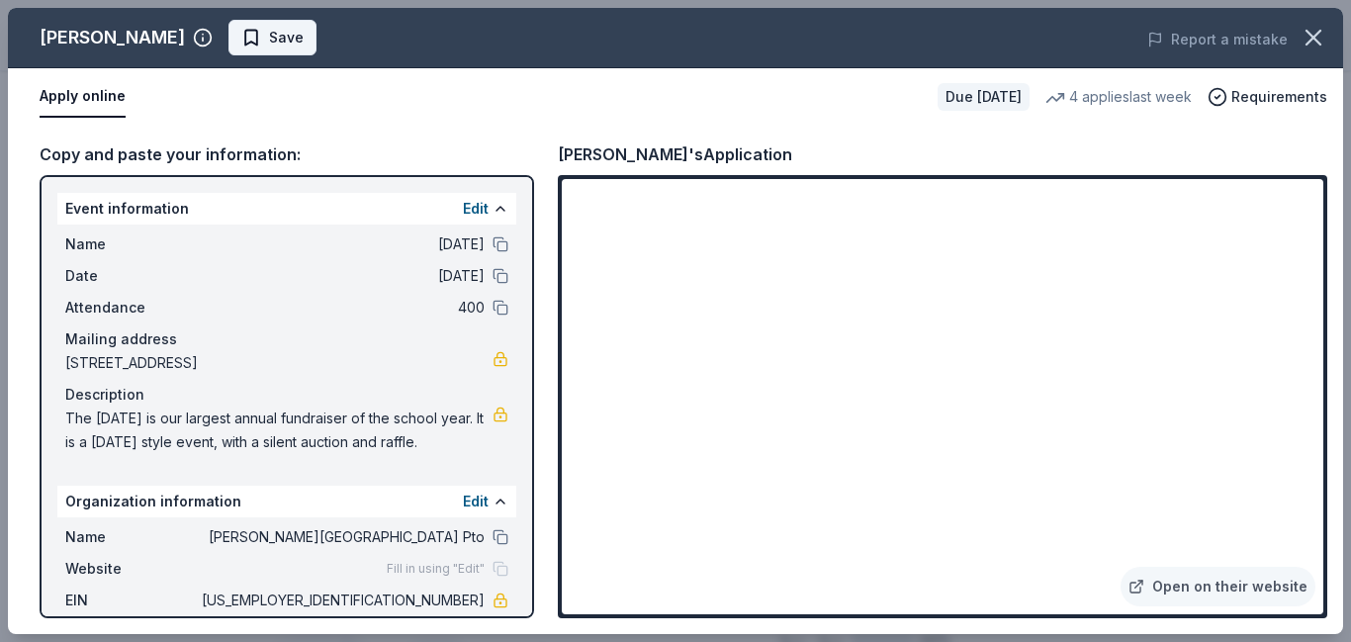
click at [281, 45] on span "Save" at bounding box center [286, 38] width 35 height 24
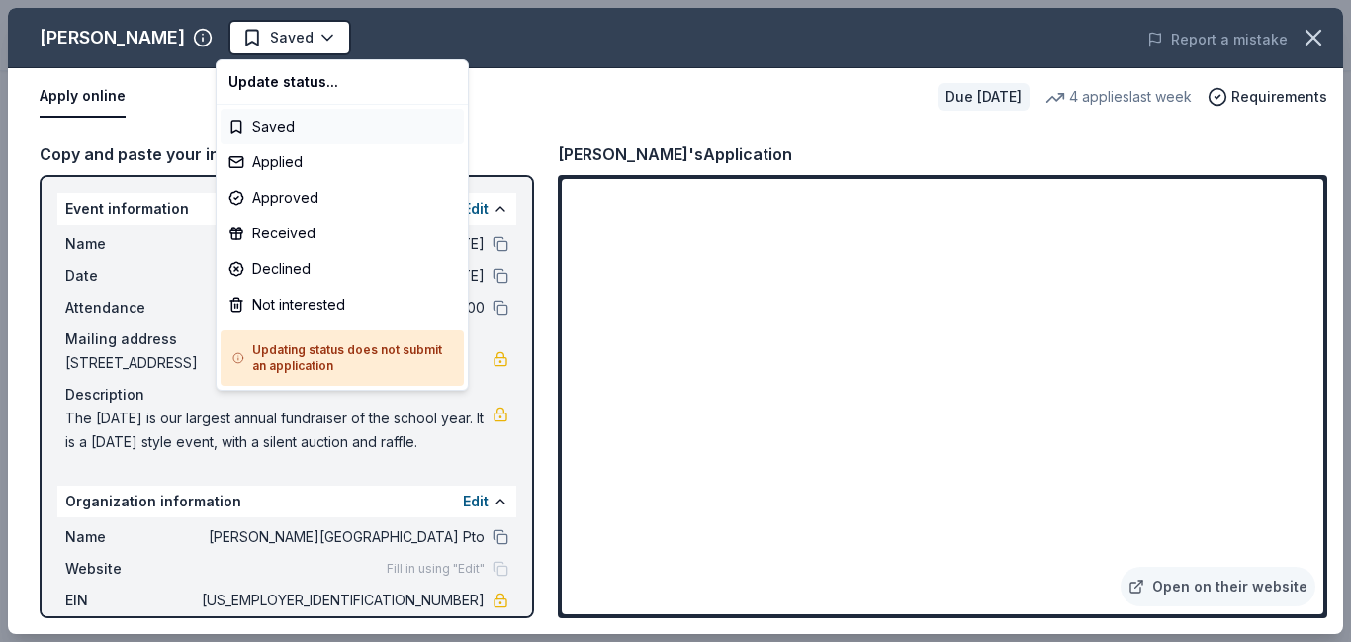
scroll to position [0, 0]
click at [280, 160] on div "Applied" at bounding box center [342, 162] width 243 height 36
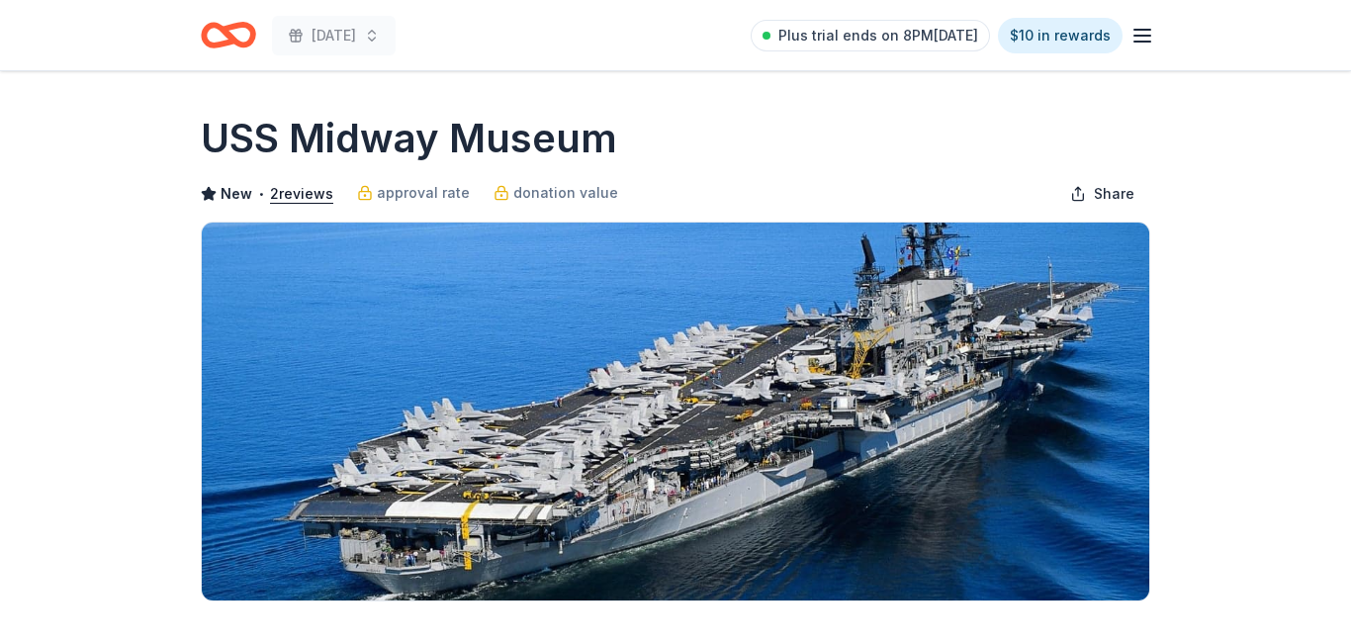
scroll to position [553, 0]
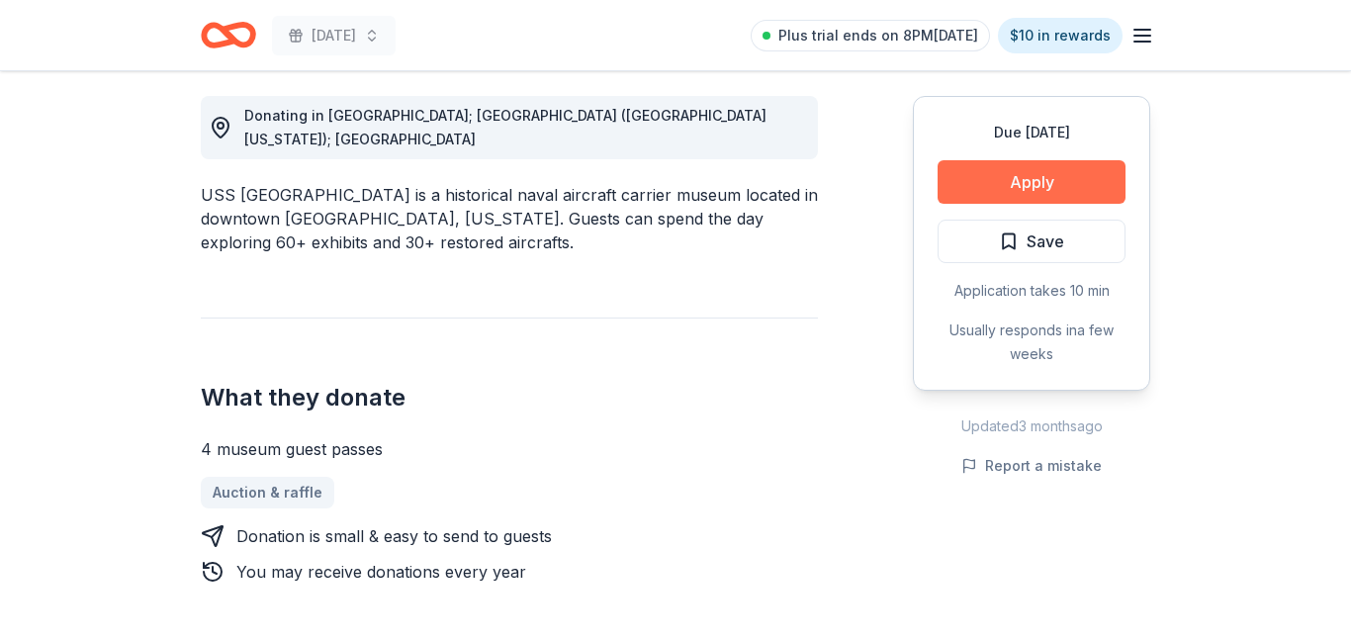
click at [1037, 193] on button "Apply" at bounding box center [1032, 182] width 188 height 44
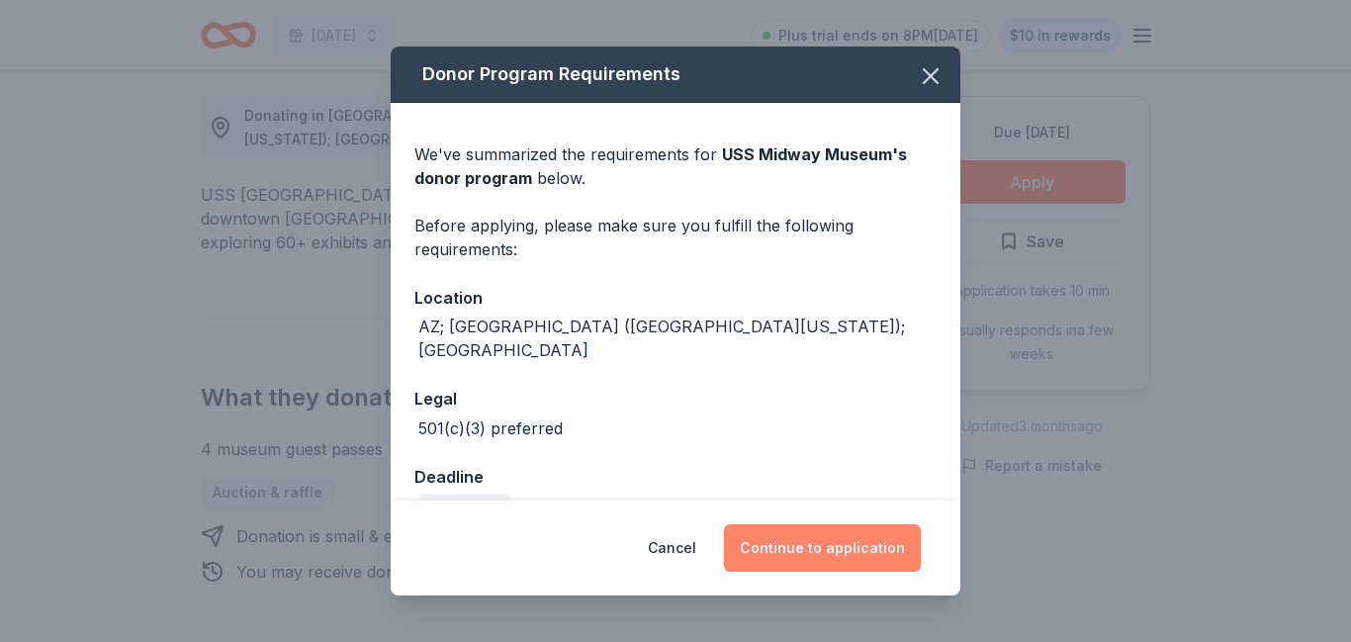
click at [824, 544] on button "Continue to application" at bounding box center [822, 547] width 197 height 47
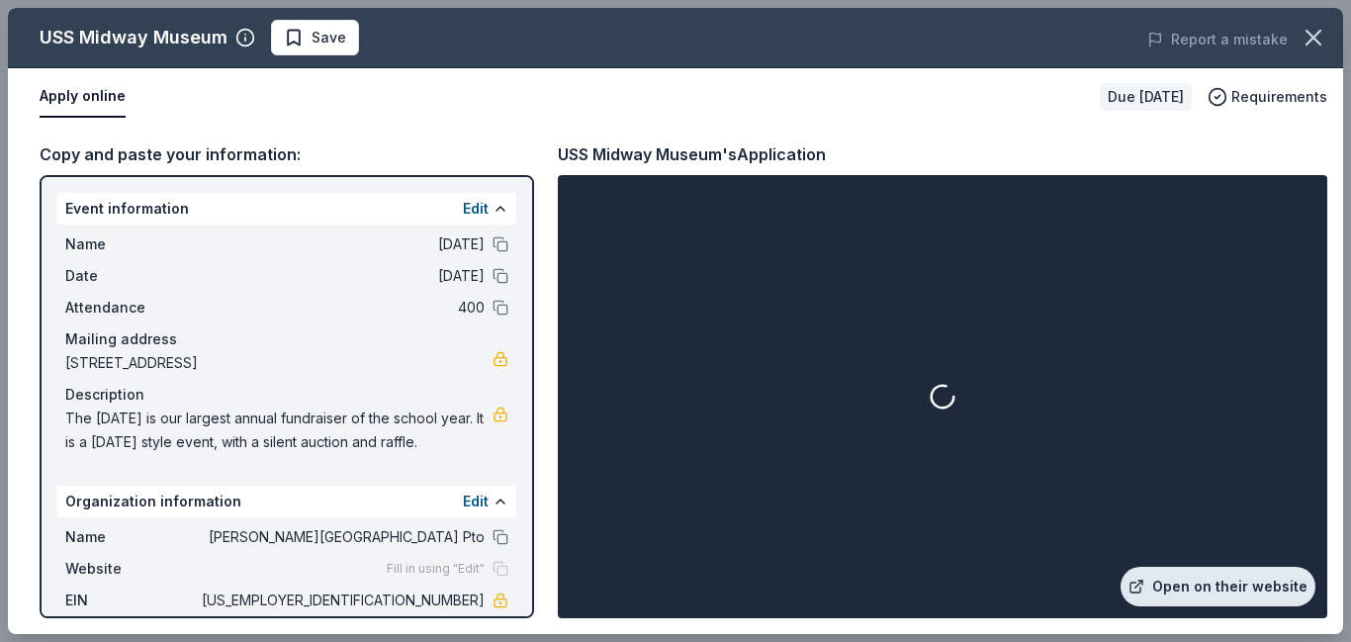
click at [1208, 587] on link "Open on their website" at bounding box center [1218, 587] width 195 height 40
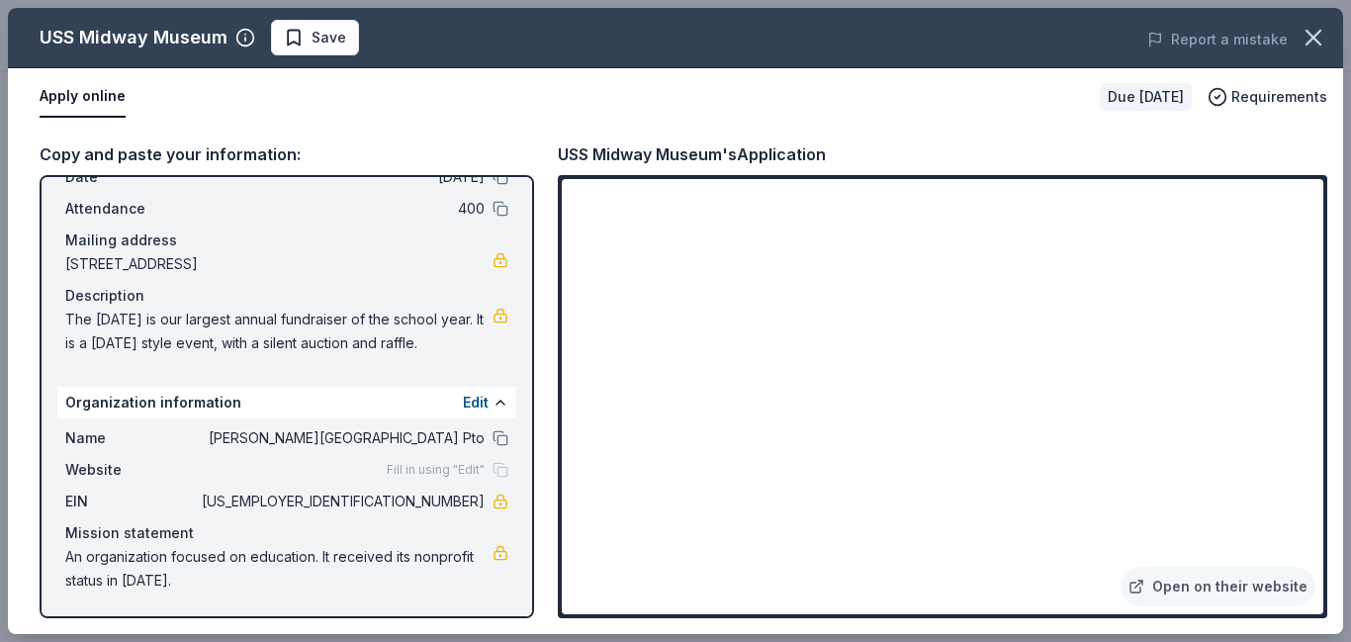
scroll to position [0, 0]
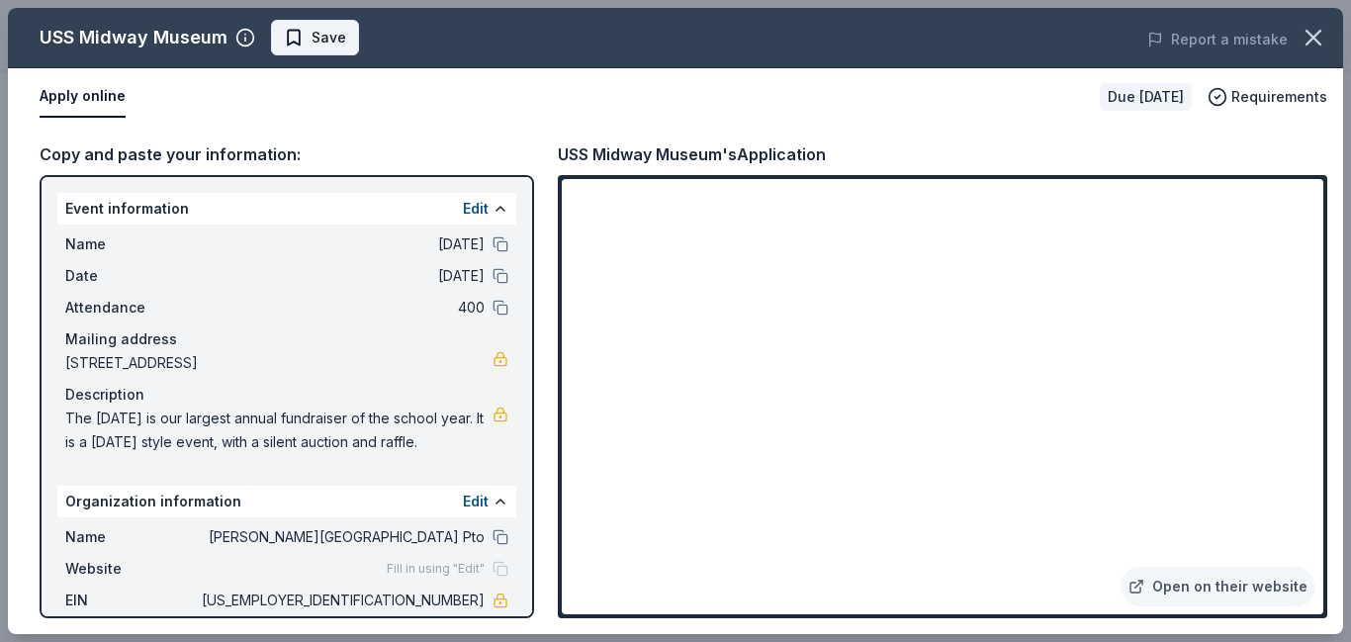
click at [336, 43] on span "Save" at bounding box center [329, 38] width 35 height 24
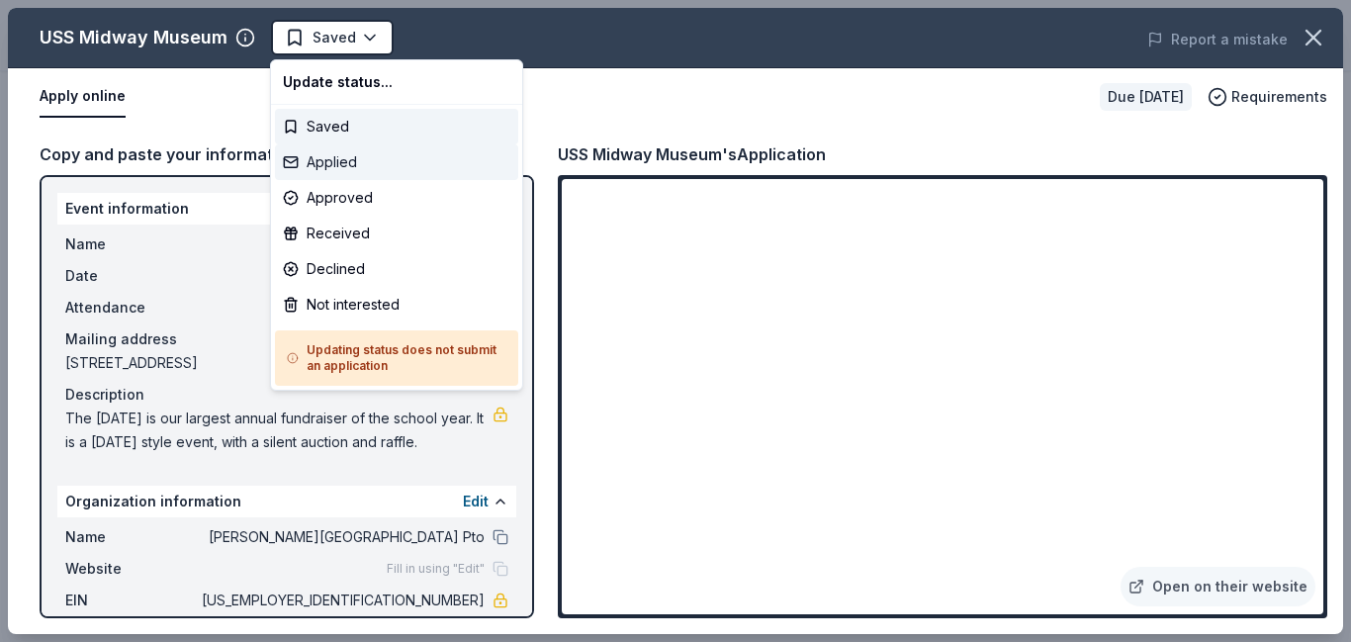
click at [374, 166] on div "Applied" at bounding box center [396, 162] width 243 height 36
